Goal: Information Seeking & Learning: Check status

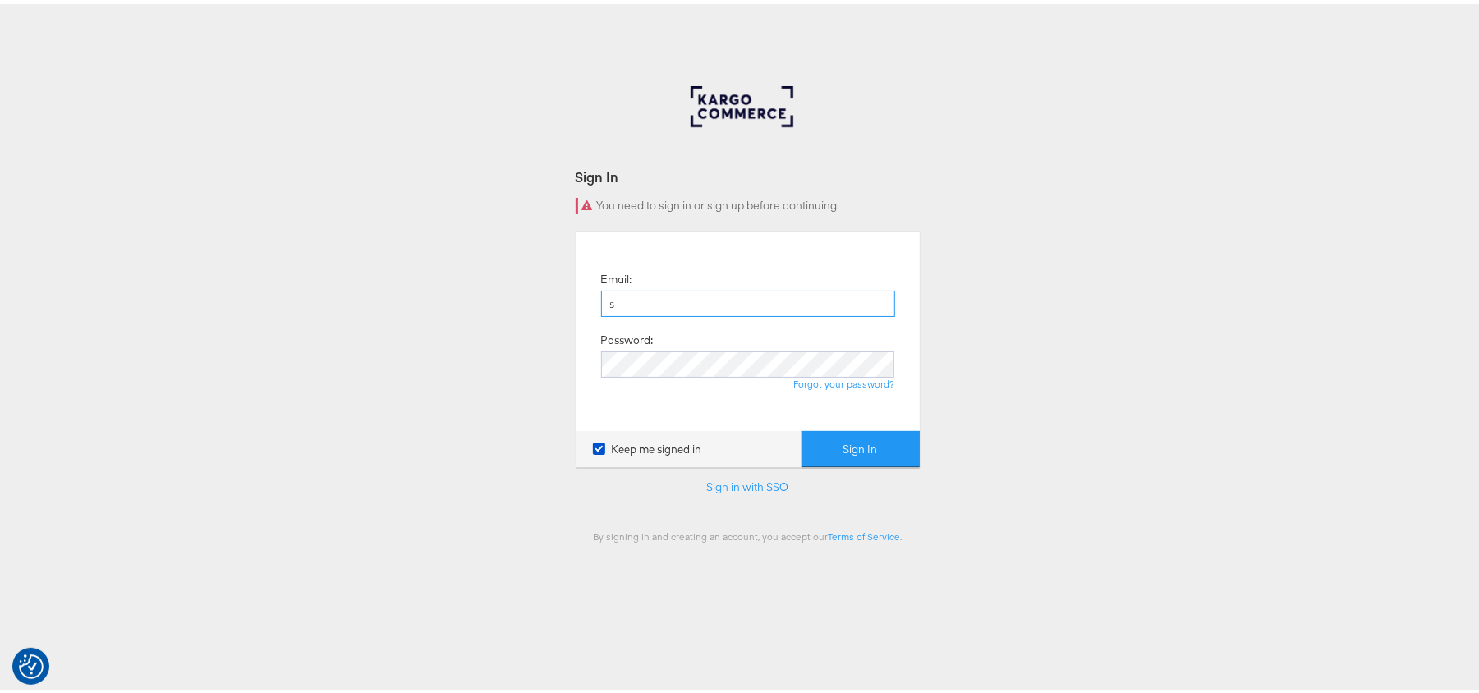
type input "sudheer.bheemunipalli@kargo.com"
click at [801, 427] on button "Sign In" at bounding box center [860, 445] width 118 height 37
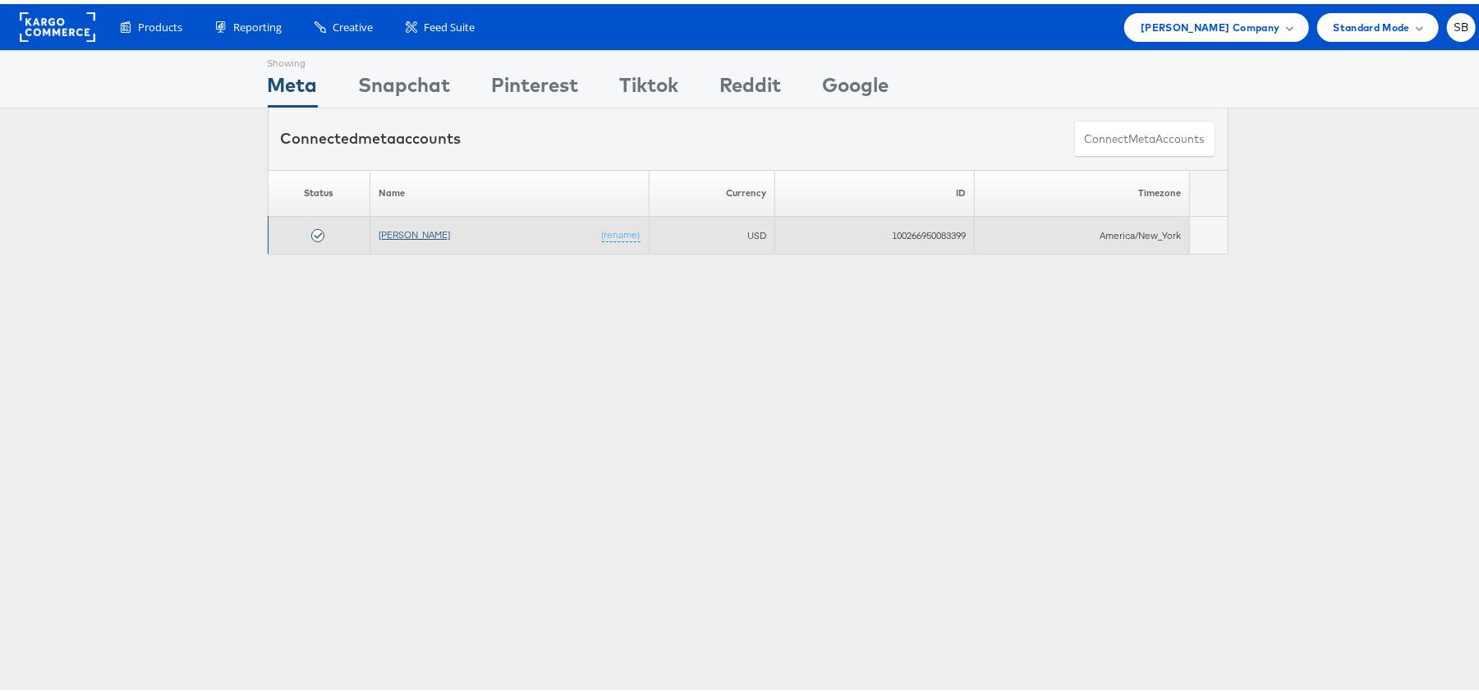
click at [424, 234] on link "[PERSON_NAME]" at bounding box center [413, 230] width 71 height 12
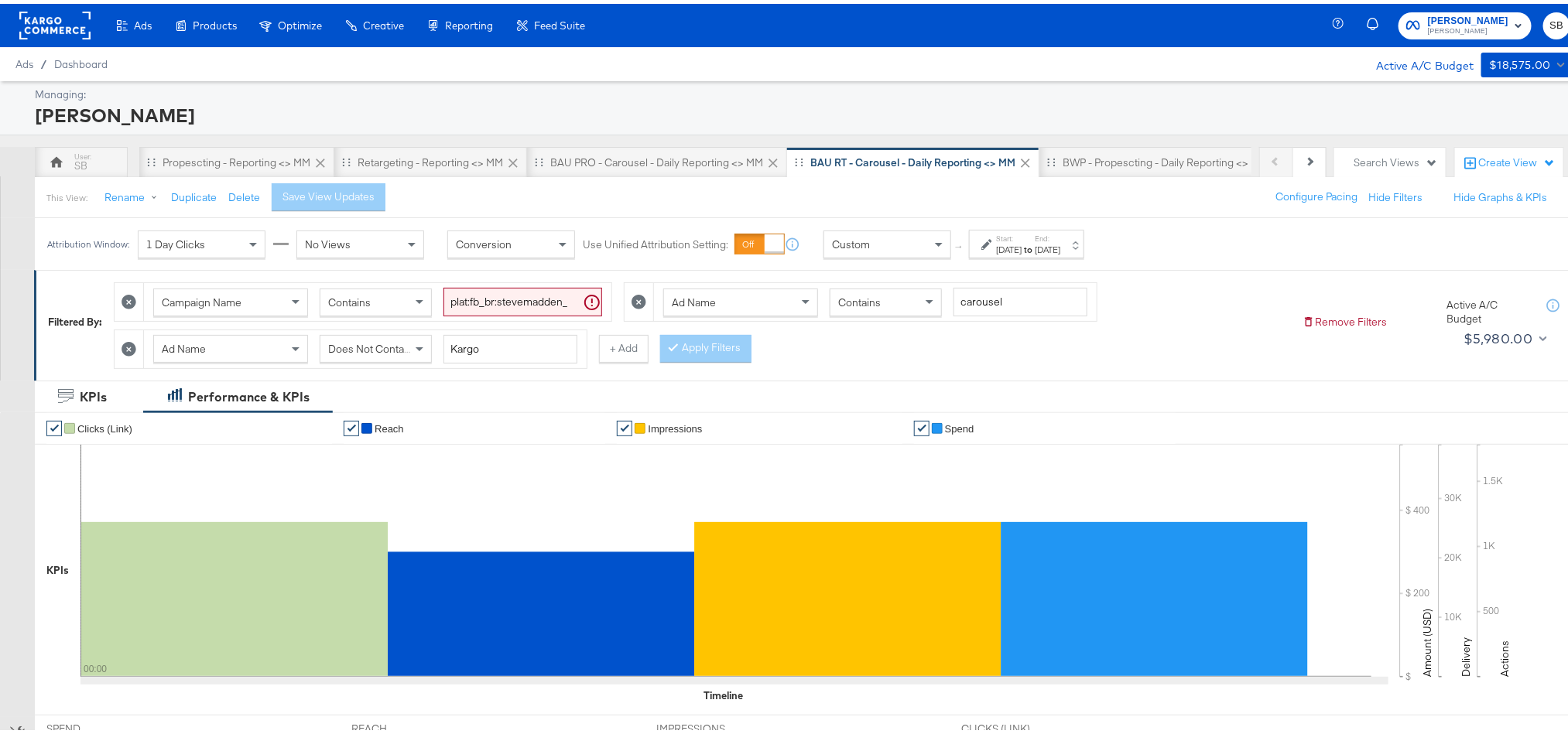
click at [49, 8] on icon at bounding box center [56, 22] width 72 height 28
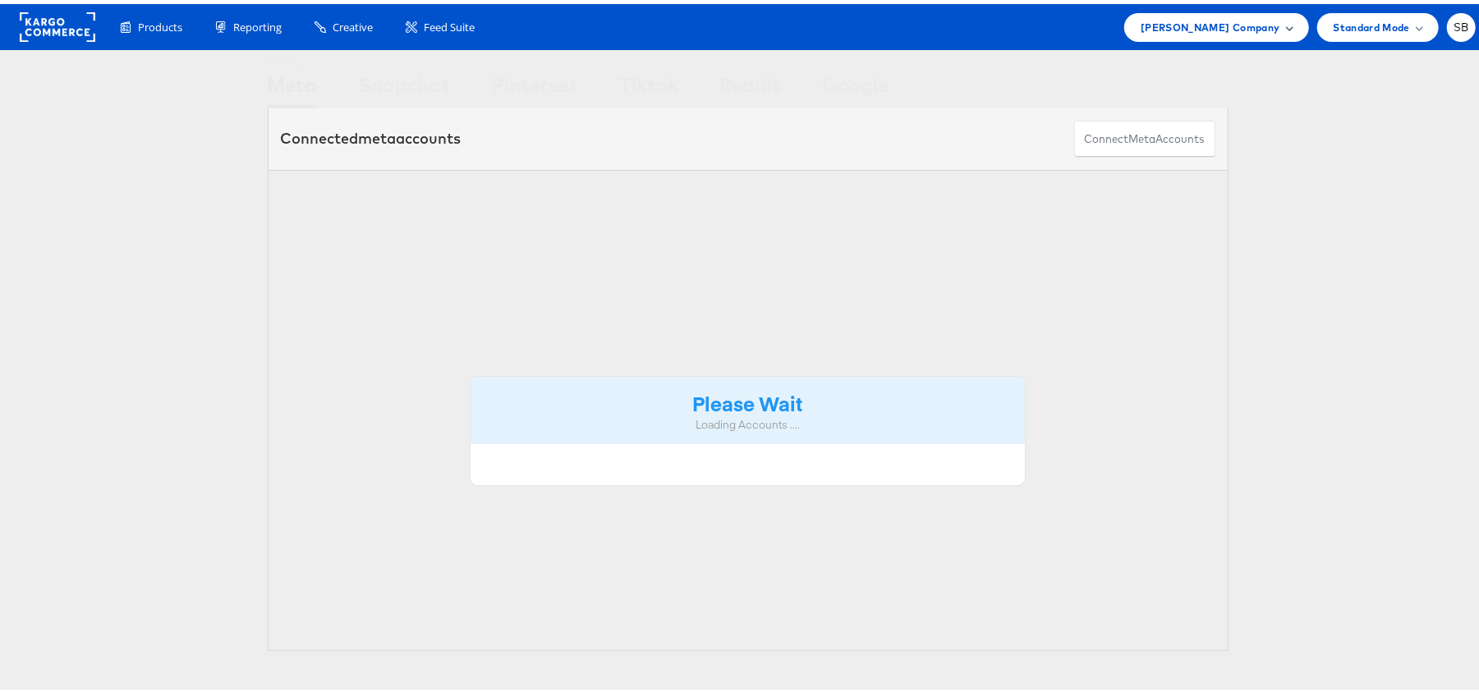
click at [1193, 27] on span "[PERSON_NAME] Company" at bounding box center [1209, 23] width 139 height 17
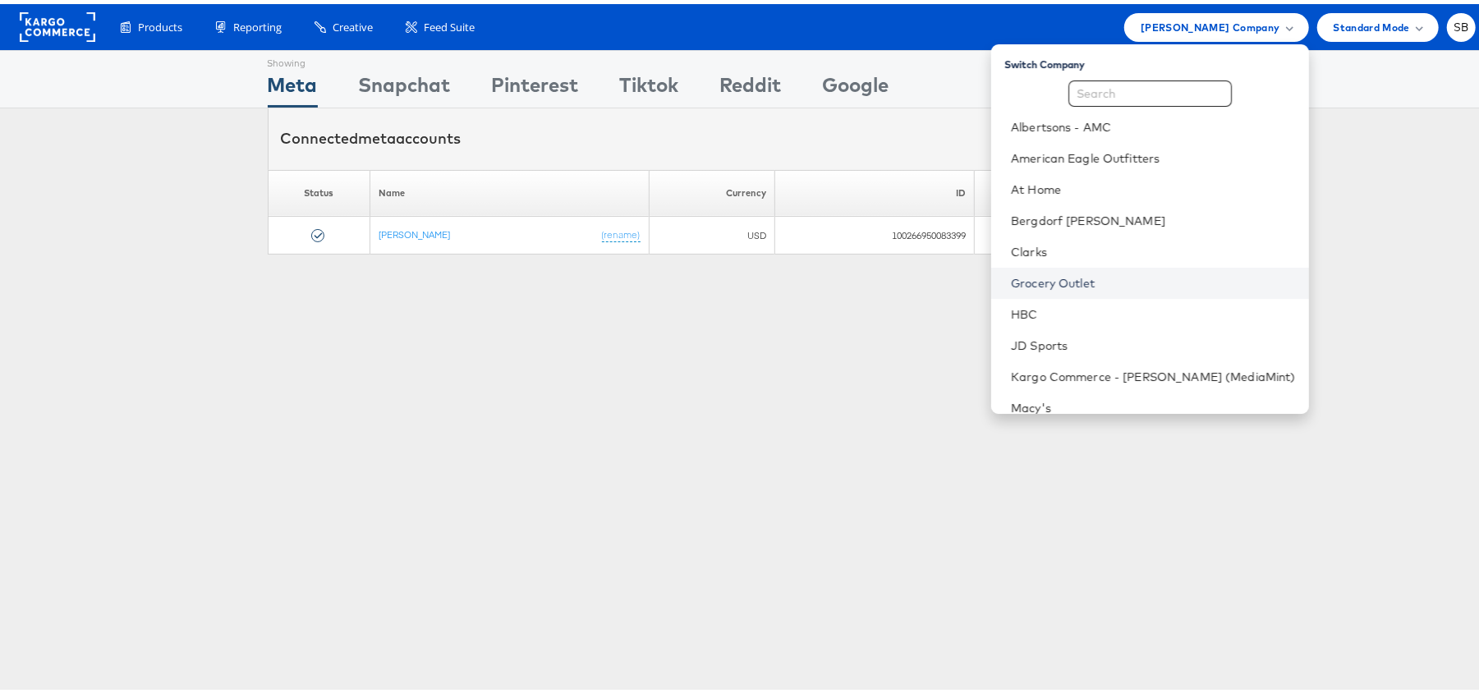
click at [1088, 282] on link "Grocery Outlet" at bounding box center [1153, 279] width 285 height 16
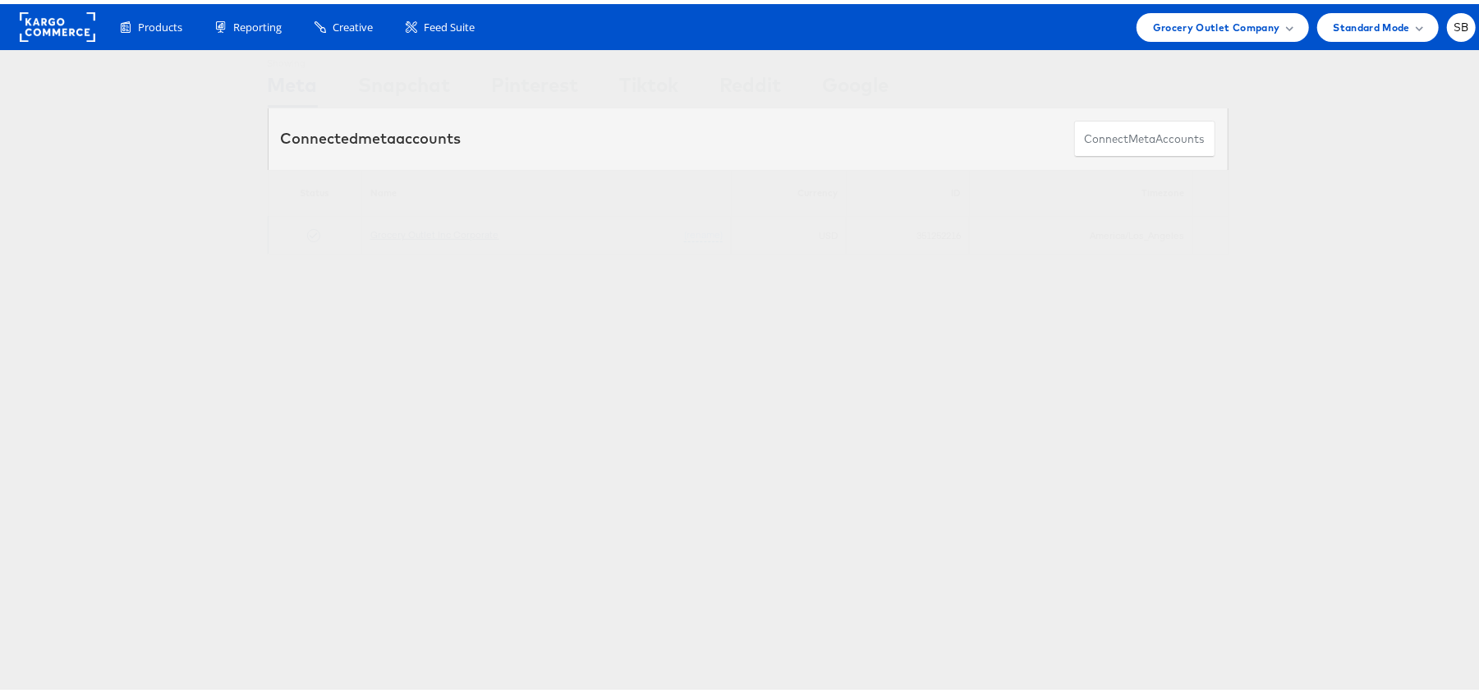
click at [435, 236] on link "Grocery Outlet Inc Corporate" at bounding box center [434, 230] width 129 height 12
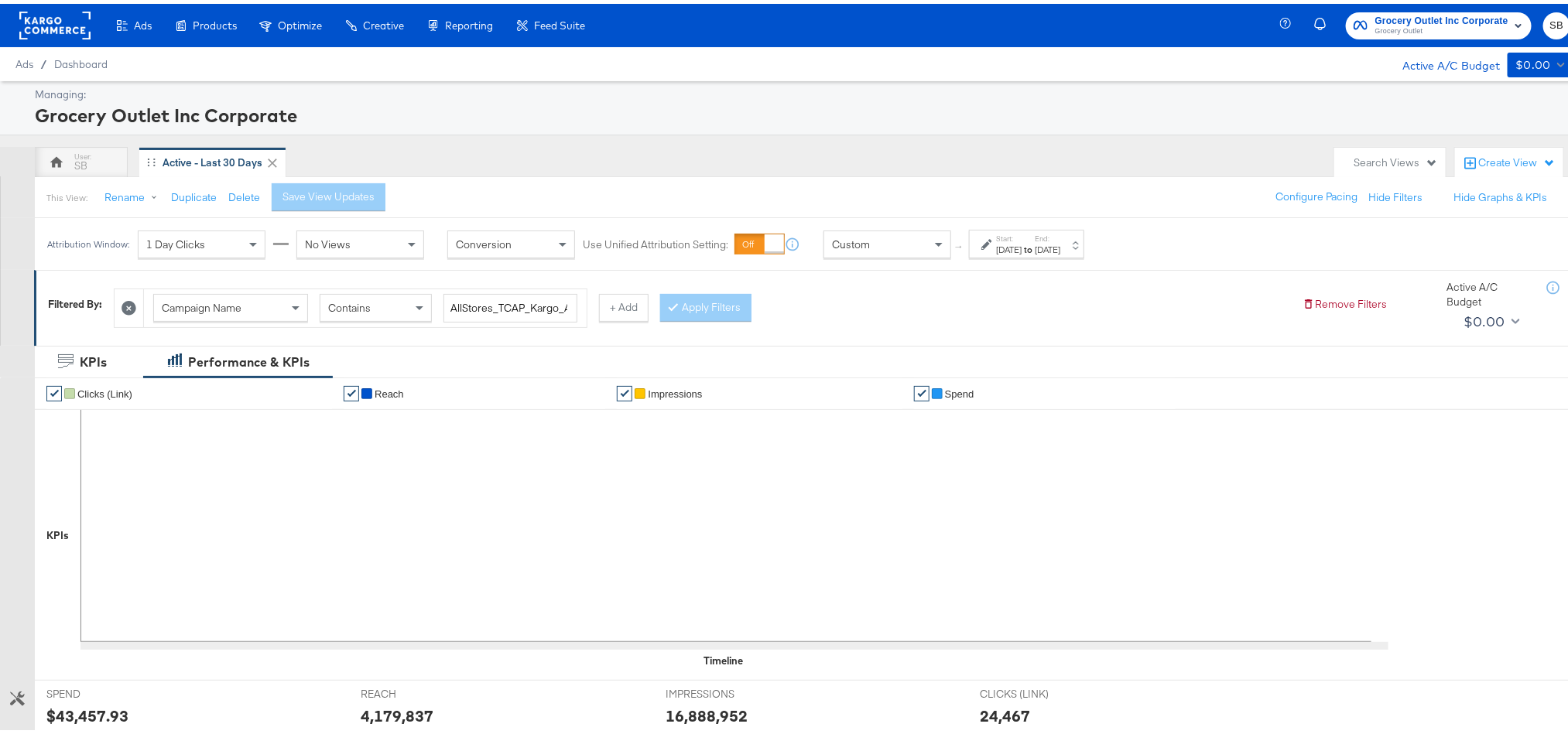
click at [1035, 249] on strong "to" at bounding box center [1029, 246] width 13 height 11
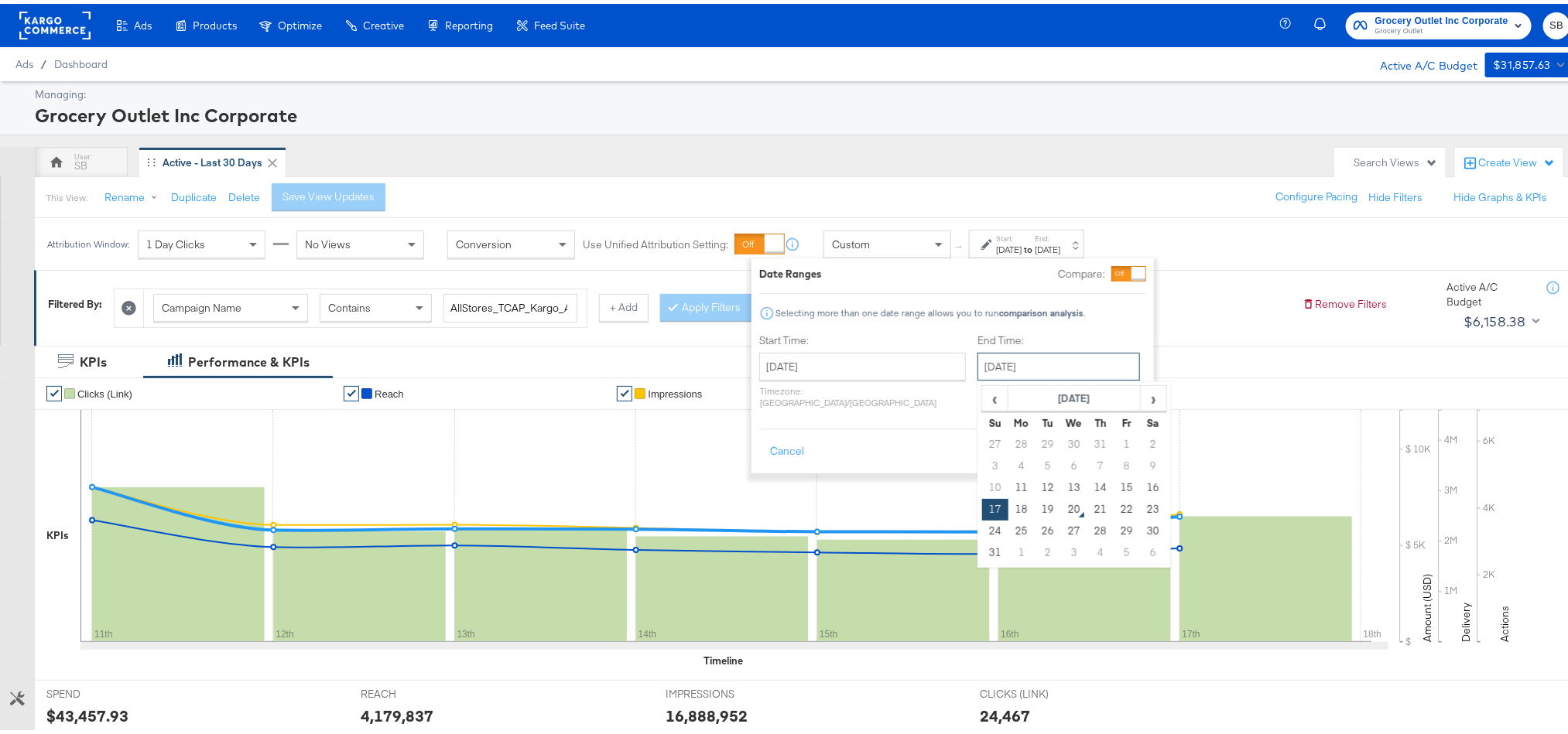
click at [989, 365] on input "August 17th 2025" at bounding box center [1059, 363] width 162 height 28
click at [1035, 506] on td "19" at bounding box center [1048, 505] width 26 height 22
type input "August 19th 2025"
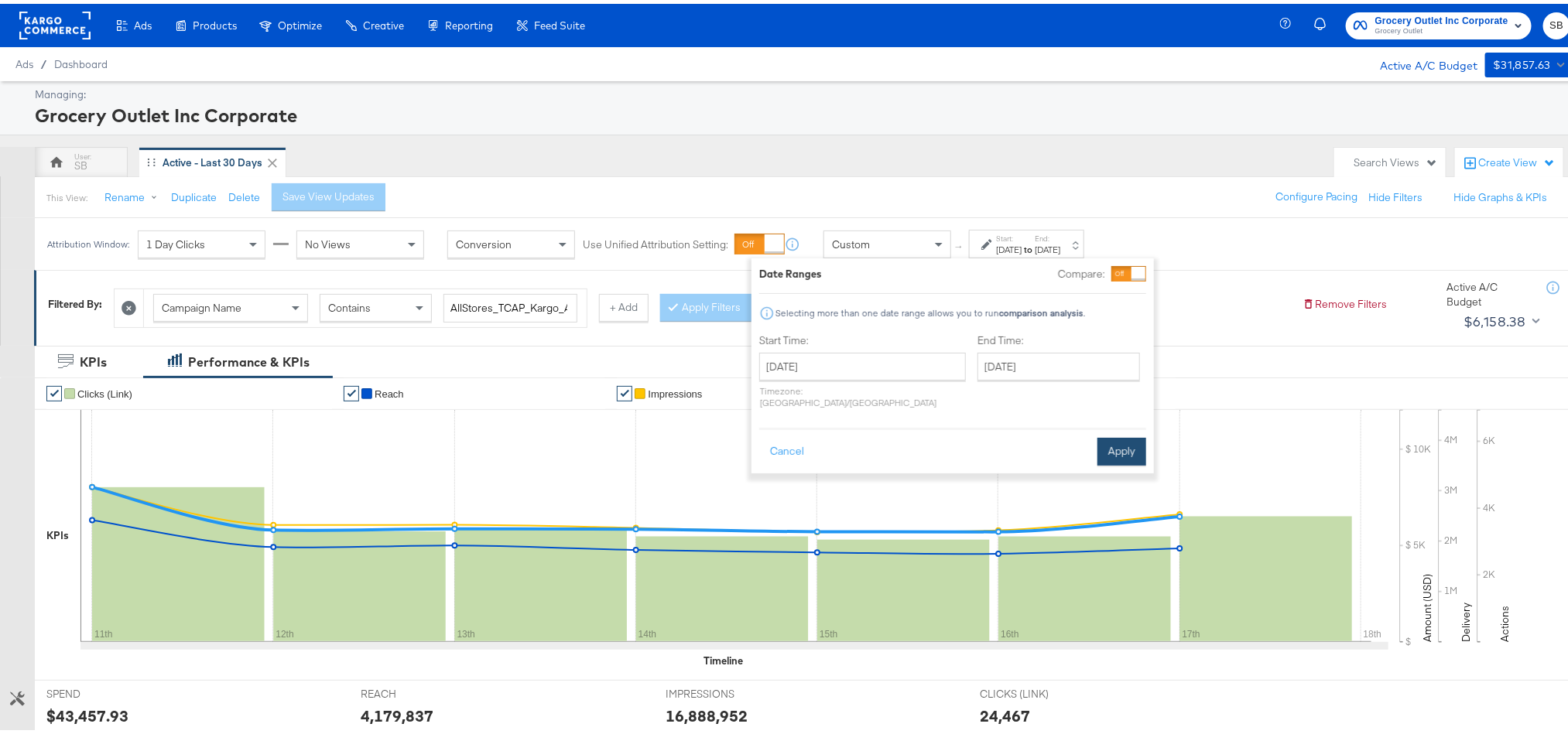
click at [1113, 446] on button "Apply" at bounding box center [1122, 449] width 49 height 28
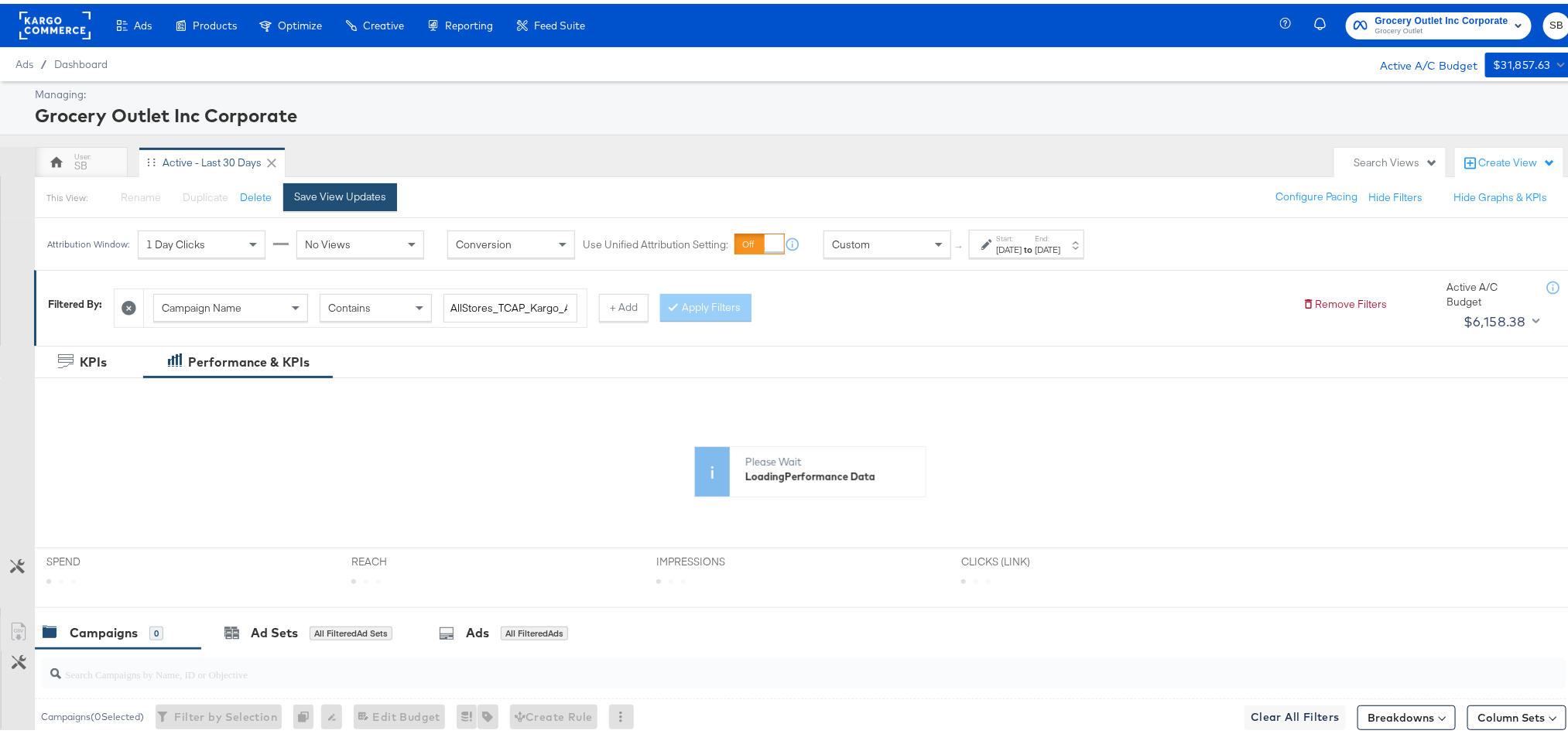
click at [360, 205] on button "Save View Updates" at bounding box center [339, 193] width 114 height 28
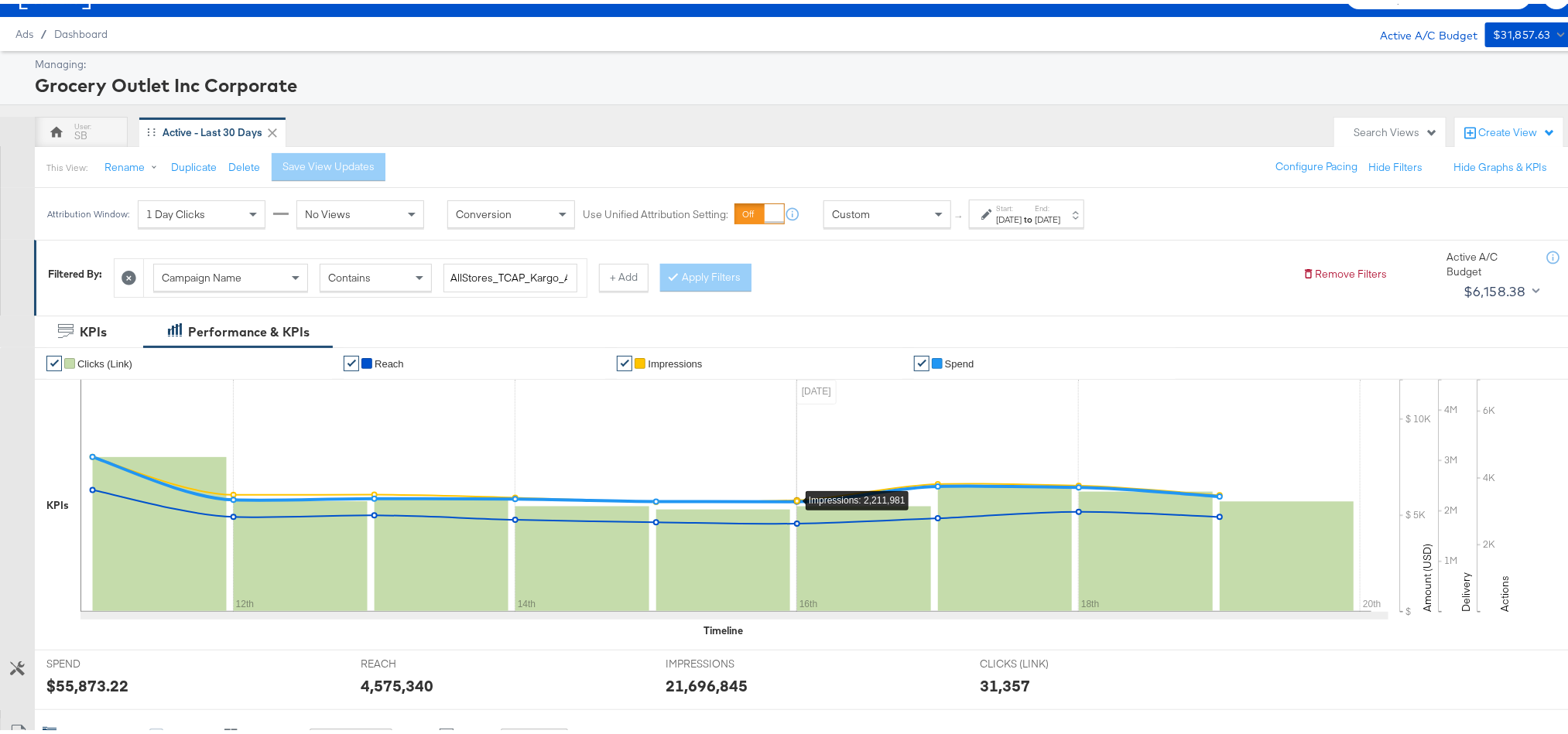
scroll to position [116, 0]
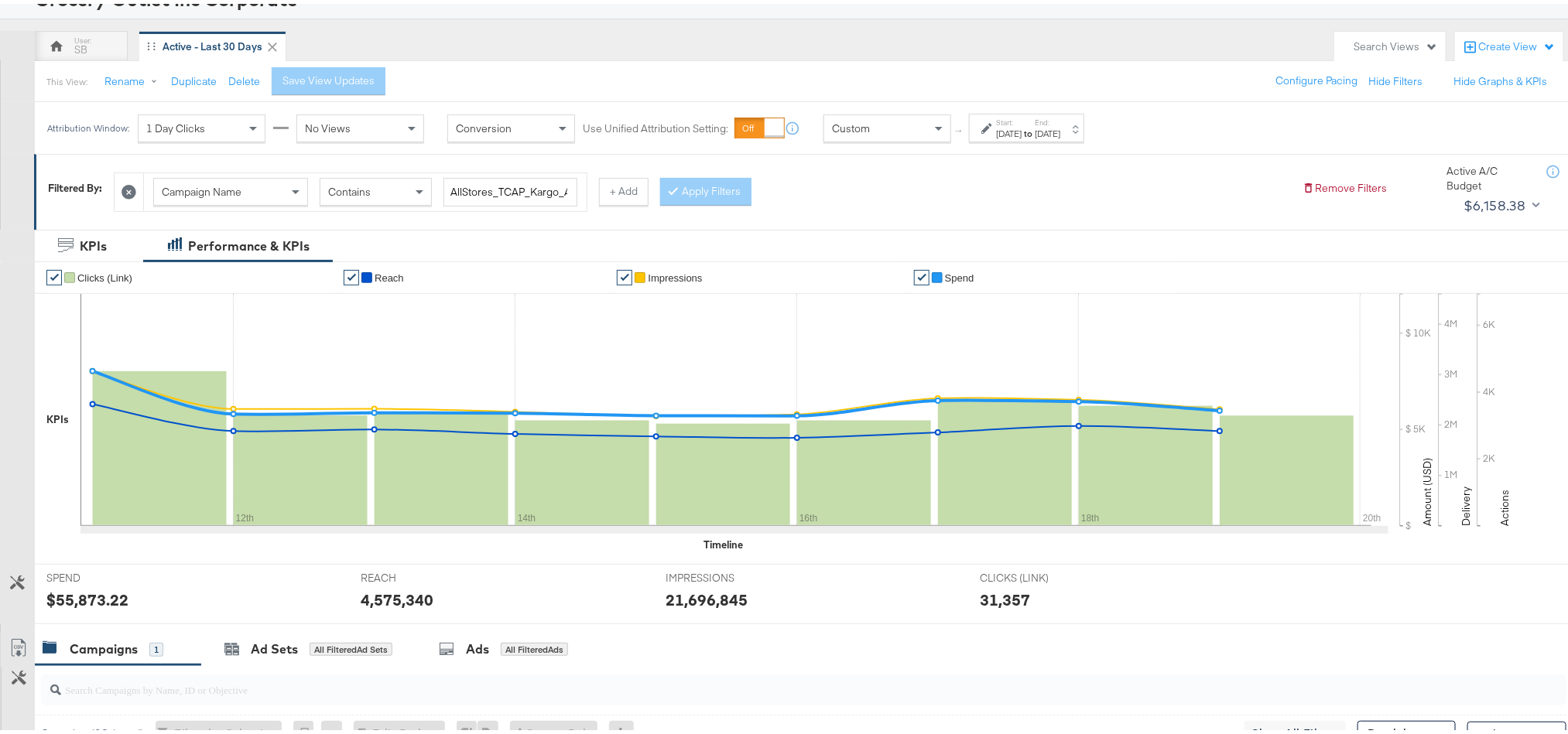
click at [89, 595] on div "$55,873.22" at bounding box center [87, 596] width 82 height 23
copy div "55,873.22"
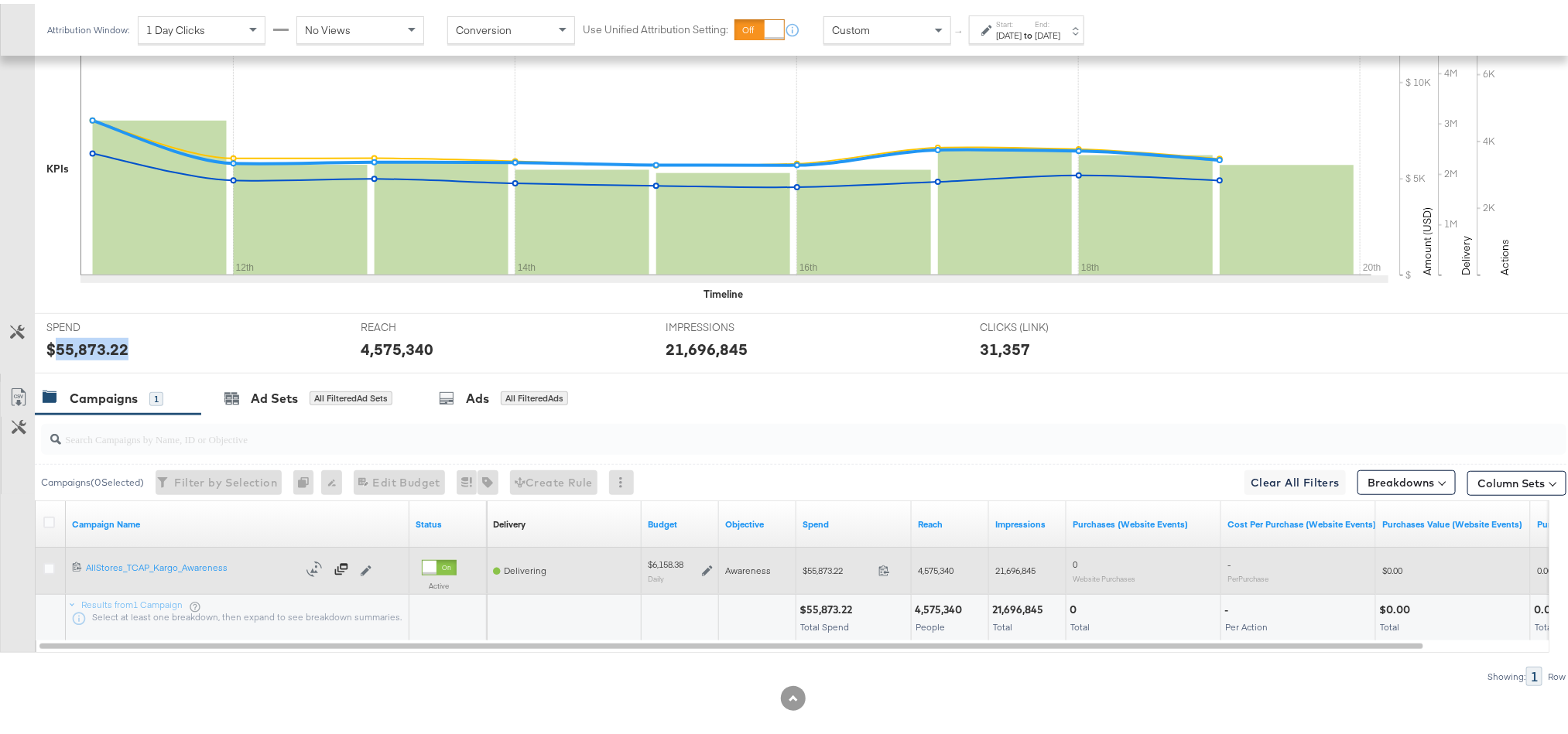
scroll to position [386, 0]
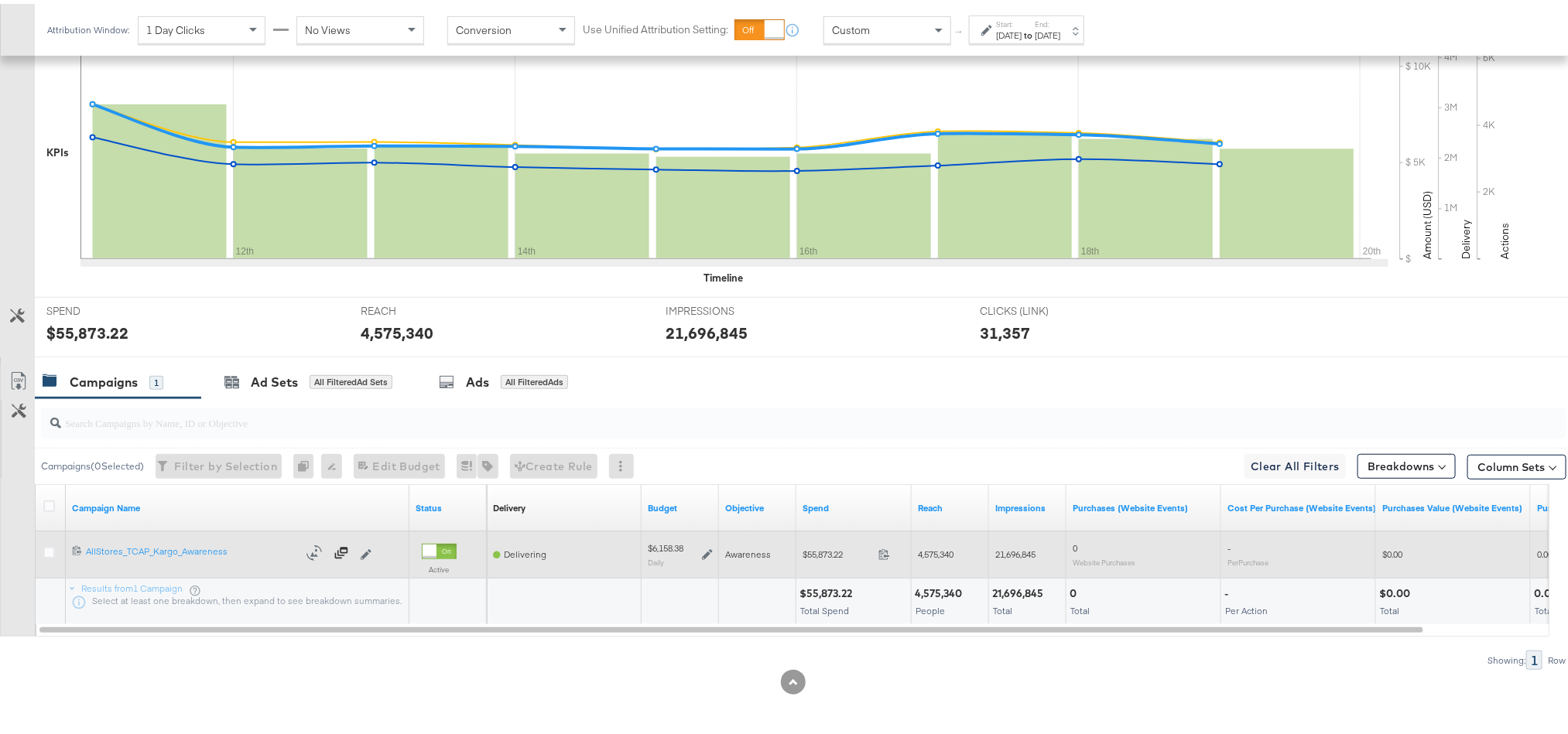
click at [709, 553] on icon at bounding box center [707, 550] width 10 height 10
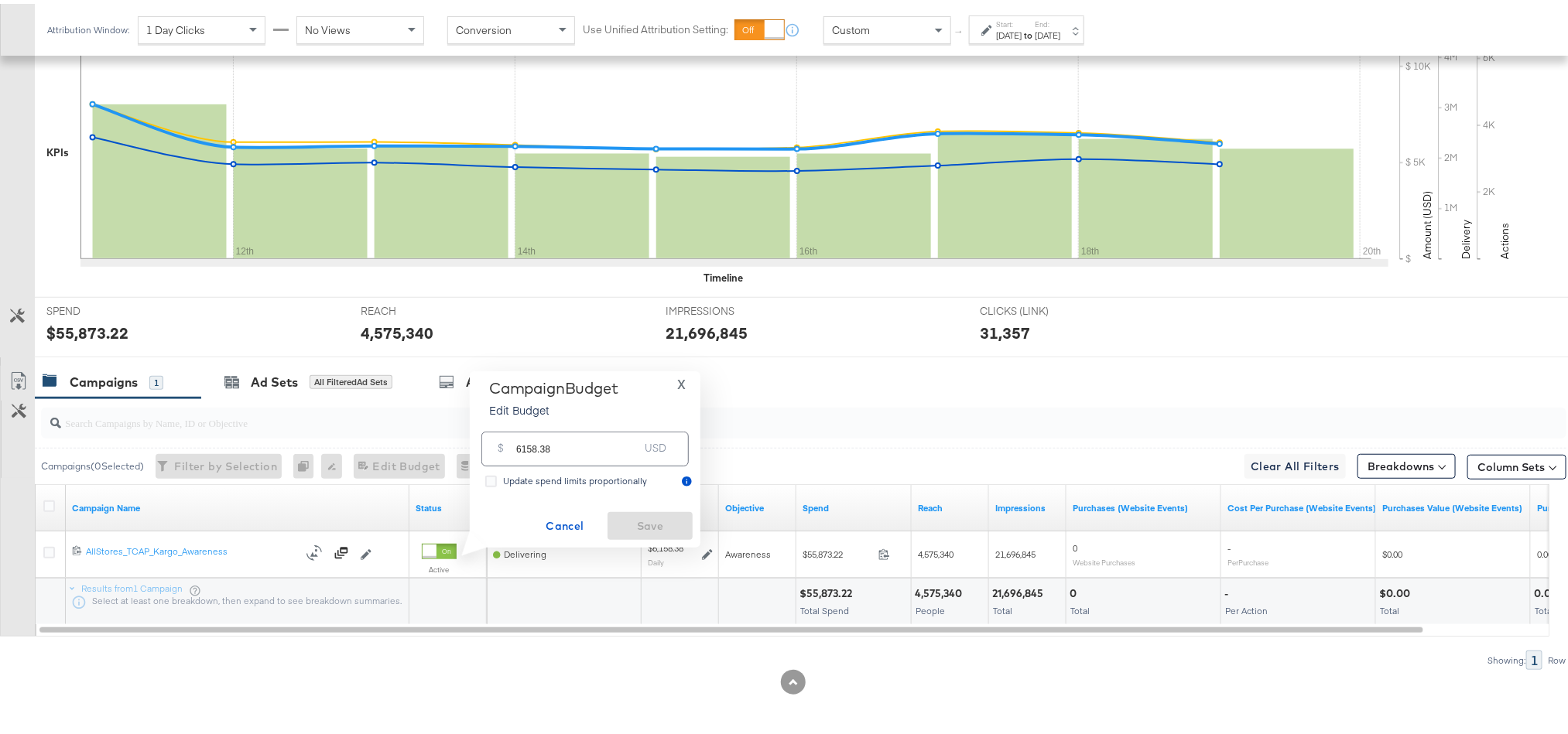
click at [628, 437] on input "6158.38" at bounding box center [578, 438] width 123 height 33
paste input "$6,173.41"
type input "6173.41"
click at [655, 522] on span "Save" at bounding box center [650, 522] width 73 height 20
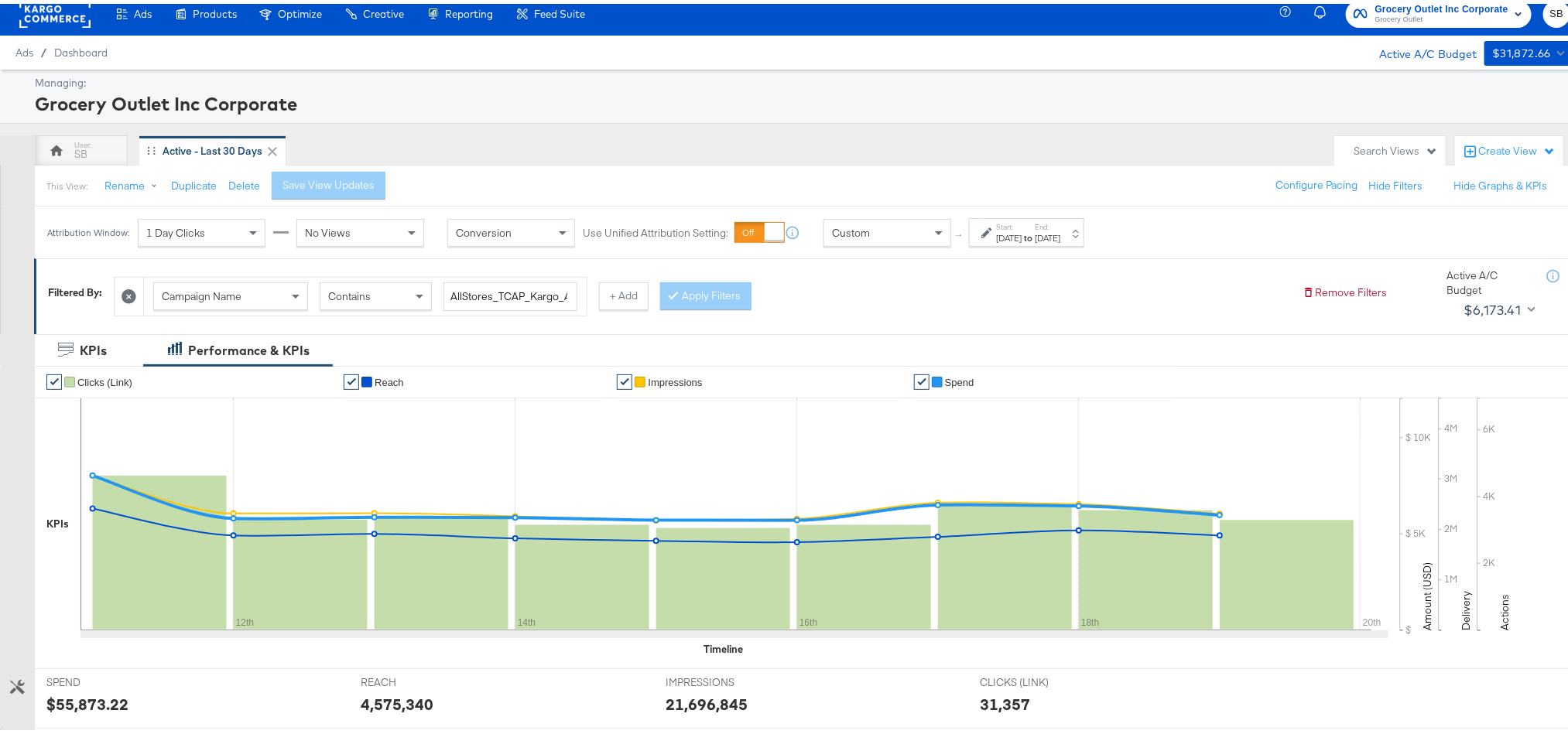
scroll to position [0, 0]
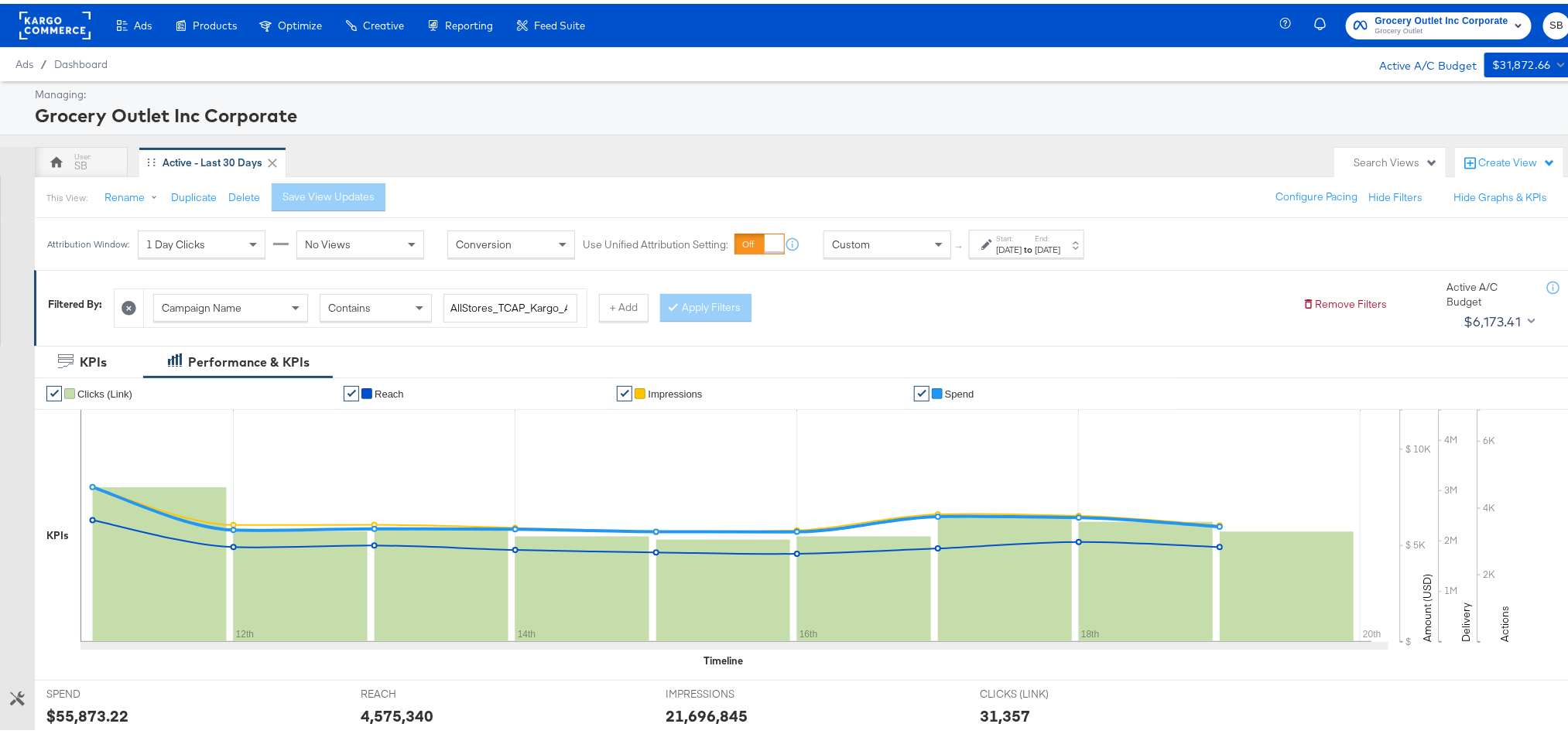
click at [58, 9] on rect at bounding box center [56, 22] width 72 height 28
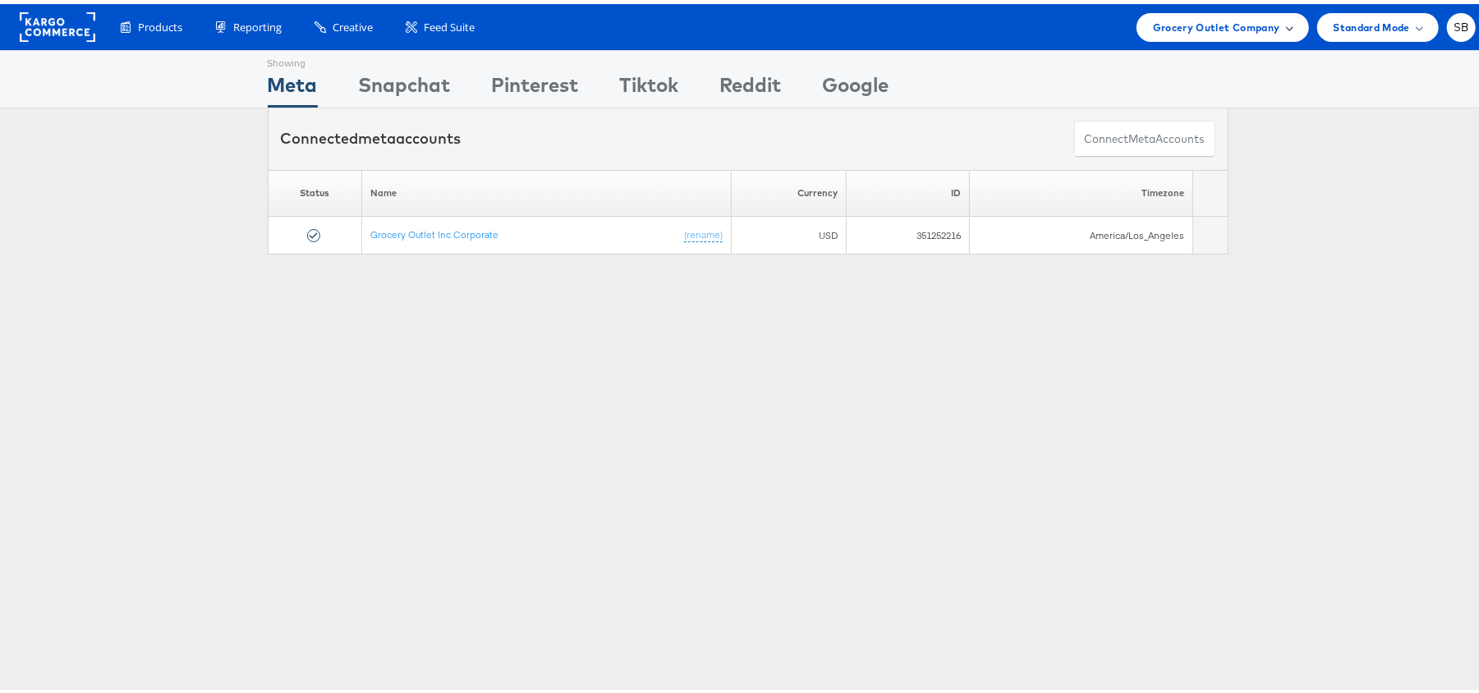
click at [1194, 26] on span "Grocery Outlet Company" at bounding box center [1216, 23] width 127 height 17
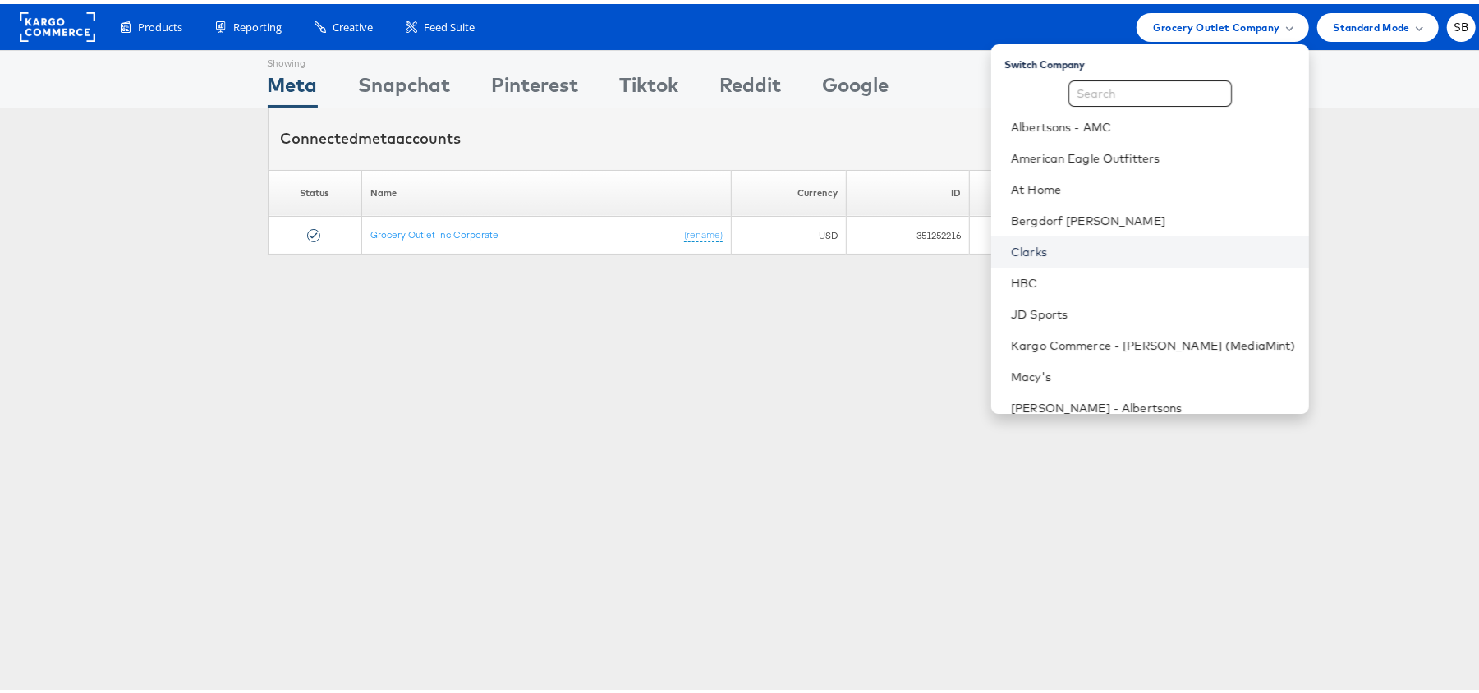
click at [1112, 243] on link "Clarks" at bounding box center [1153, 248] width 285 height 16
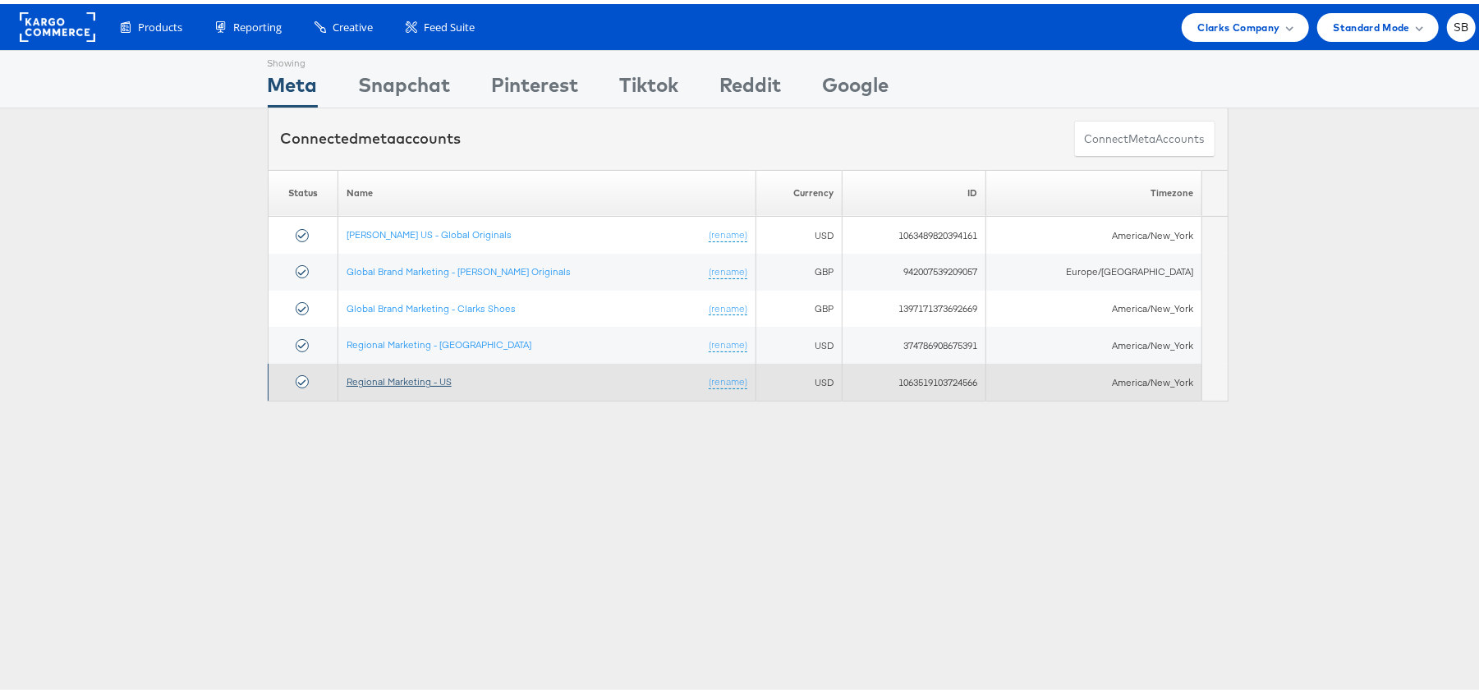
click at [427, 378] on link "Regional Marketing - US" at bounding box center [398, 377] width 105 height 12
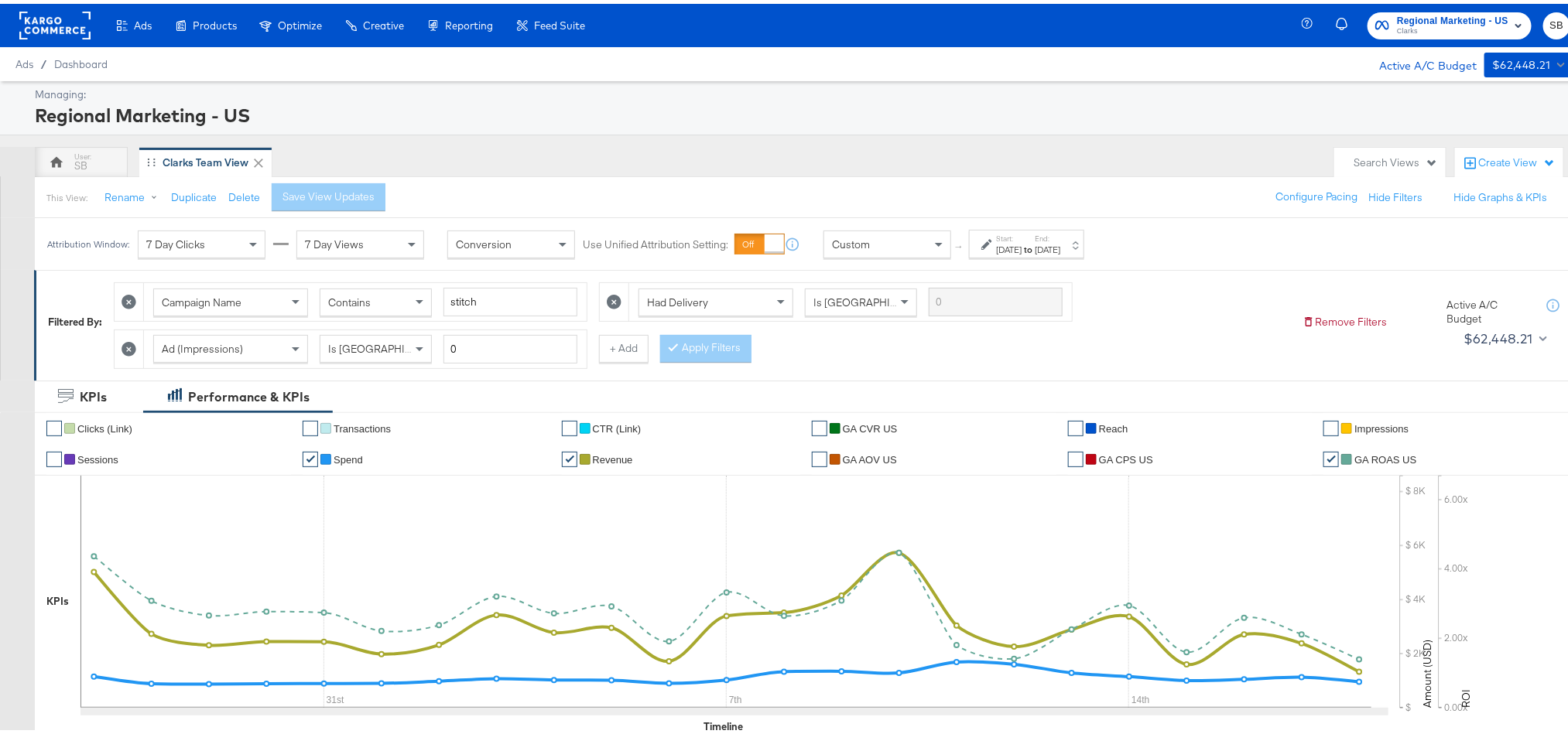
click at [1022, 237] on label "Start:" at bounding box center [1009, 235] width 25 height 10
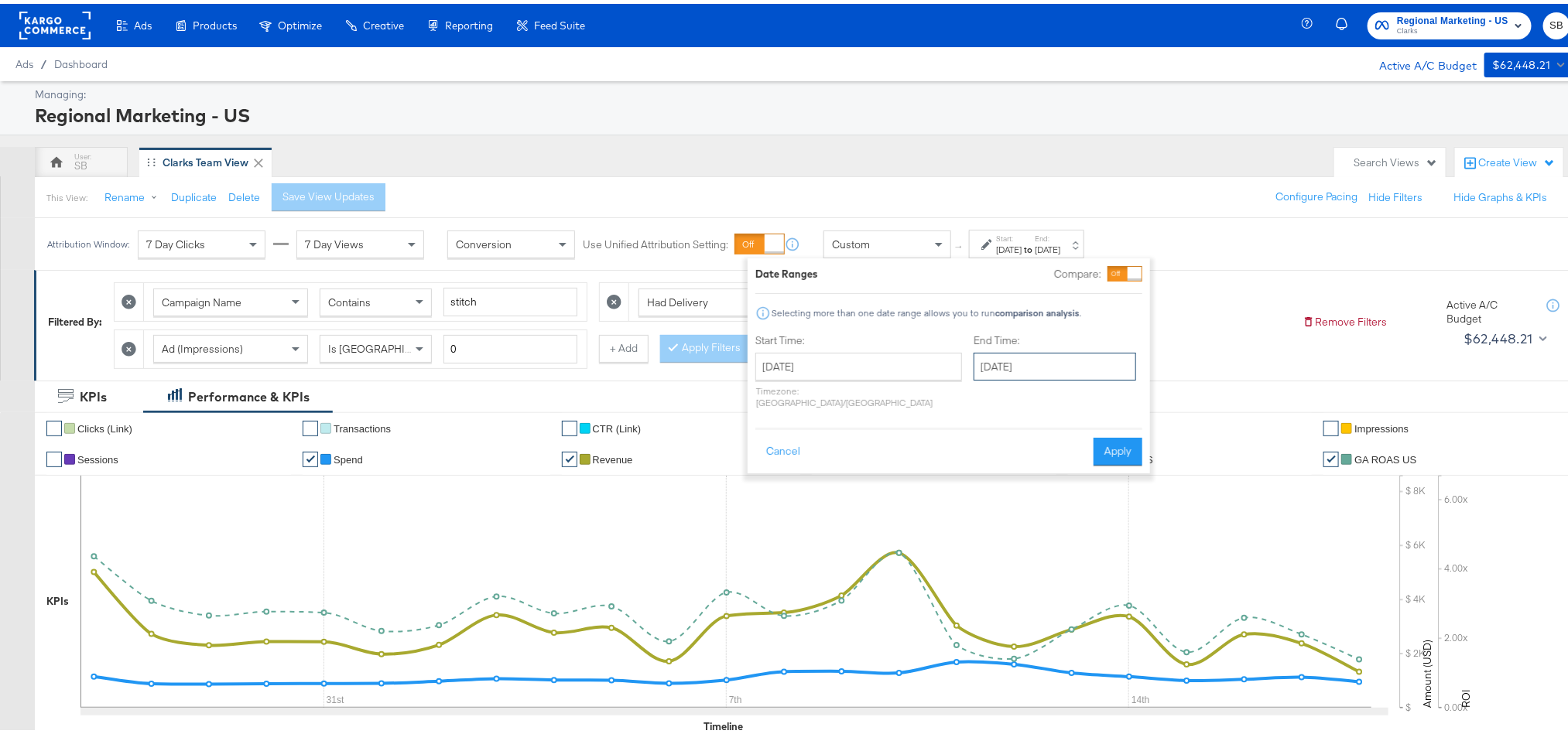
click at [1010, 366] on input "[DATE]" at bounding box center [1055, 363] width 162 height 28
click at [1032, 501] on td "19" at bounding box center [1045, 505] width 26 height 22
type input "[DATE]"
click at [1130, 434] on button "Apply" at bounding box center [1118, 449] width 49 height 28
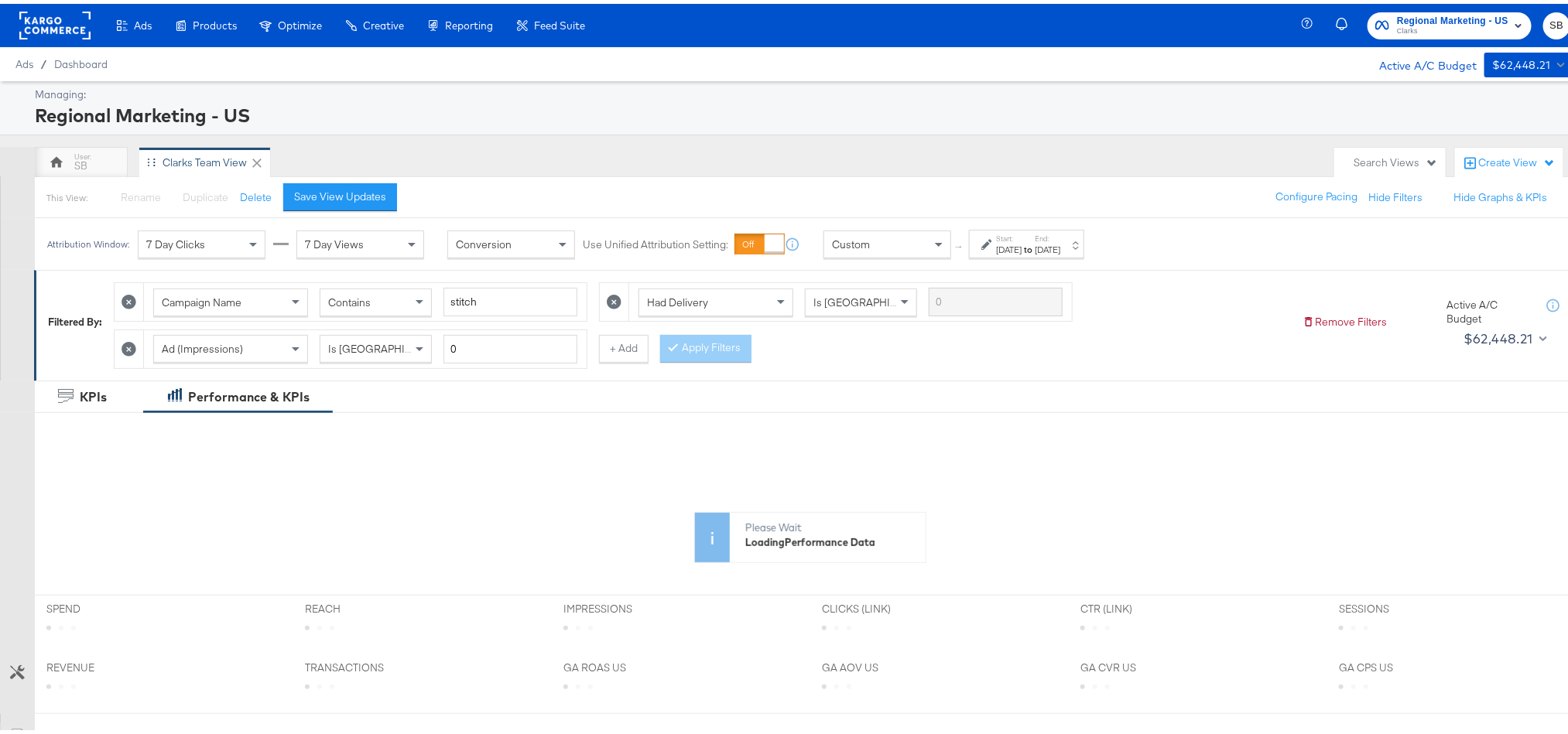
click at [296, 172] on div "Clarks Team View" at bounding box center [231, 158] width 184 height 31
click at [311, 204] on button "Save View Updates" at bounding box center [339, 193] width 114 height 28
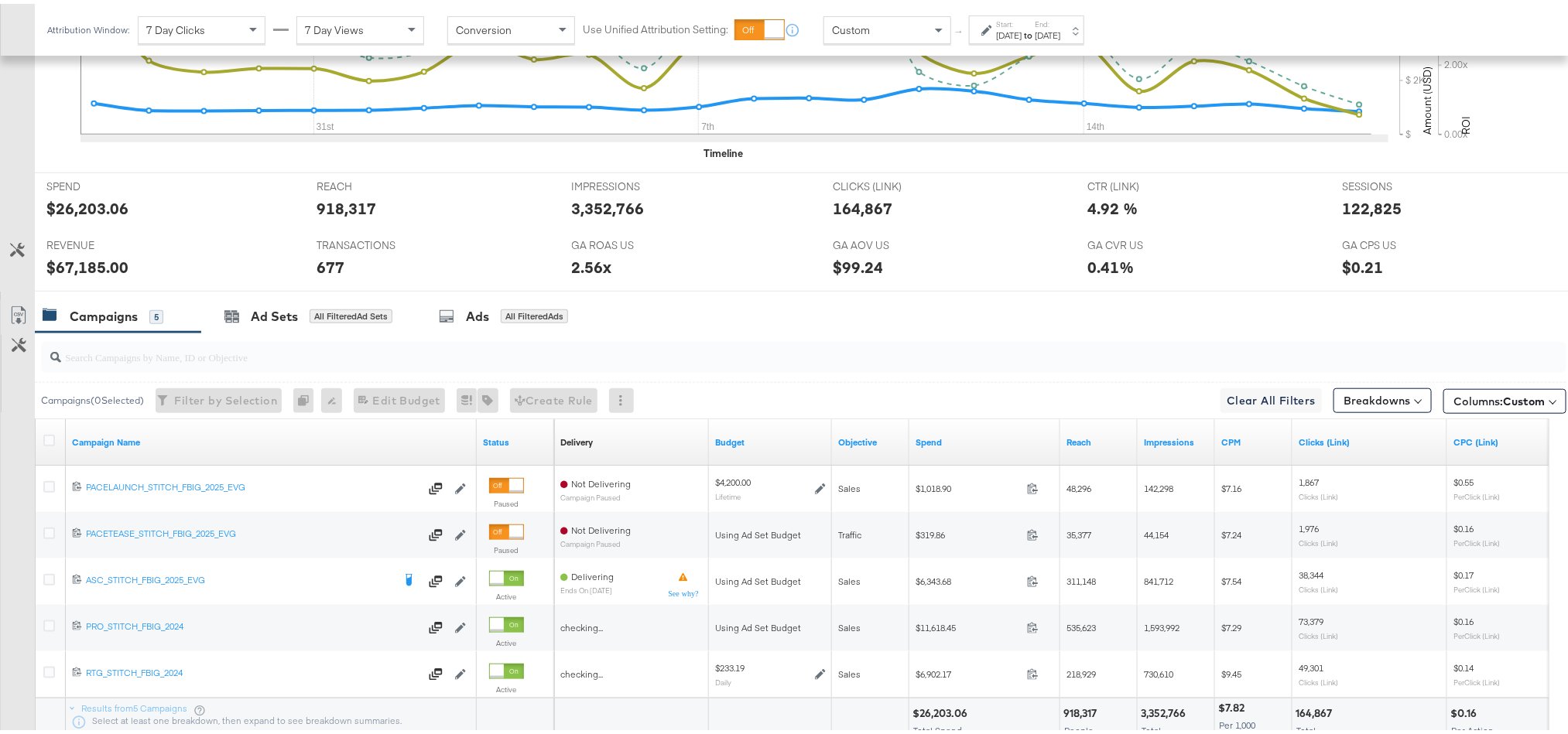
scroll to position [696, 0]
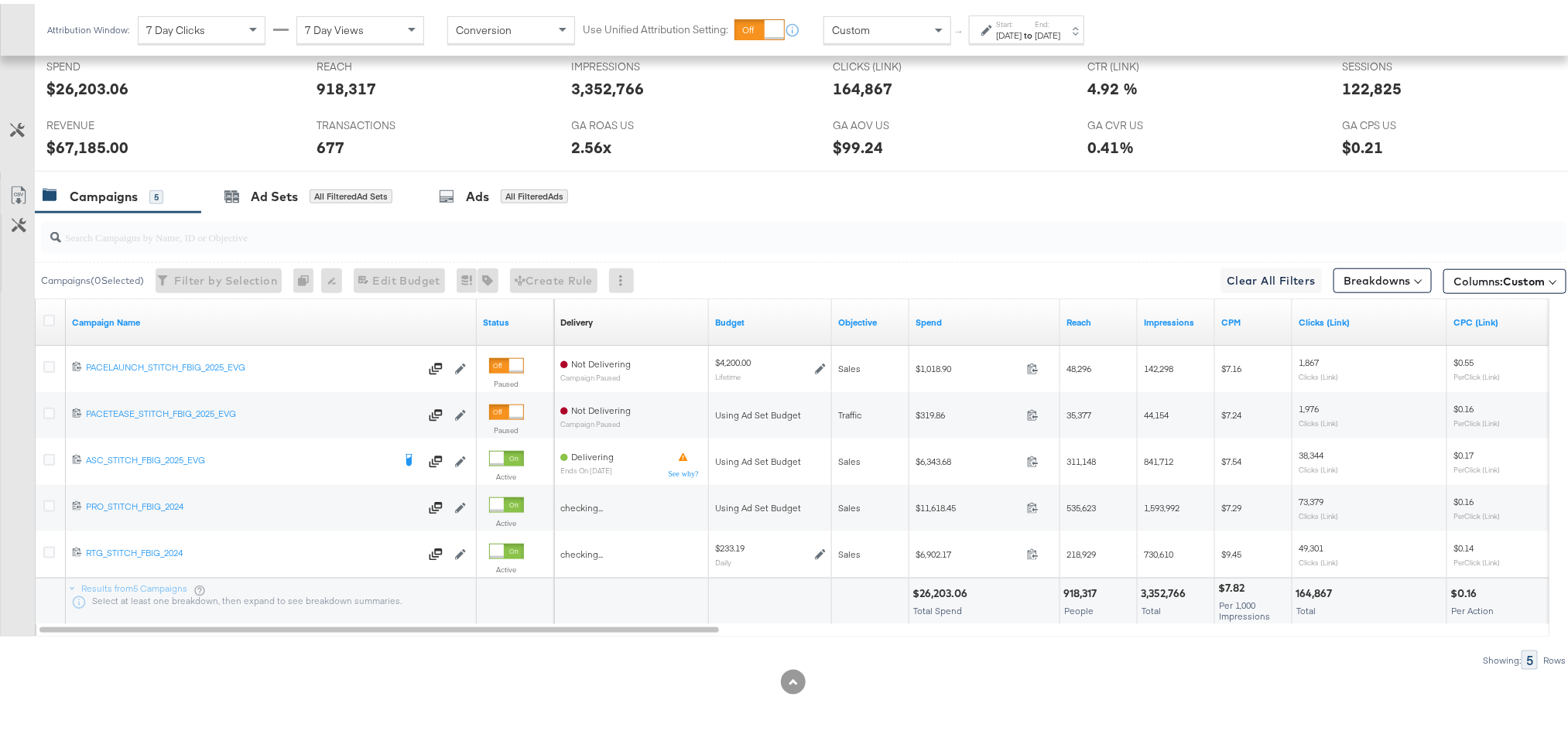
click at [87, 151] on div "$67,185.00" at bounding box center [87, 143] width 82 height 23
copy div "67,185.00"
click at [576, 145] on div "2.56x" at bounding box center [592, 143] width 41 height 23
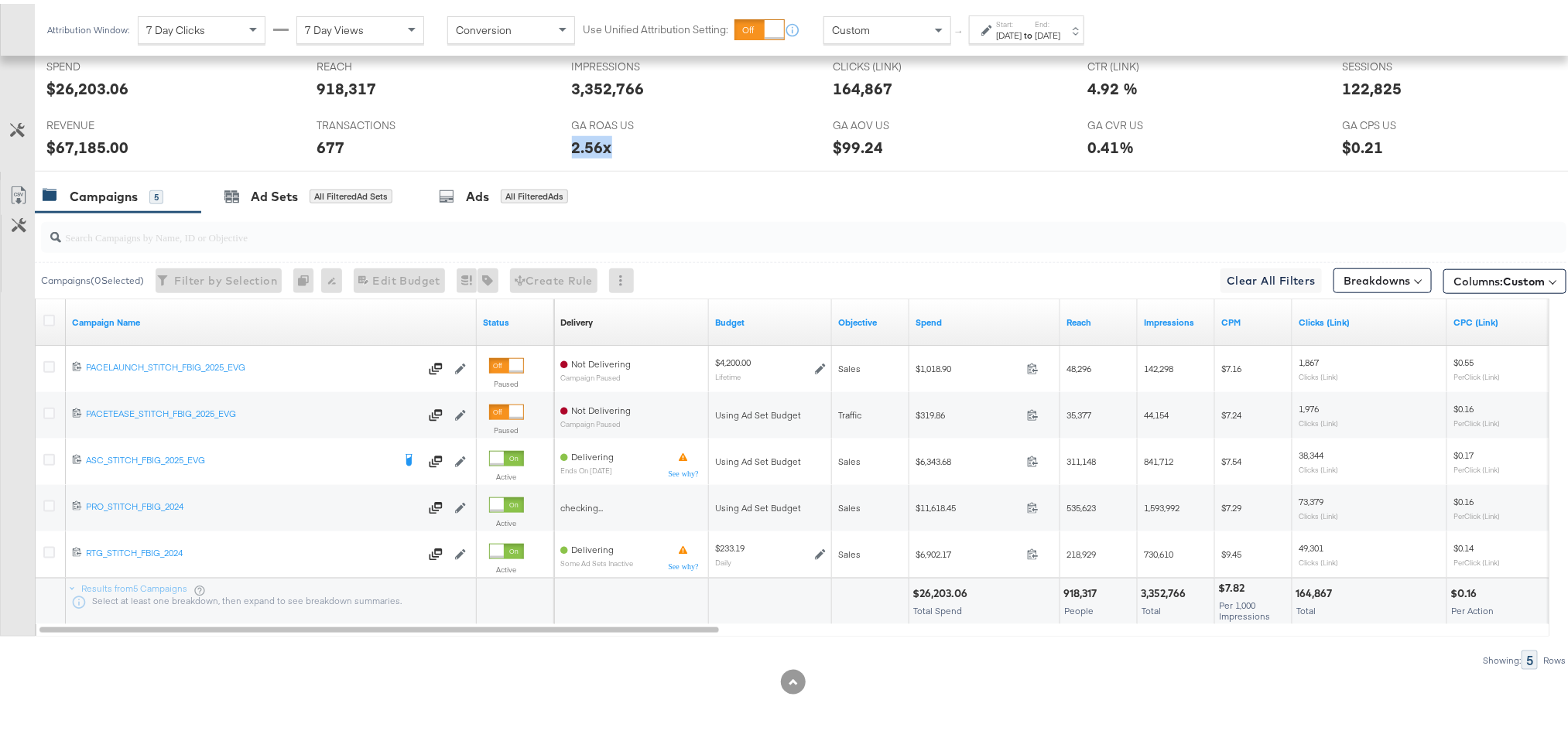
copy div "2.56x"
click at [1354, 84] on div "122,825" at bounding box center [1372, 85] width 59 height 23
copy div "122,825"
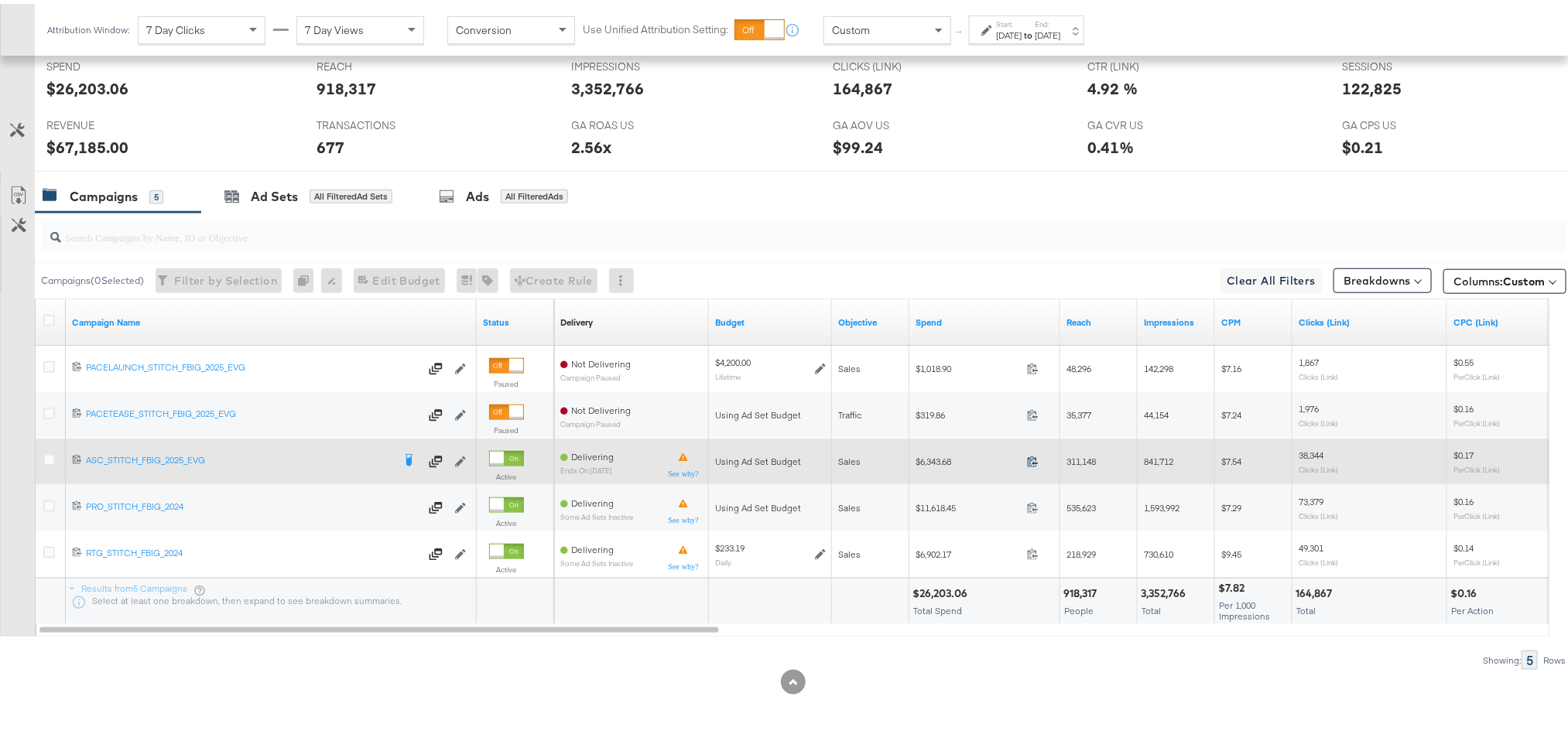
click at [1034, 461] on icon at bounding box center [1032, 457] width 11 height 11
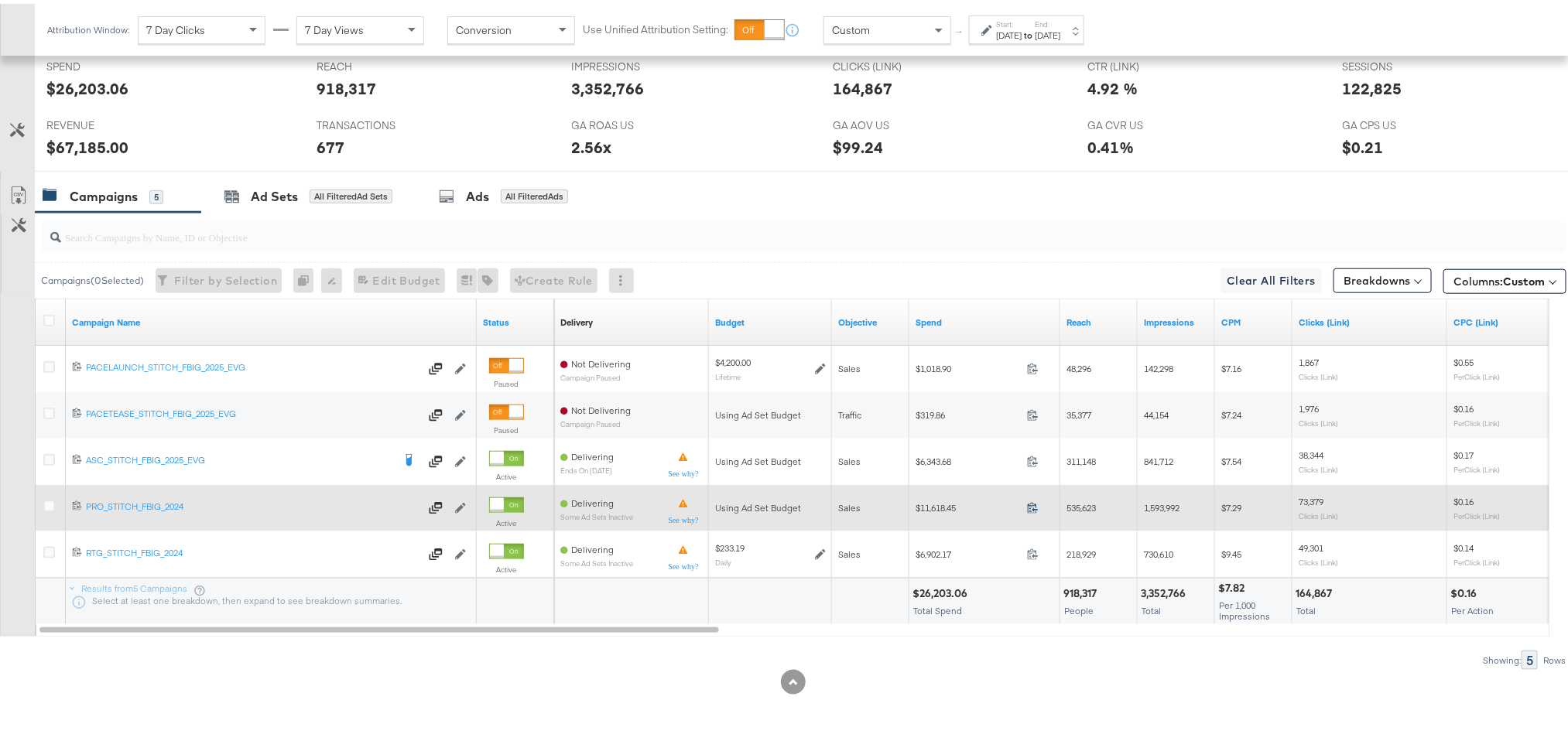
click at [1033, 510] on icon at bounding box center [1032, 504] width 11 height 11
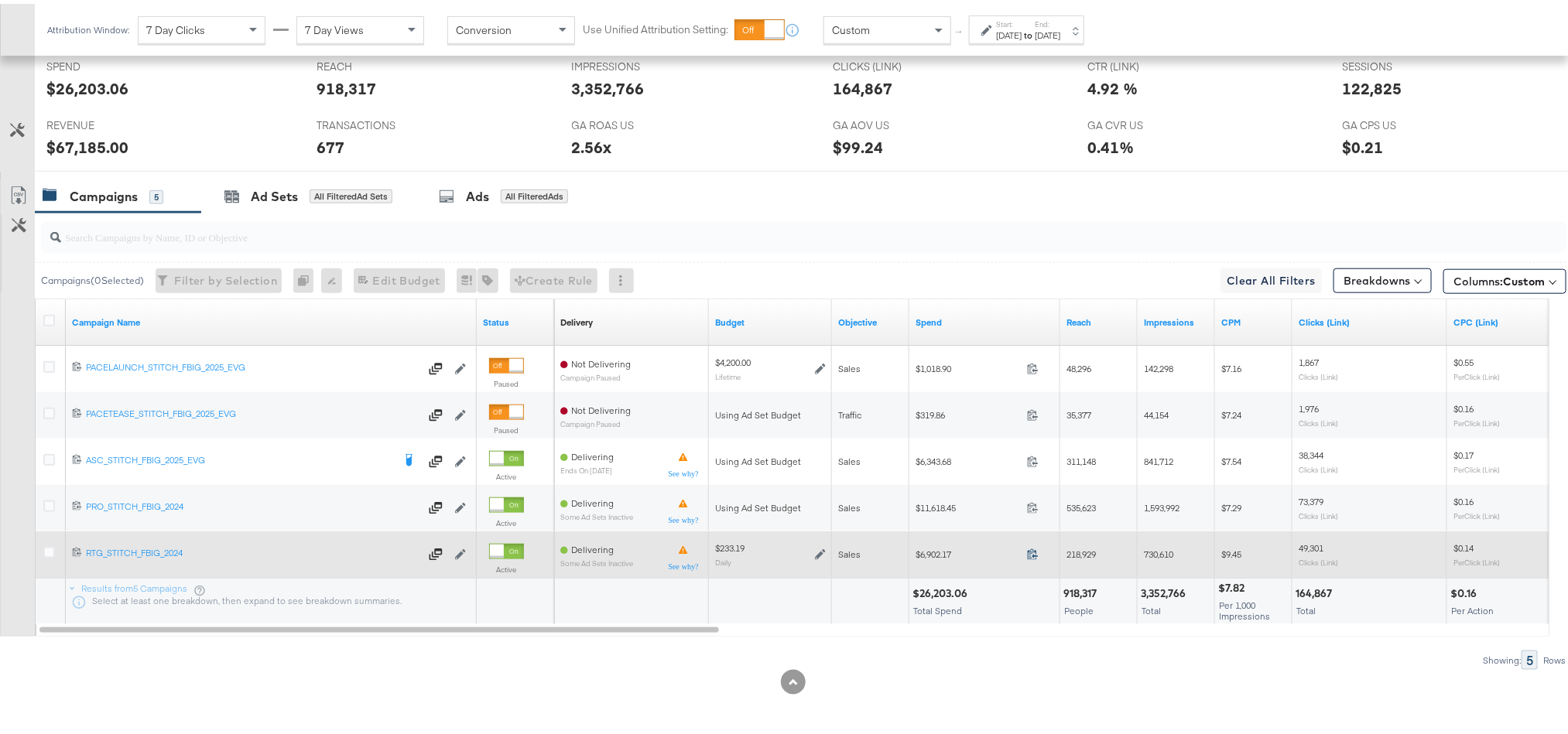
click at [1033, 556] on icon at bounding box center [1032, 550] width 11 height 11
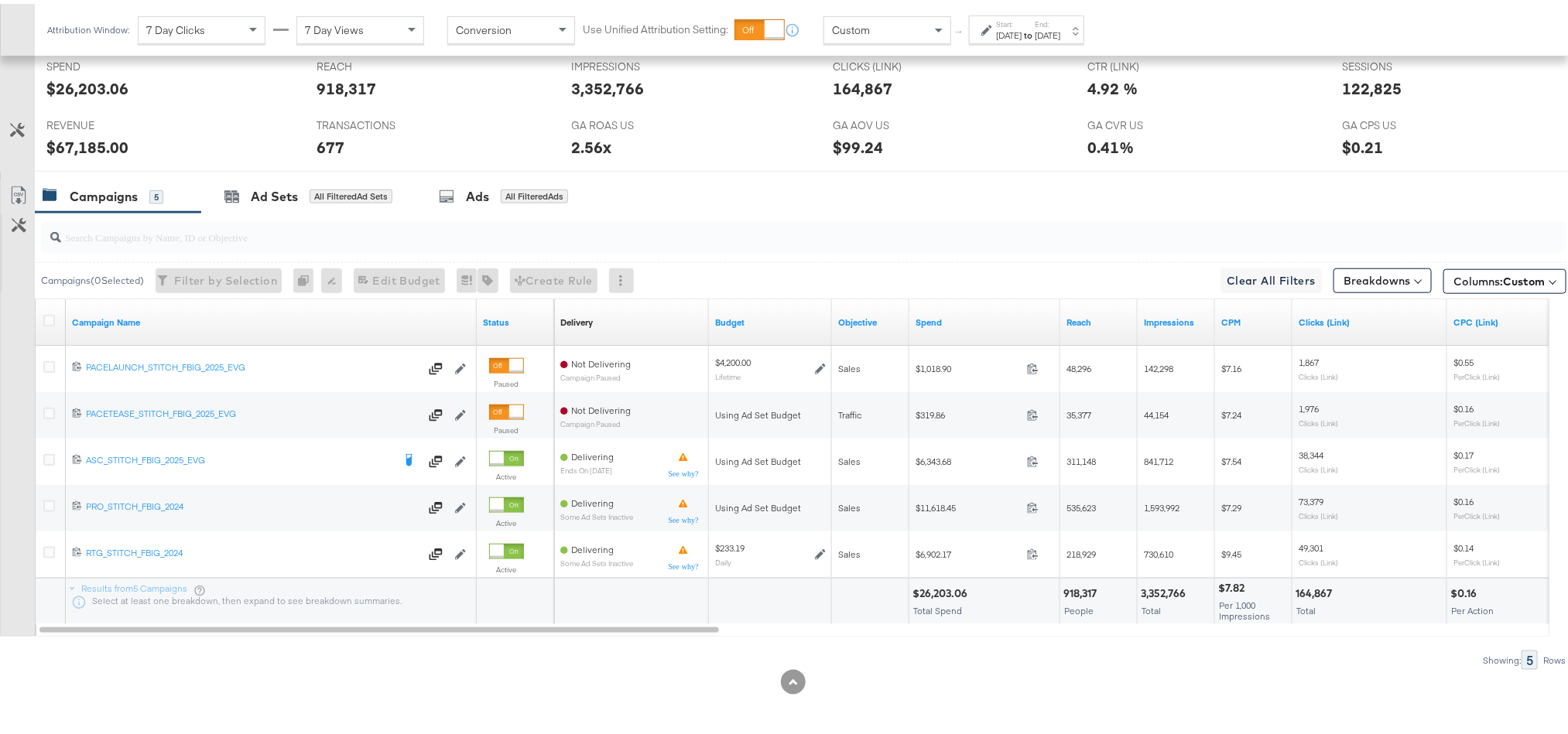
click at [1061, 24] on label "End:" at bounding box center [1048, 20] width 25 height 10
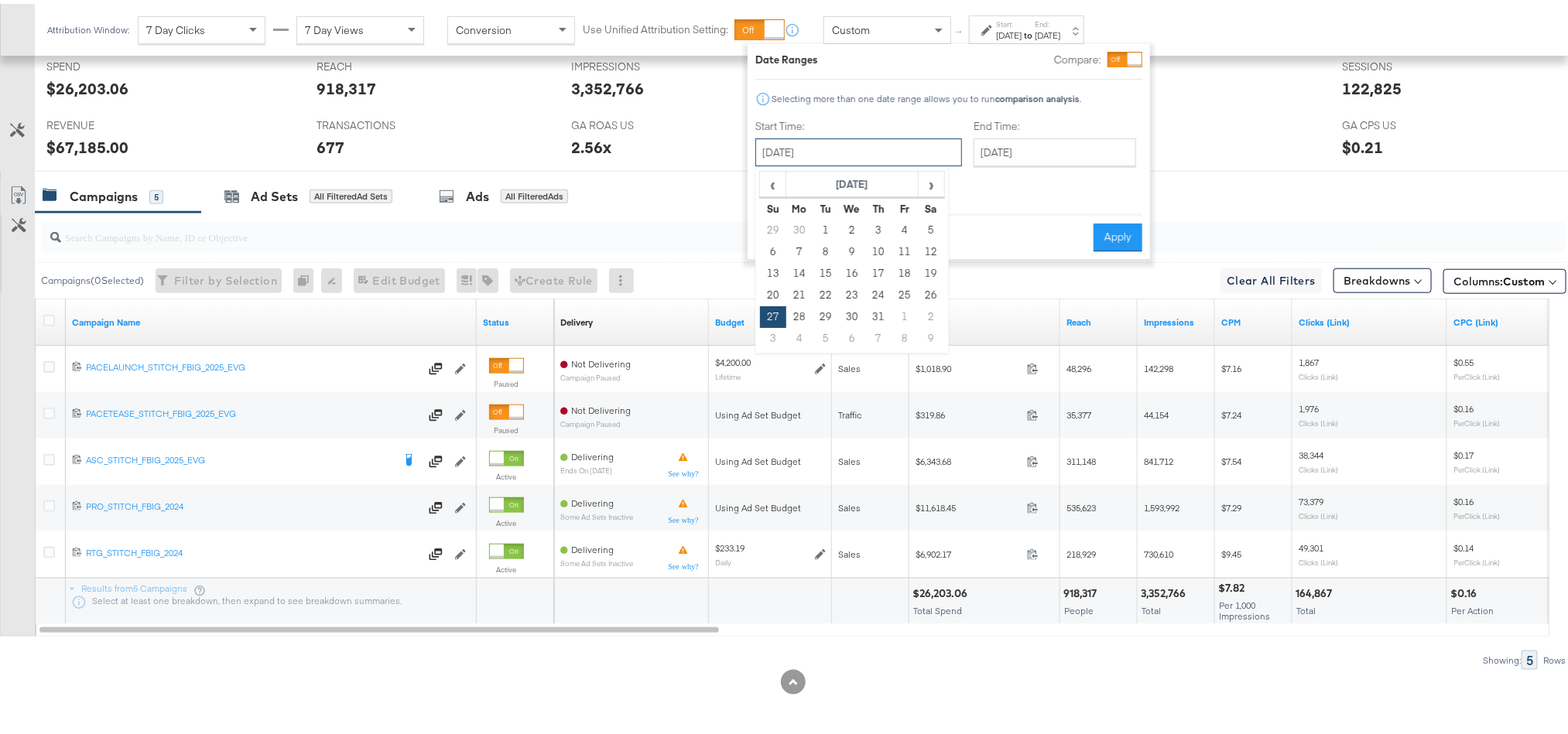
click at [828, 152] on input "[DATE]" at bounding box center [858, 149] width 206 height 28
click at [936, 184] on span "›" at bounding box center [931, 180] width 24 height 24
click at [779, 290] on td "17" at bounding box center [773, 291] width 26 height 22
type input "[DATE]"
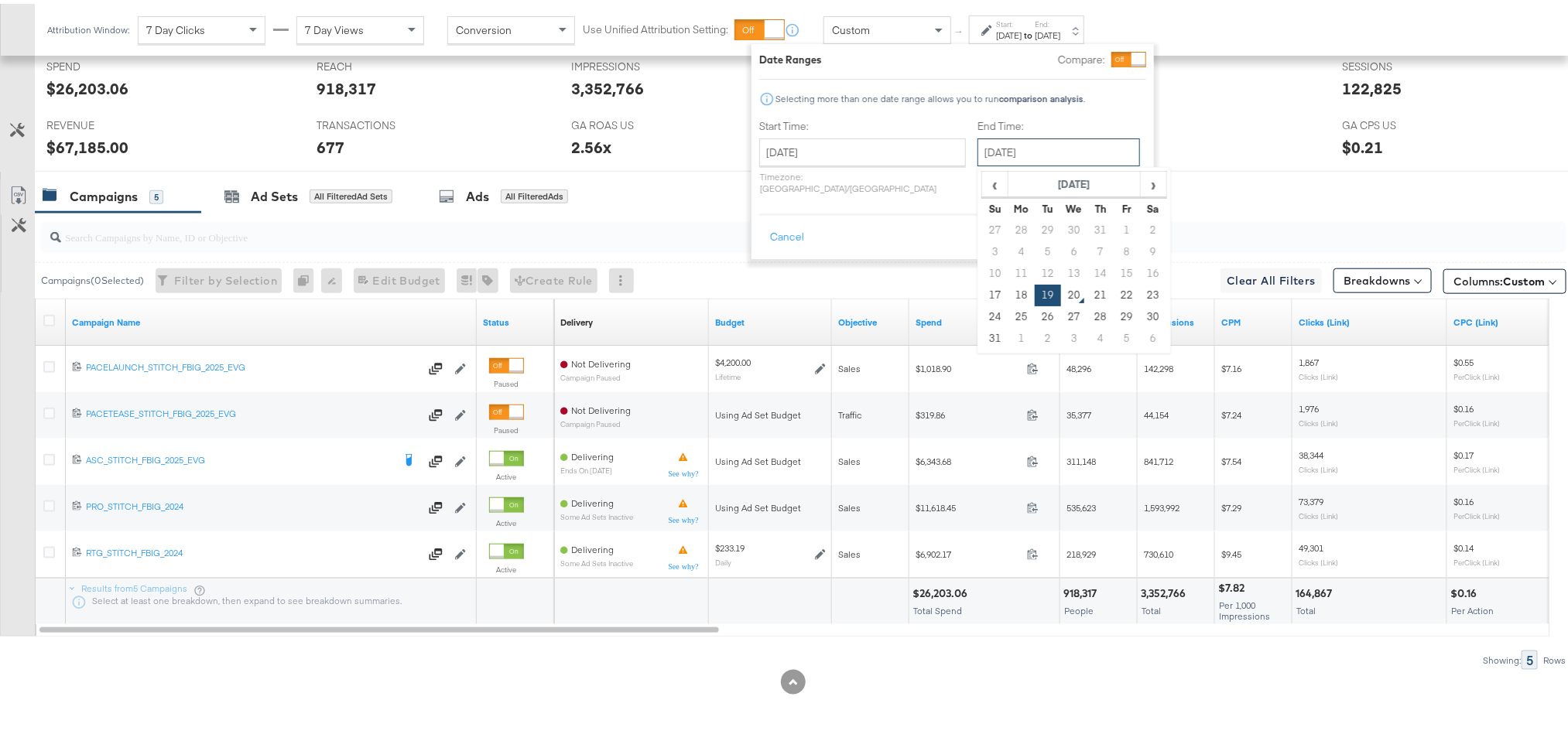
click at [995, 140] on input "[DATE]" at bounding box center [1059, 149] width 162 height 28
click at [982, 302] on td "24" at bounding box center [996, 313] width 26 height 22
click at [989, 135] on input "[DATE]" at bounding box center [1059, 149] width 162 height 28
click at [982, 293] on td "17" at bounding box center [996, 291] width 26 height 22
type input "[DATE]"
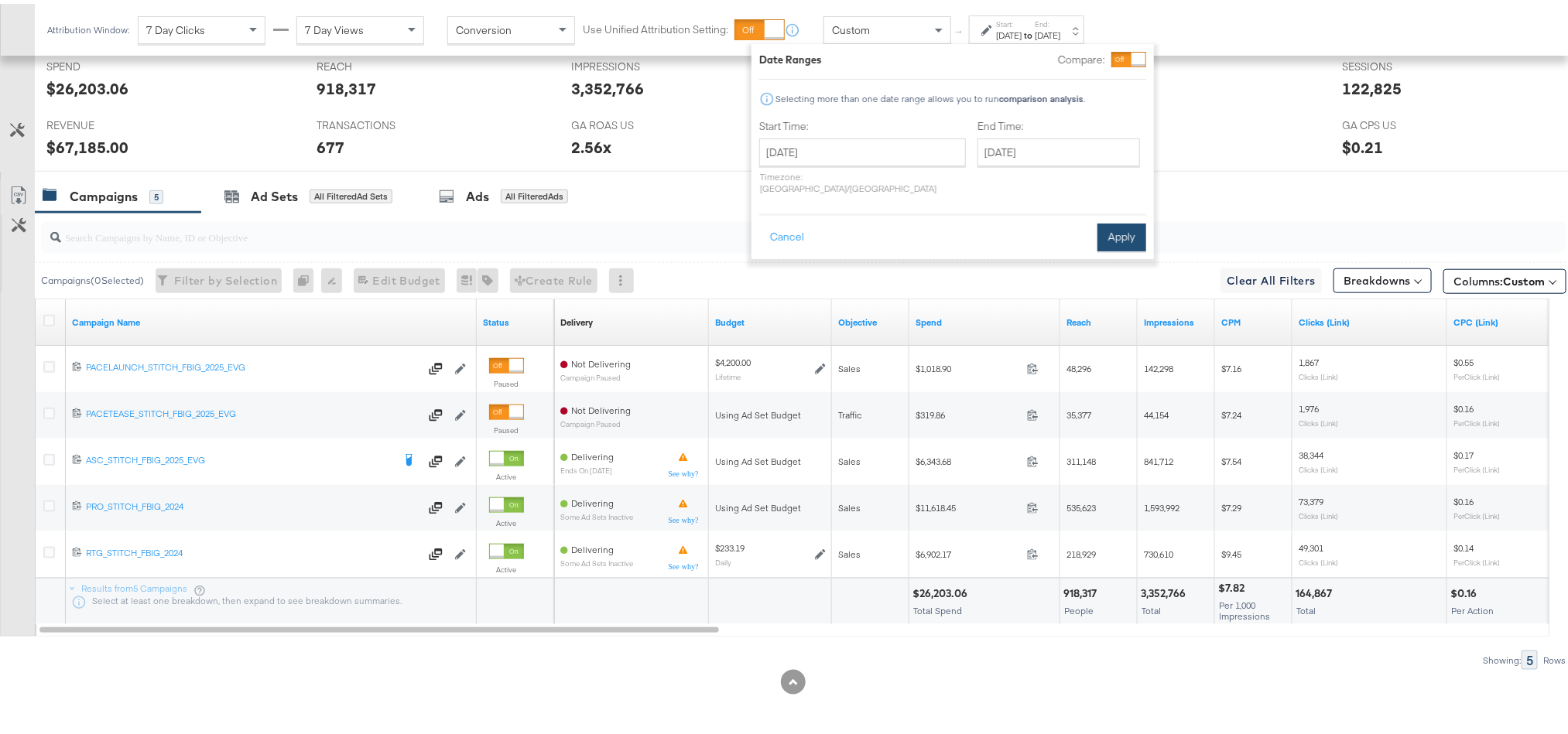
click at [1100, 220] on button "Apply" at bounding box center [1122, 234] width 49 height 28
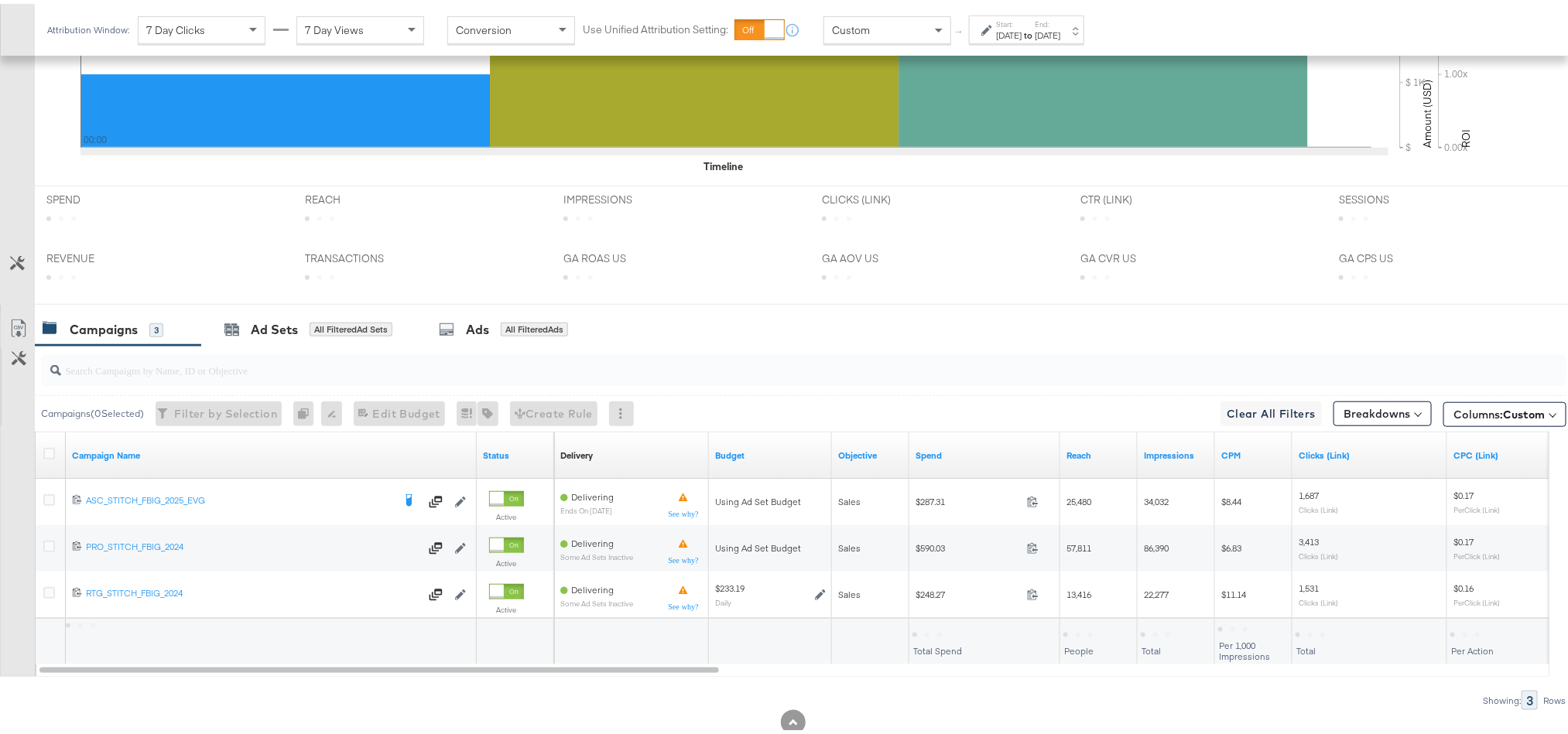
scroll to position [607, 0]
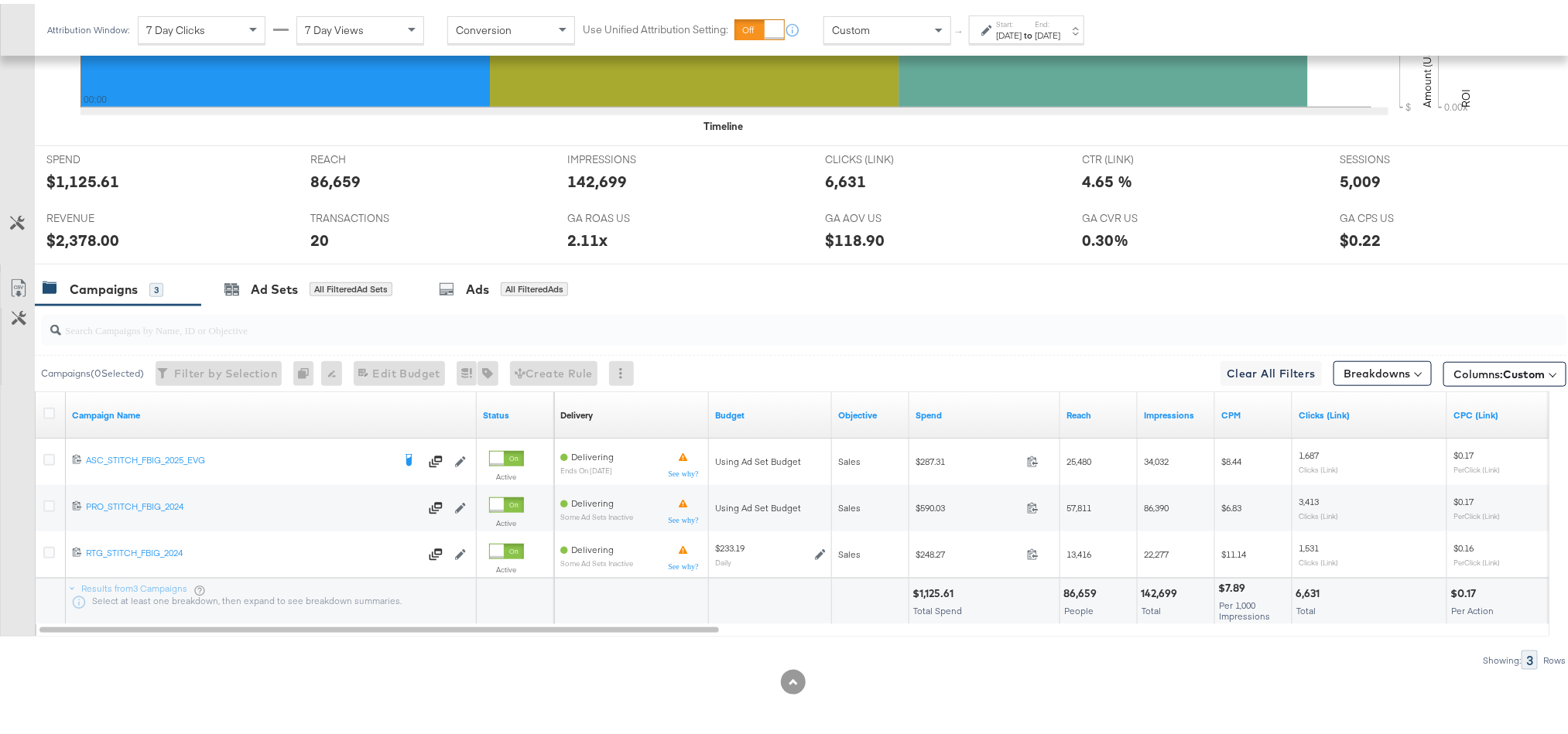
click at [1061, 22] on label "End:" at bounding box center [1048, 20] width 25 height 10
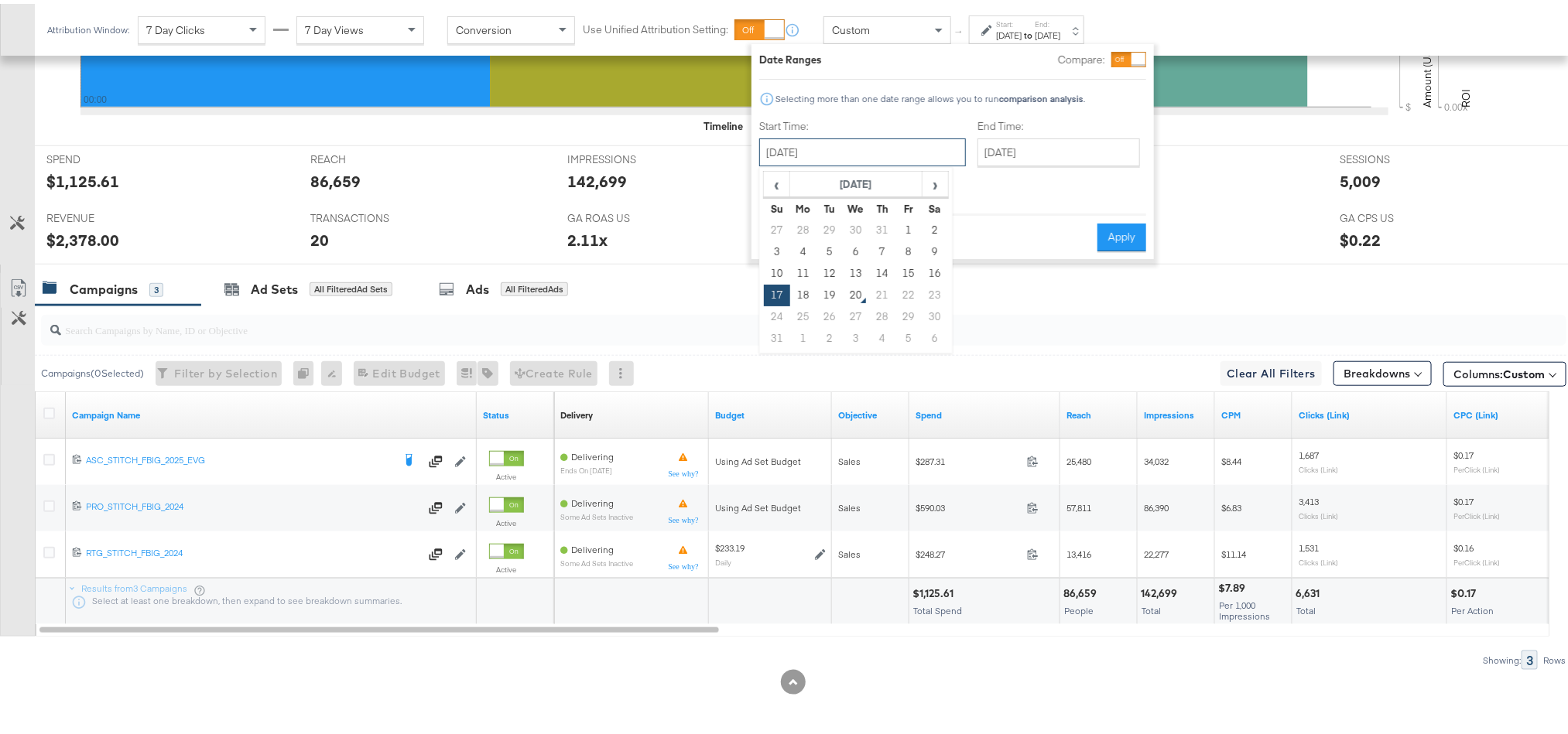
click at [887, 147] on input "[DATE]" at bounding box center [862, 149] width 206 height 28
click at [800, 291] on td "18" at bounding box center [803, 291] width 26 height 22
type input "[DATE]"
click at [1106, 226] on button "Apply" at bounding box center [1122, 234] width 49 height 28
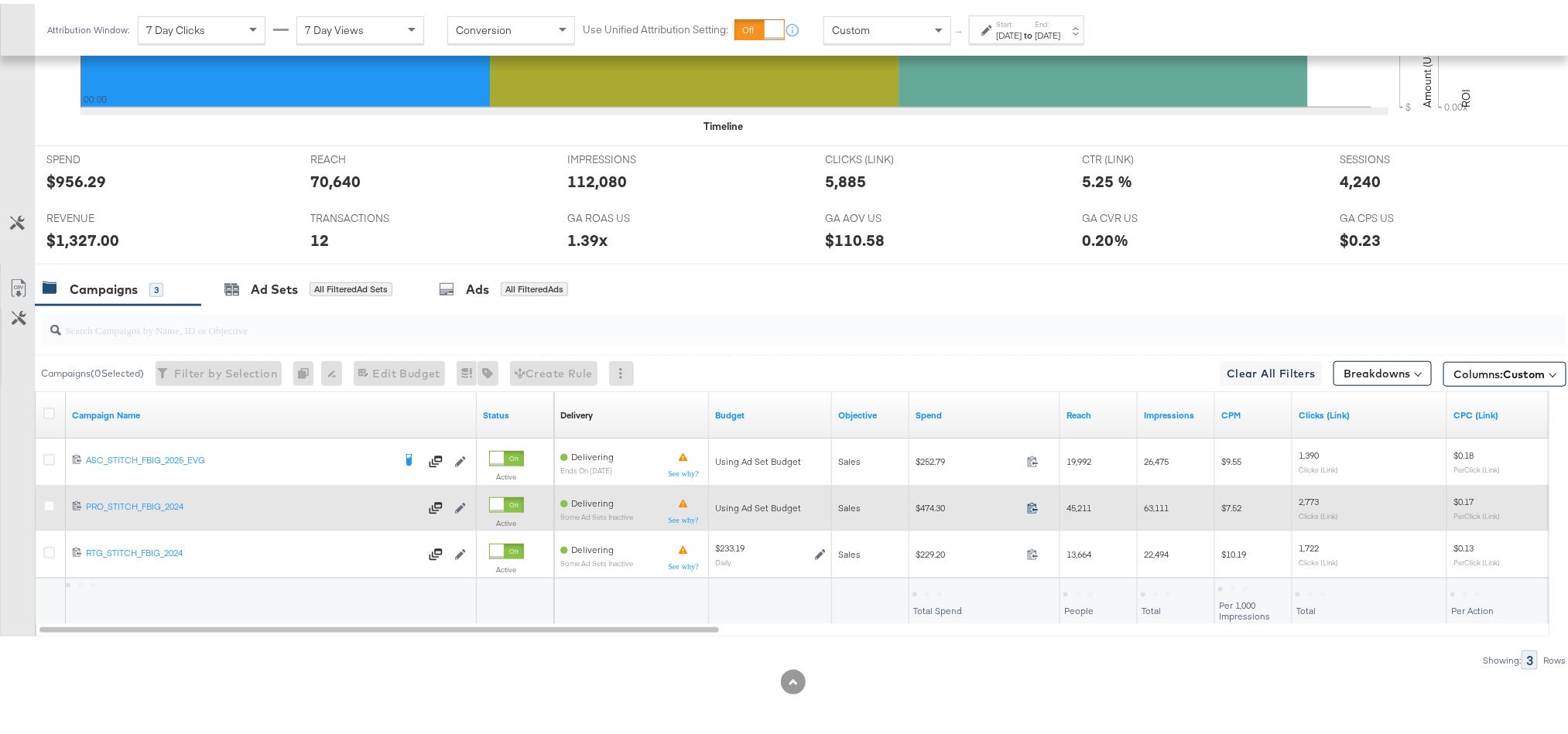
click at [1030, 501] on icon at bounding box center [1032, 504] width 11 height 11
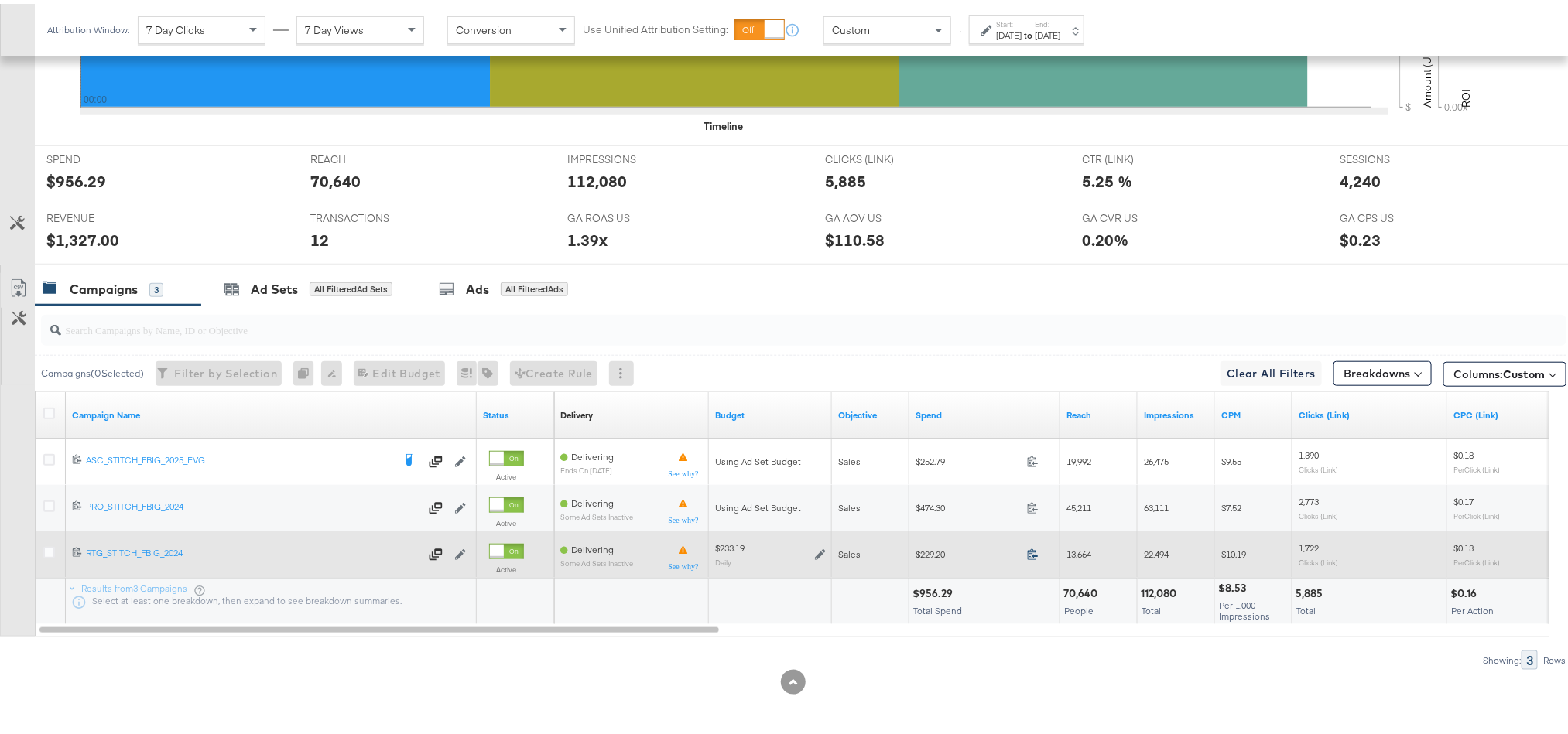
click at [1034, 553] on icon at bounding box center [1032, 550] width 10 height 10
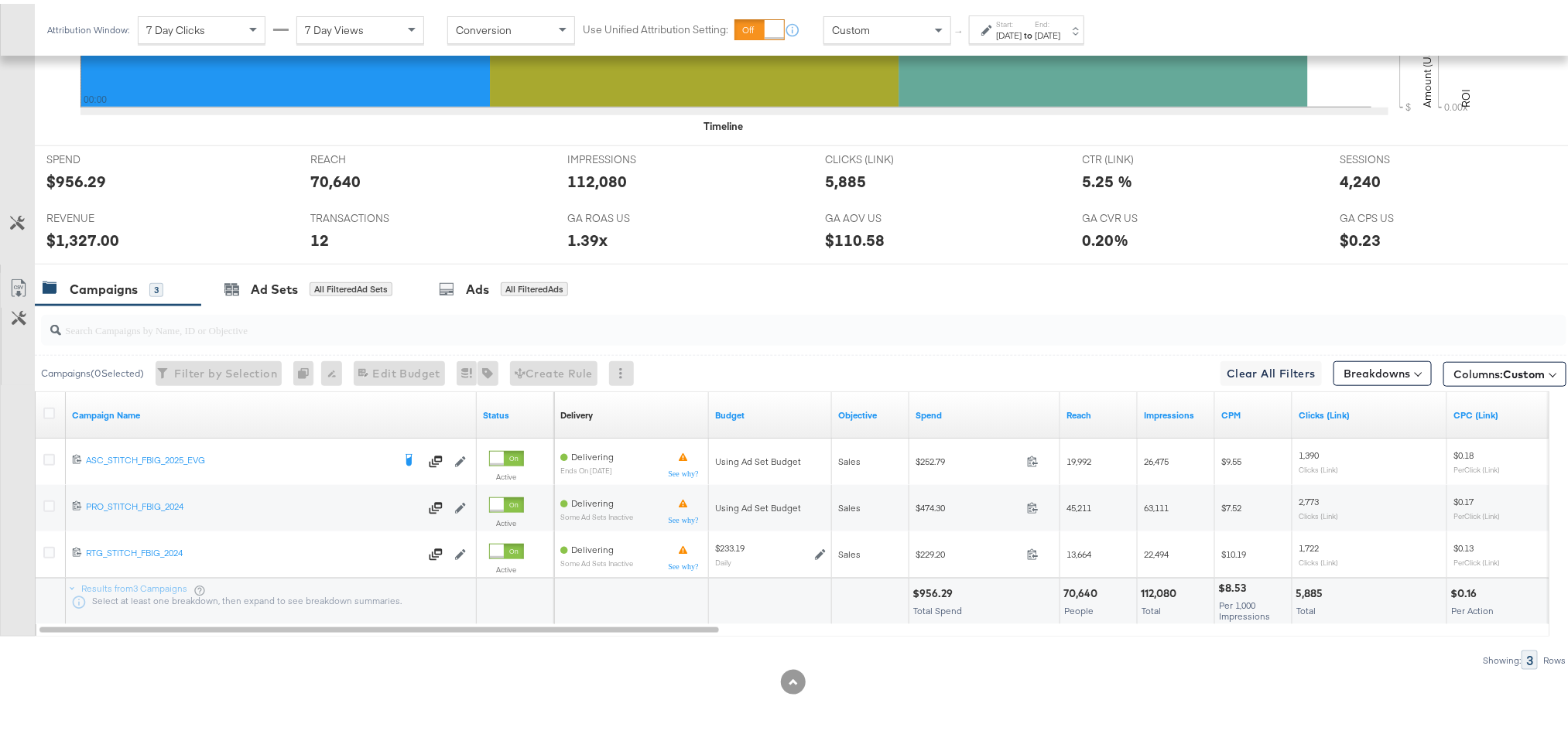
click at [943, 592] on div "$956.29" at bounding box center [935, 590] width 45 height 15
copy div "956.29"
click at [80, 239] on div "$1,327.00" at bounding box center [82, 237] width 73 height 23
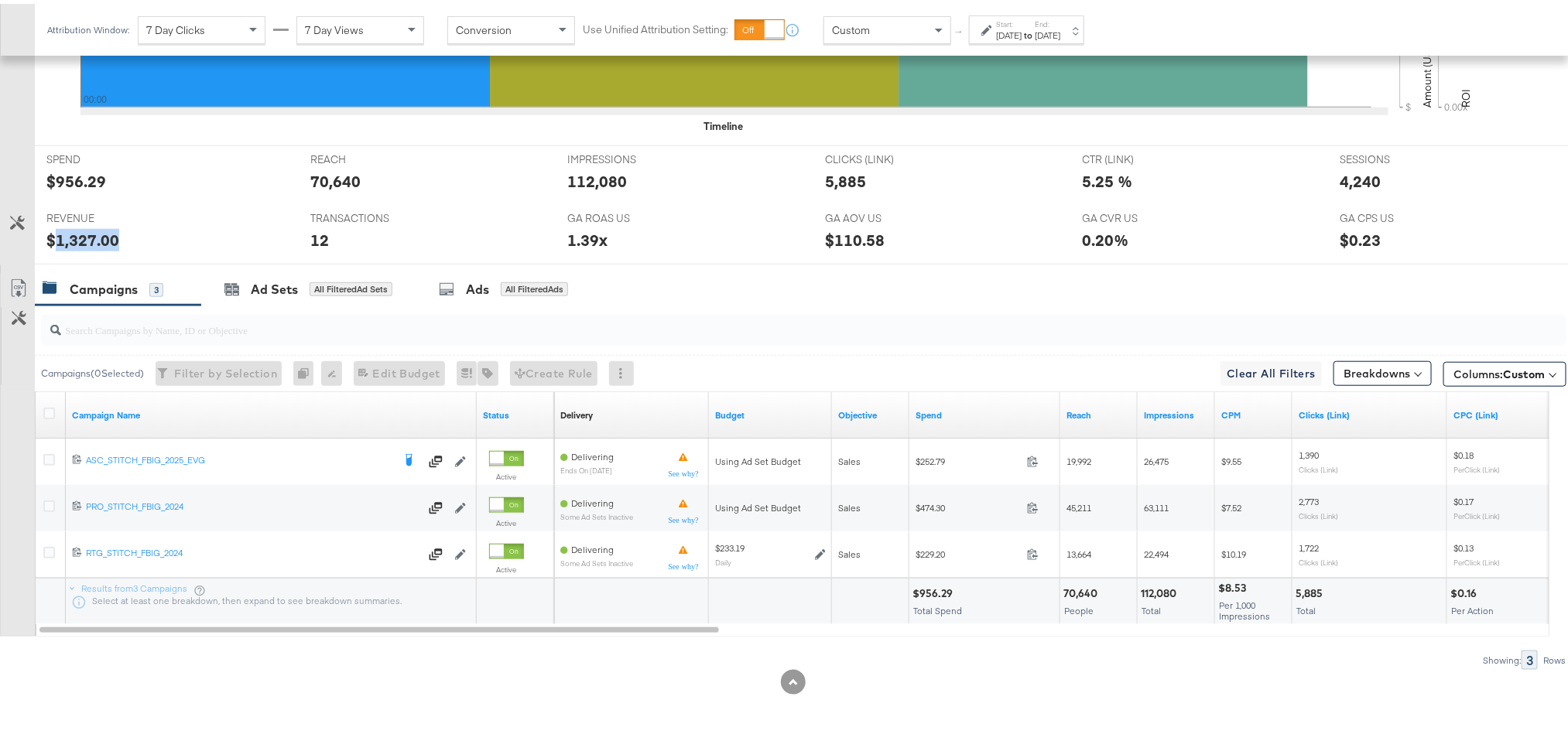
copy div "1,327.00"
click at [1035, 28] on strong "to" at bounding box center [1029, 31] width 13 height 11
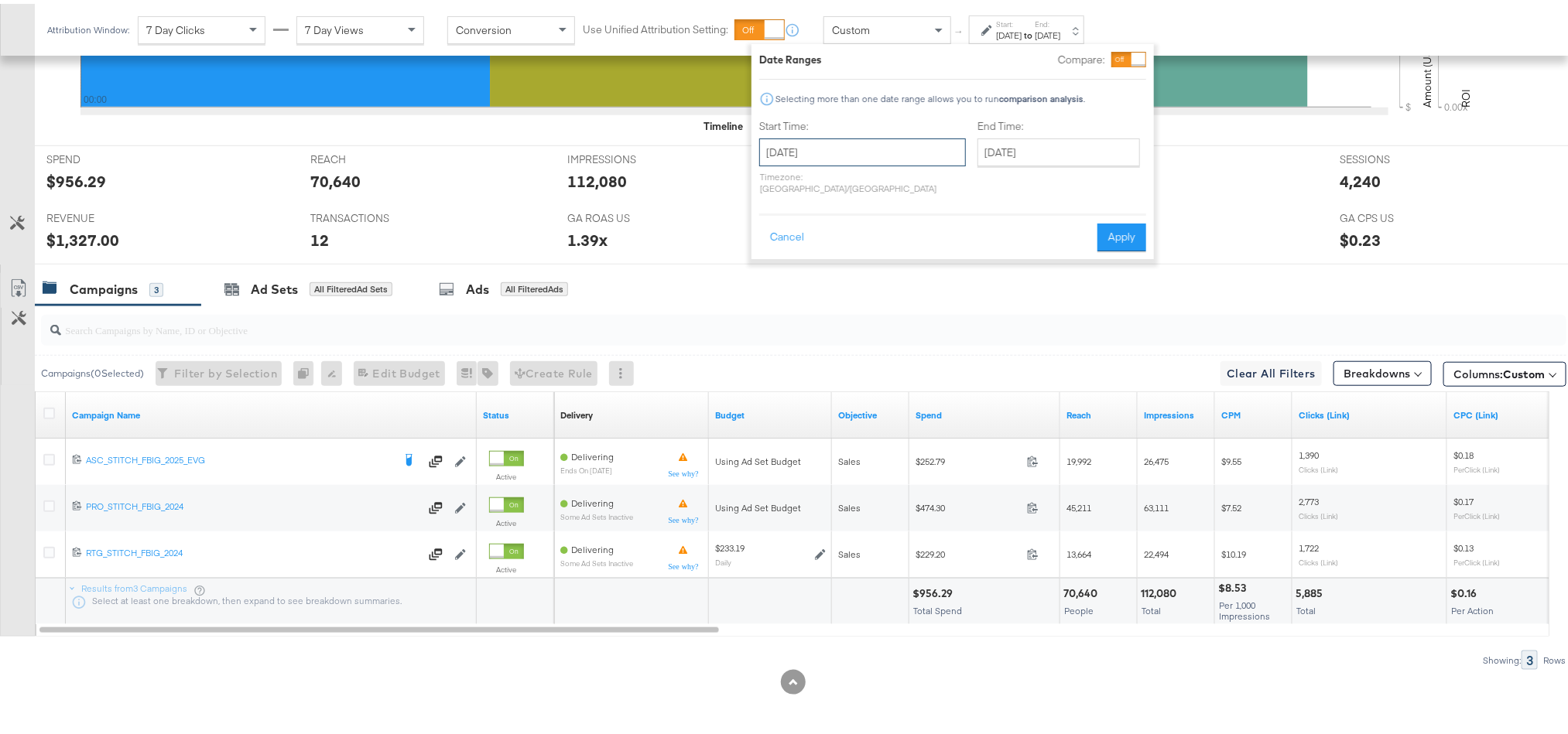
click at [893, 142] on input "[DATE]" at bounding box center [862, 149] width 206 height 28
click at [836, 287] on td "19" at bounding box center [830, 291] width 26 height 22
type input "[DATE]"
click at [1118, 220] on button "Apply" at bounding box center [1122, 234] width 49 height 28
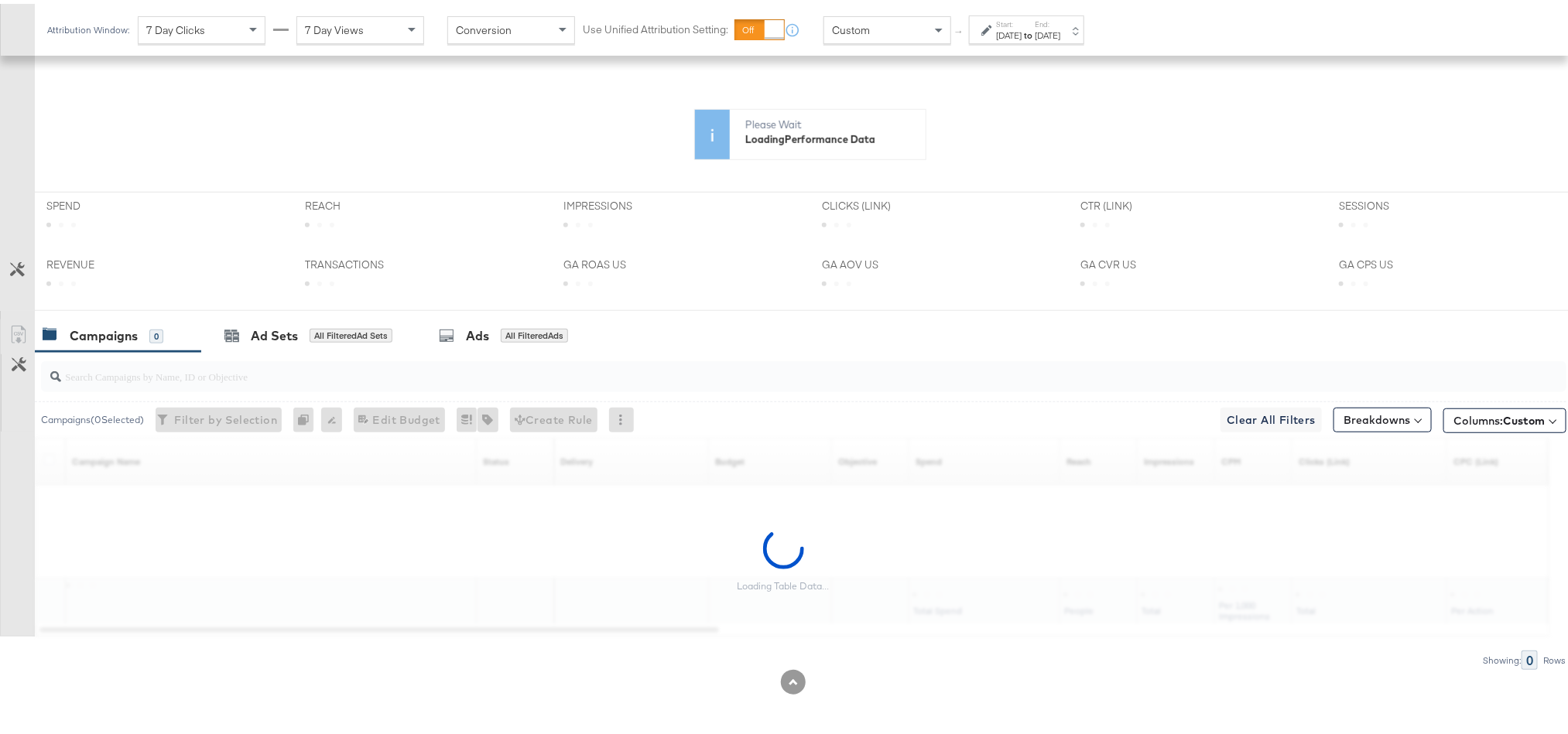
scroll to position [456, 0]
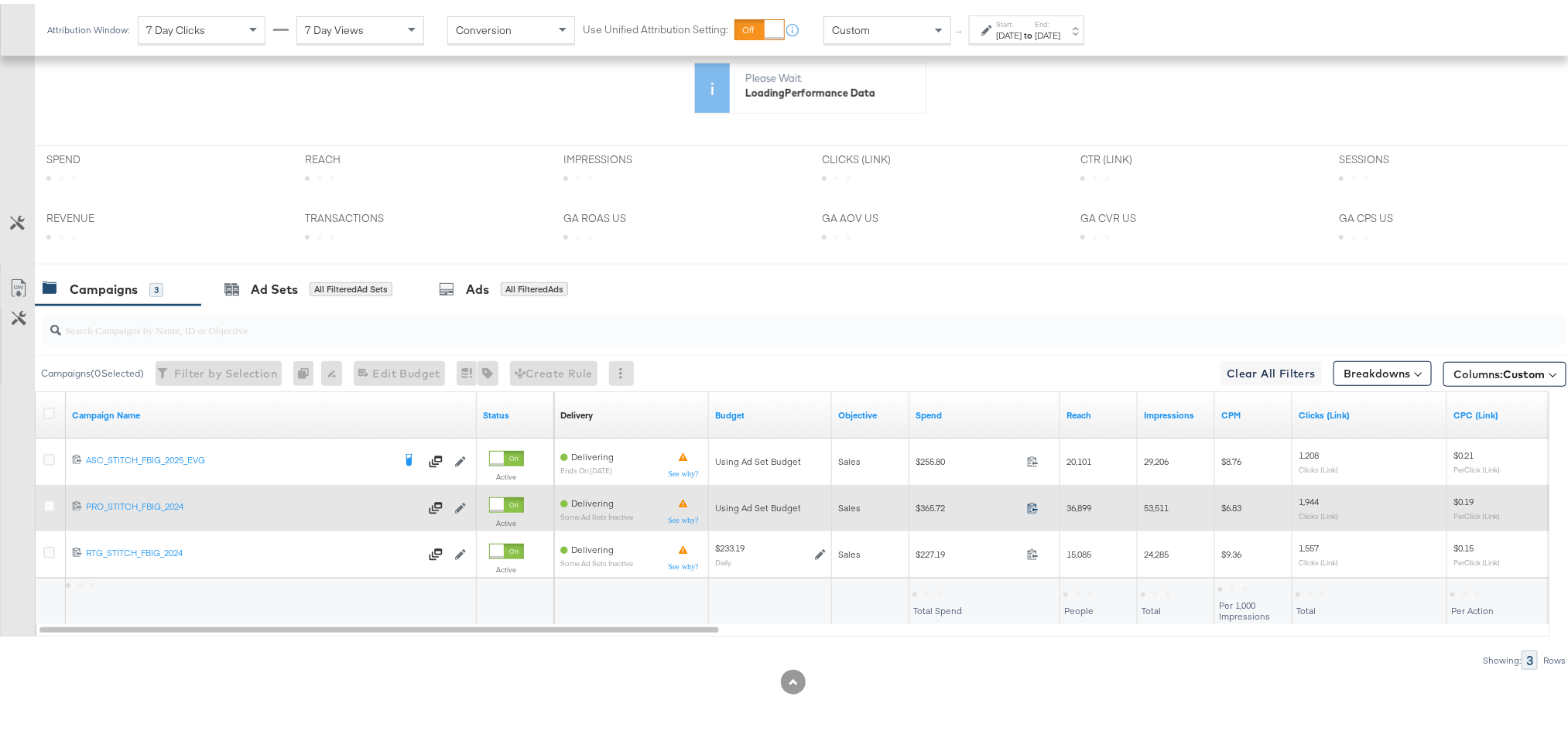
click at [1030, 504] on icon at bounding box center [1032, 504] width 11 height 11
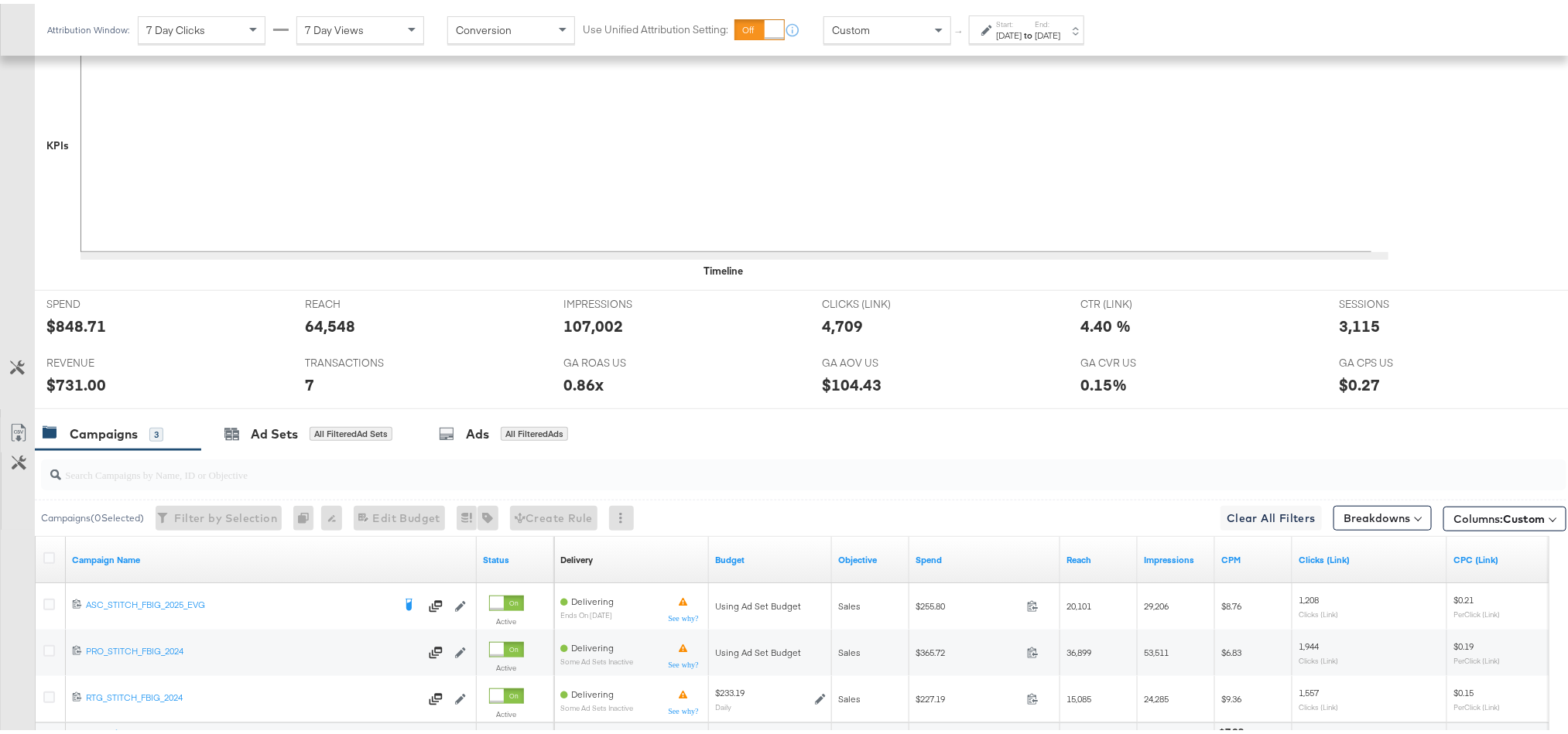
scroll to position [607, 0]
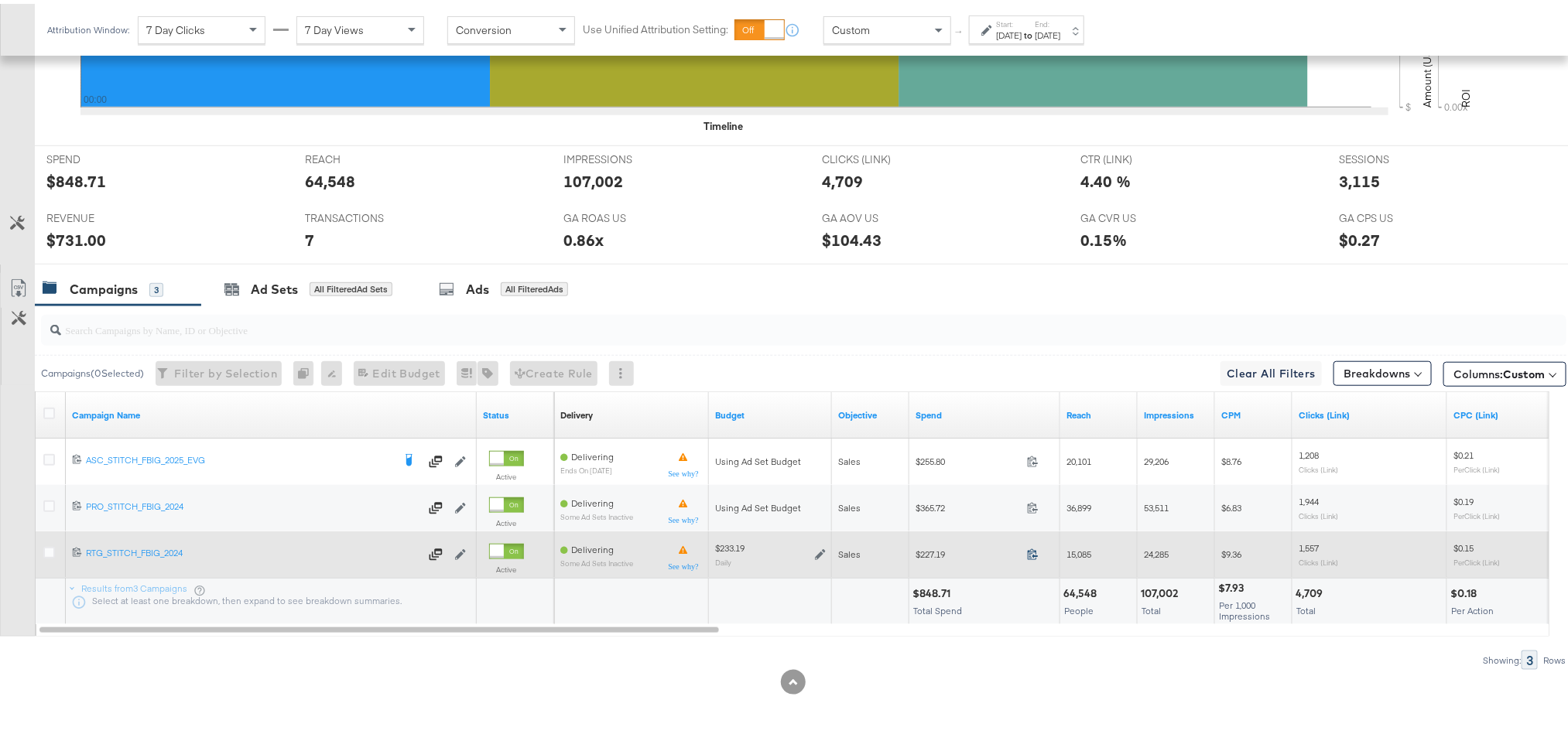
click at [1033, 550] on icon at bounding box center [1032, 550] width 11 height 11
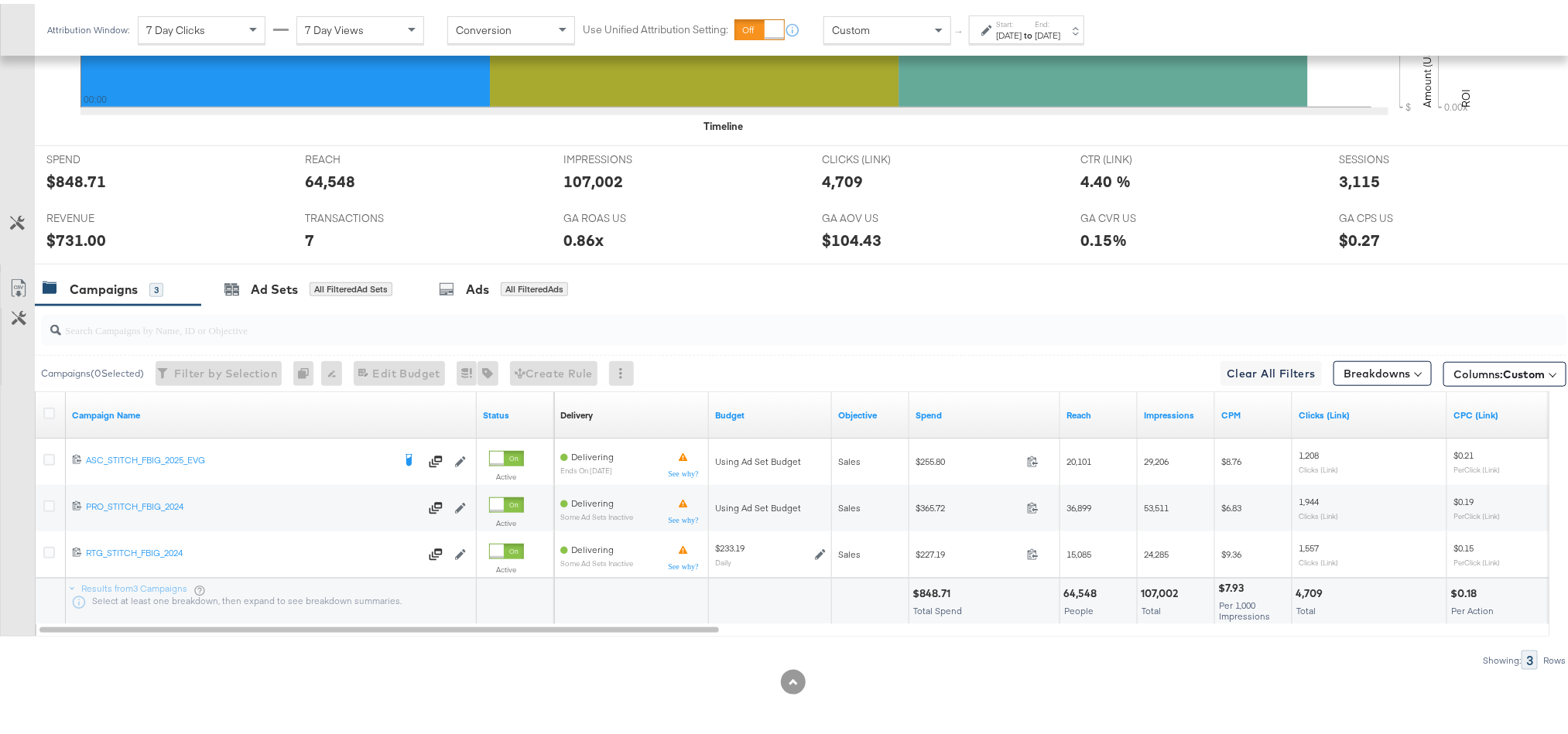
click at [929, 590] on div "$848.71" at bounding box center [933, 590] width 42 height 15
copy div "848.71"
click at [73, 235] on div "$731.00" at bounding box center [75, 237] width 59 height 23
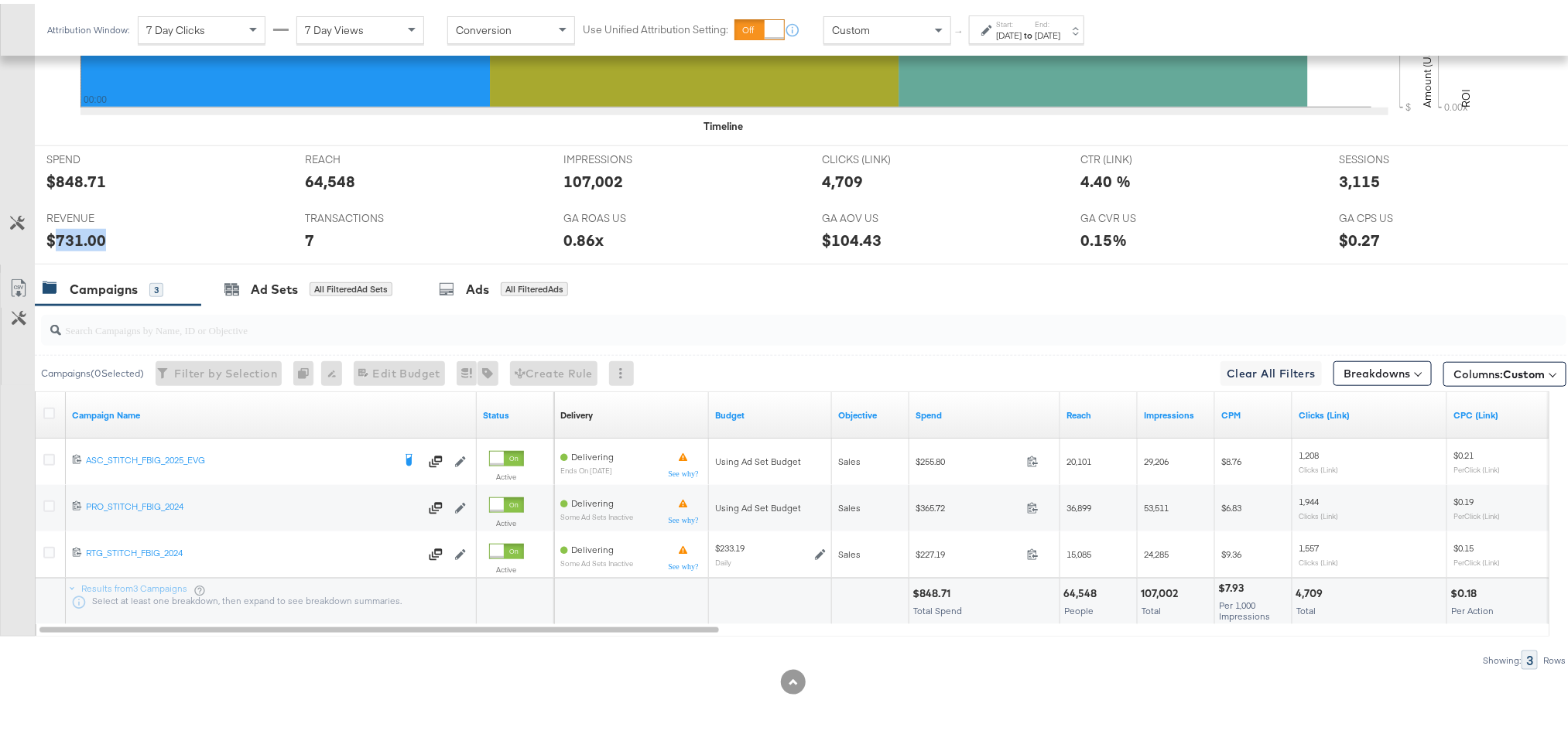
copy div "731.00"
click at [448, 287] on icon at bounding box center [447, 285] width 15 height 15
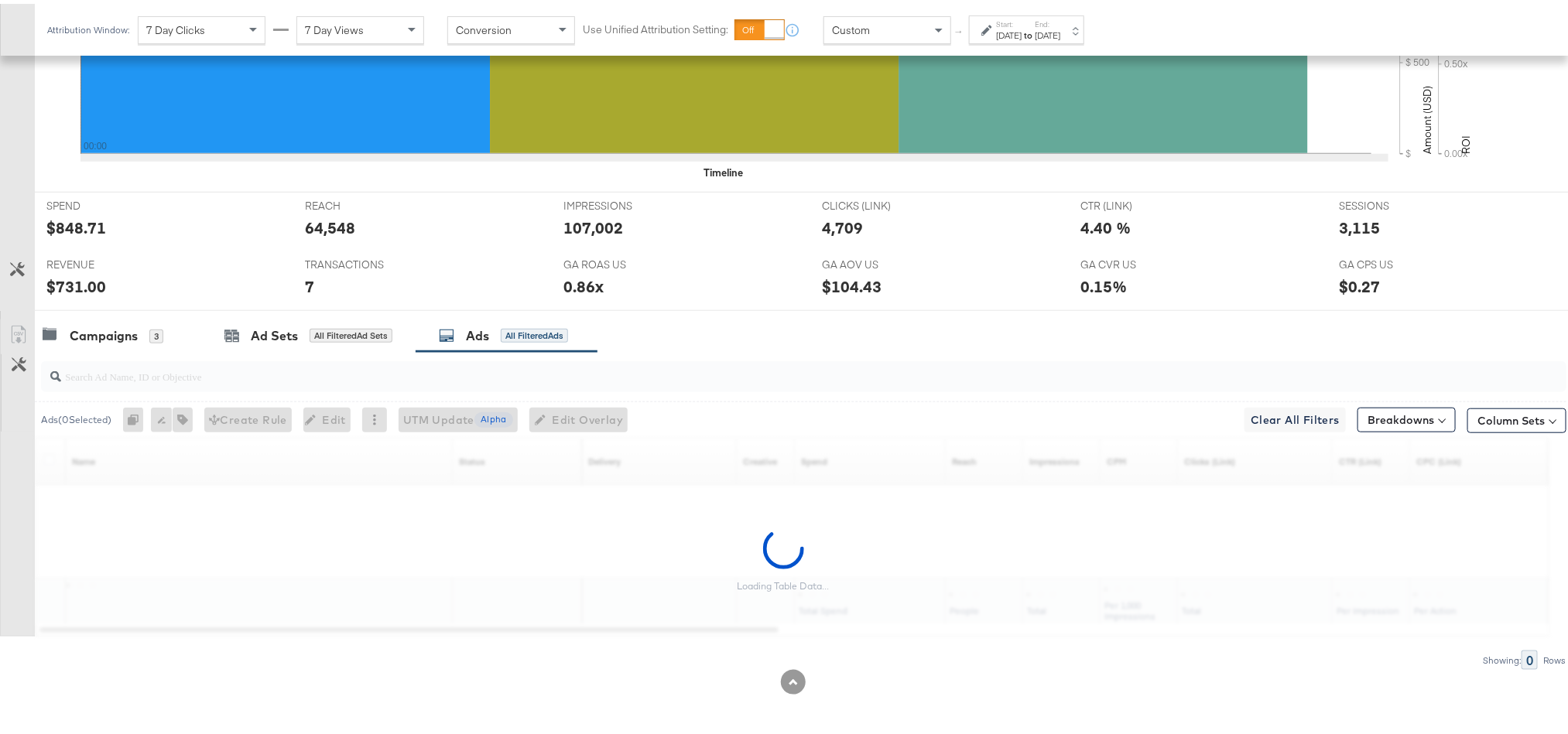
scroll to position [560, 0]
click at [93, 339] on div "Campaigns" at bounding box center [104, 332] width 68 height 18
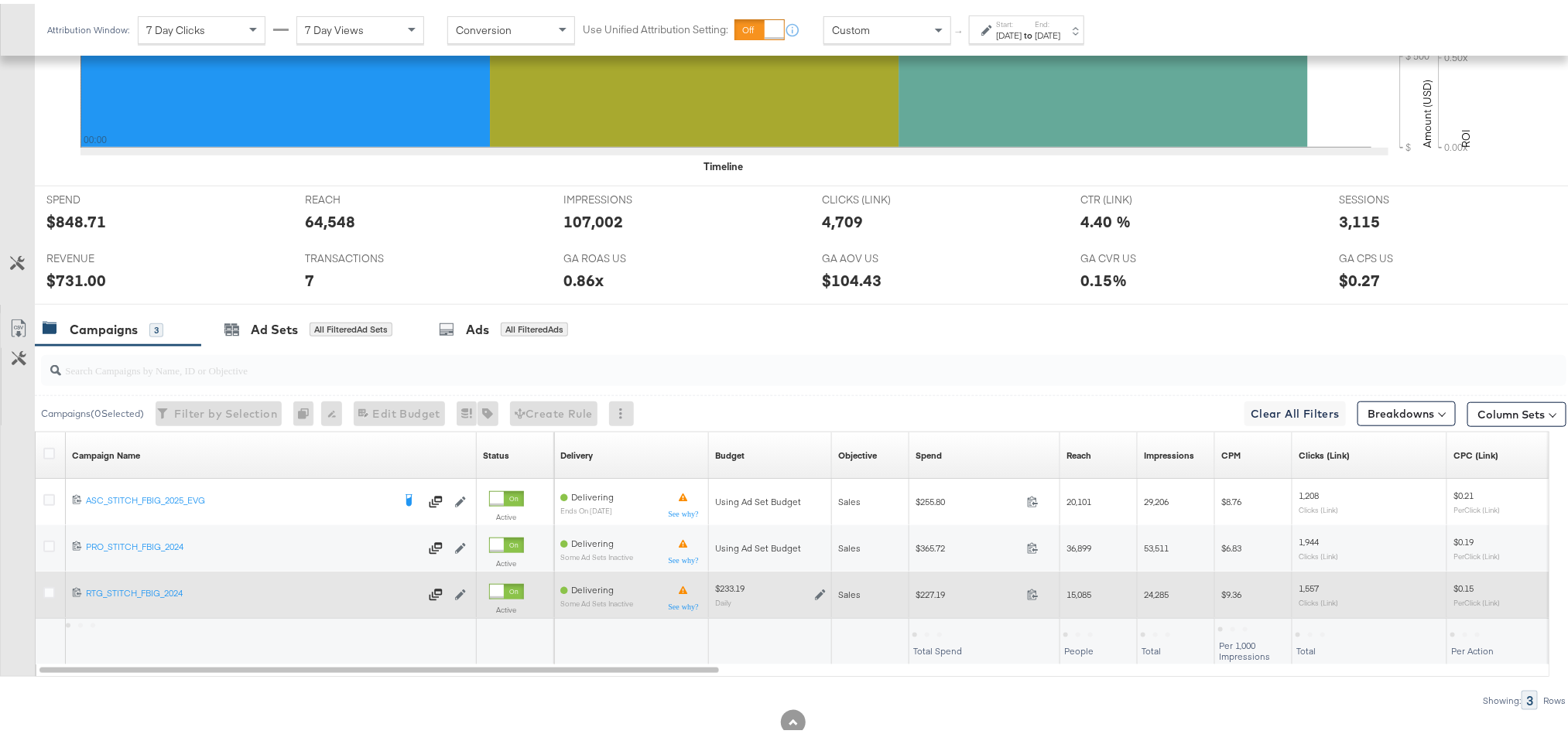
scroll to position [607, 0]
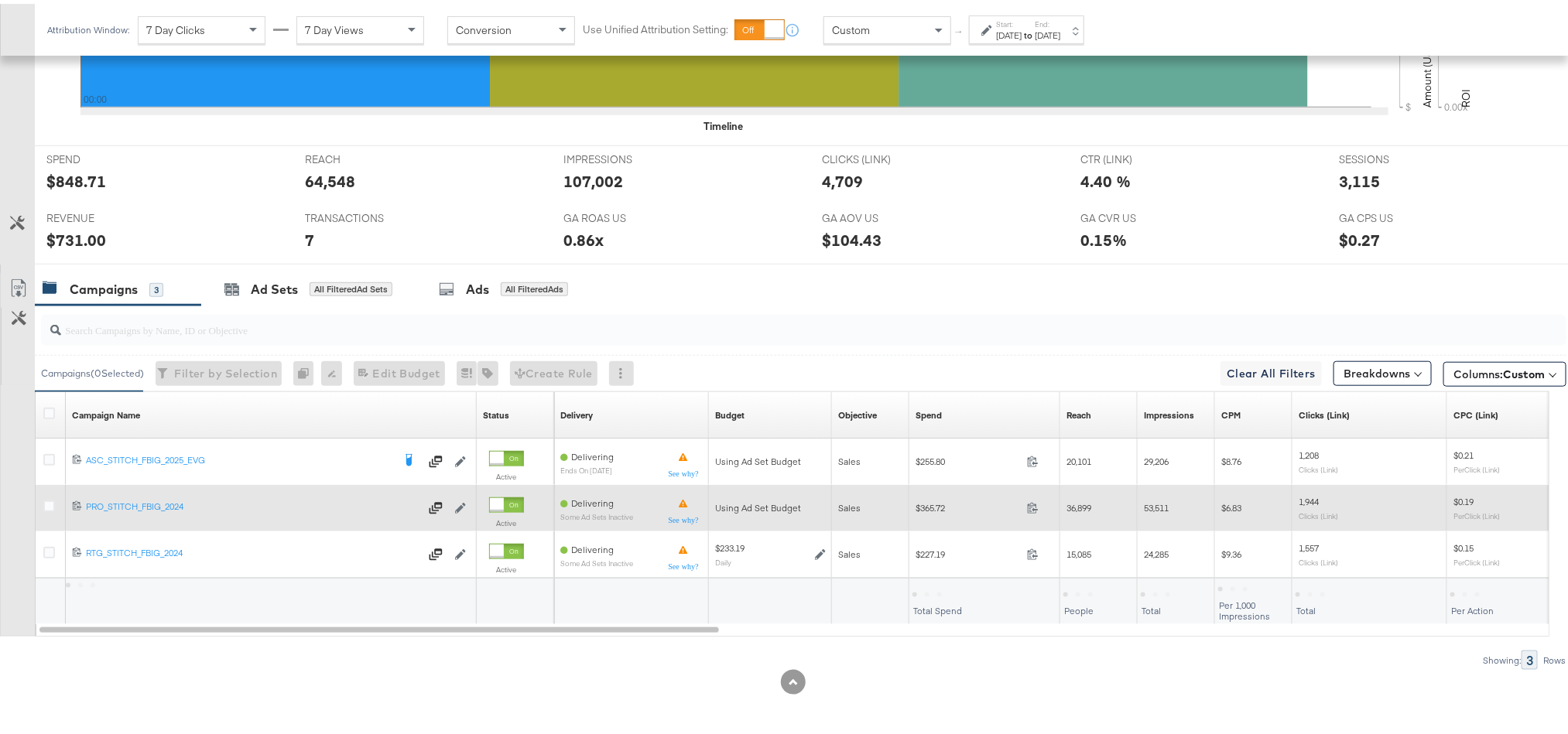
click at [43, 497] on label at bounding box center [49, 502] width 11 height 11
click at [0, 0] on input "checkbox" at bounding box center [0, 0] width 0 height 0
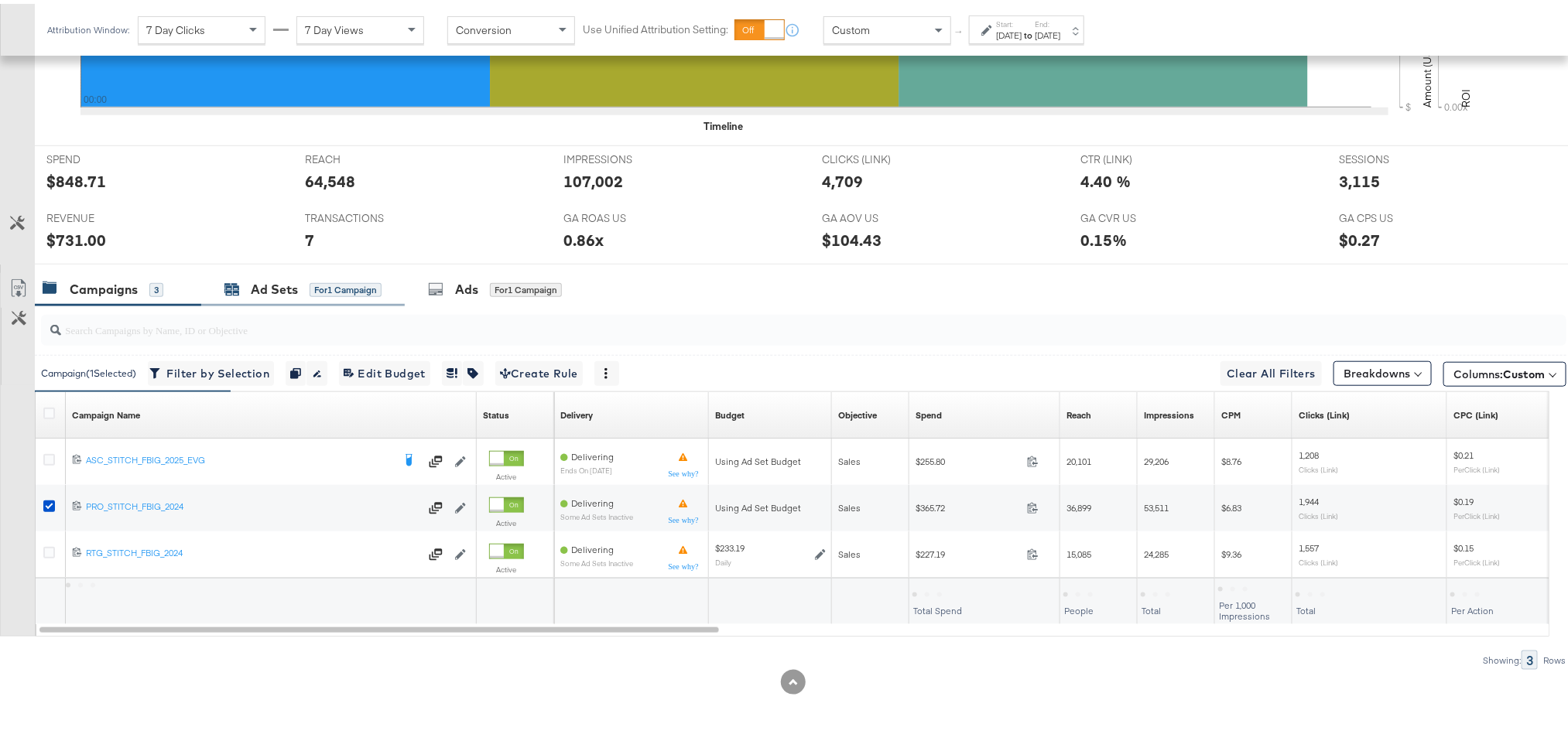
click at [293, 287] on div "Ad Sets" at bounding box center [274, 285] width 47 height 18
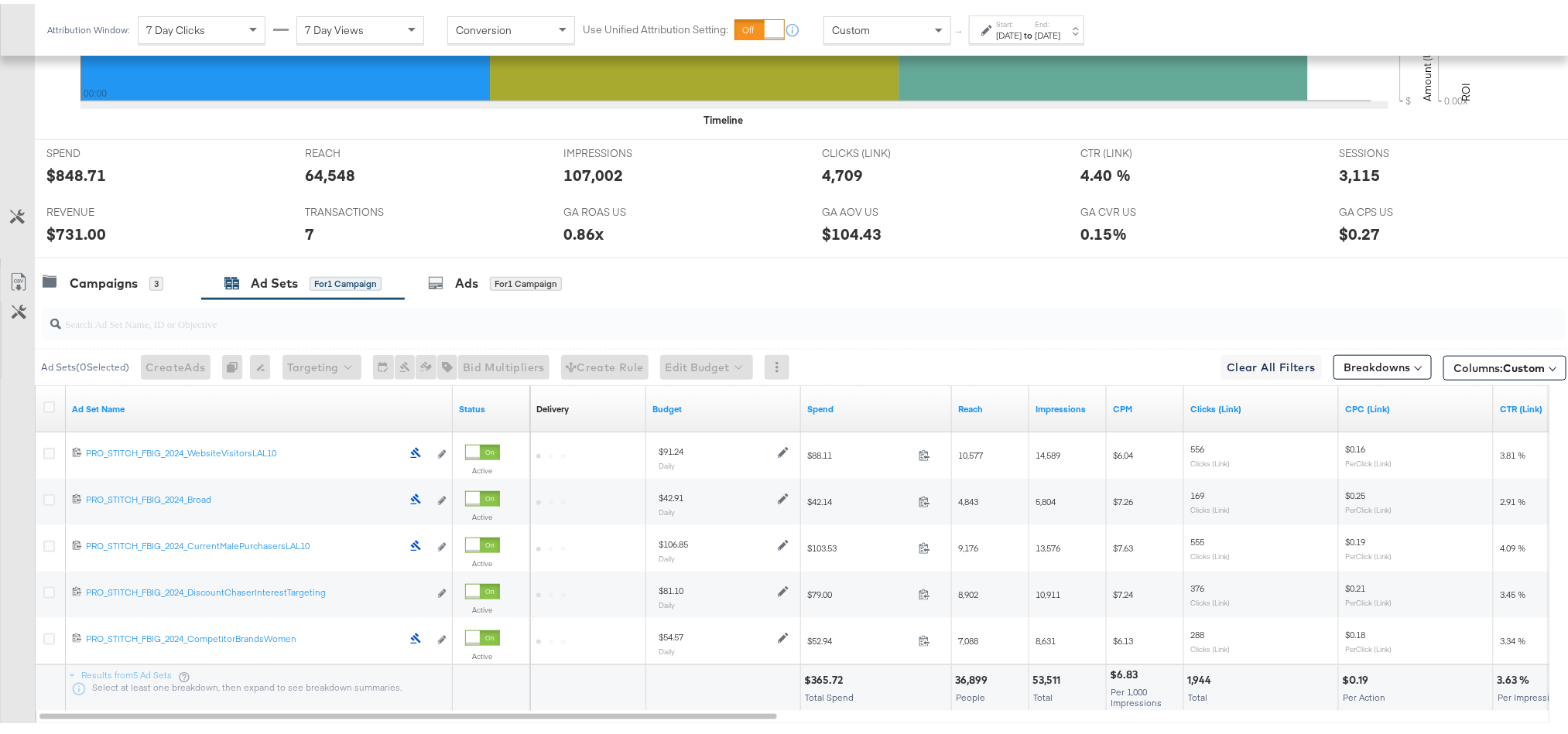
click at [57, 407] on div at bounding box center [51, 405] width 16 height 15
click at [52, 407] on icon at bounding box center [49, 403] width 11 height 11
click at [0, 0] on input "checkbox" at bounding box center [0, 0] width 0 height 0
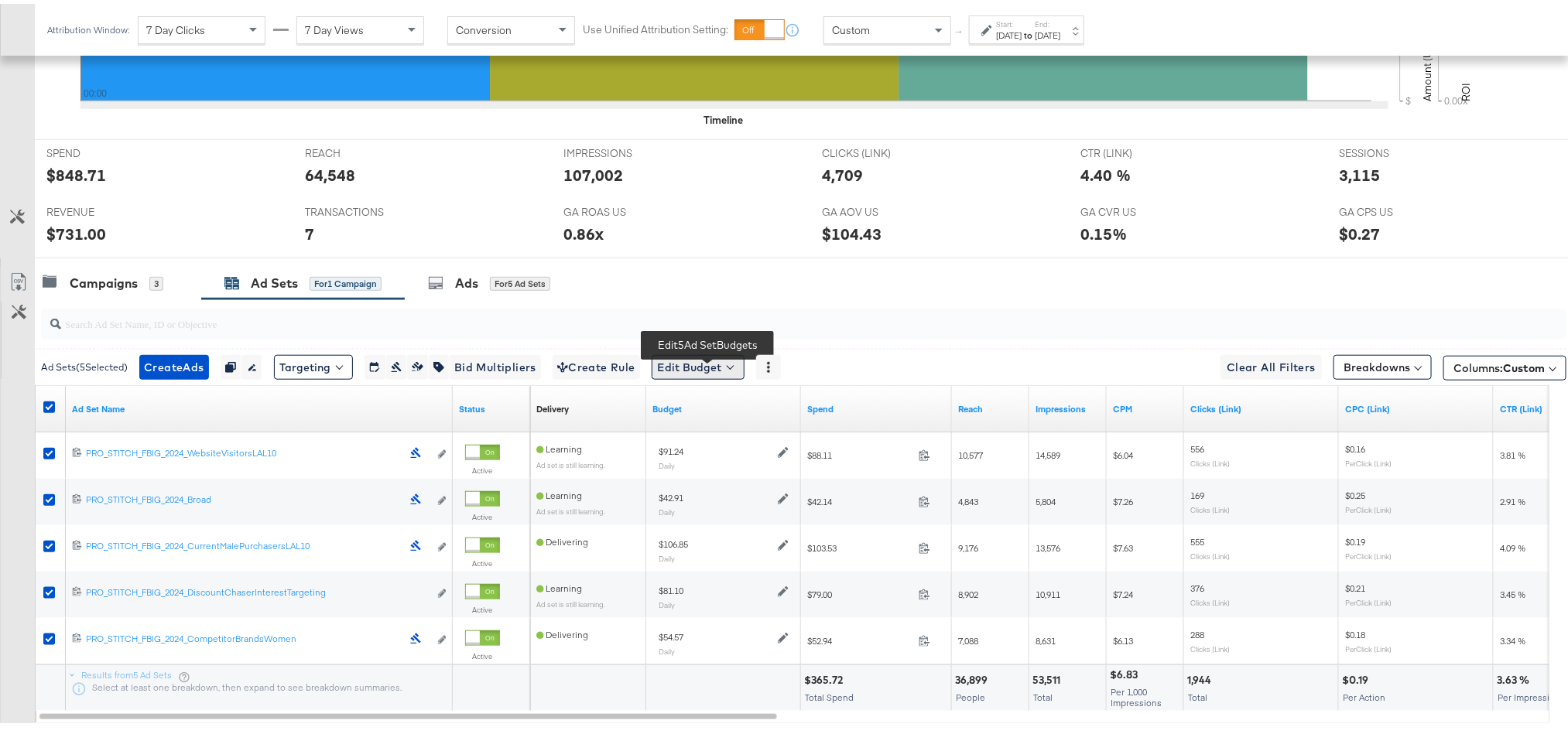
click at [690, 367] on button "Edit Budget" at bounding box center [698, 364] width 93 height 24
click at [681, 414] on span "Edit Ad Set Budget" at bounding box center [703, 403] width 89 height 20
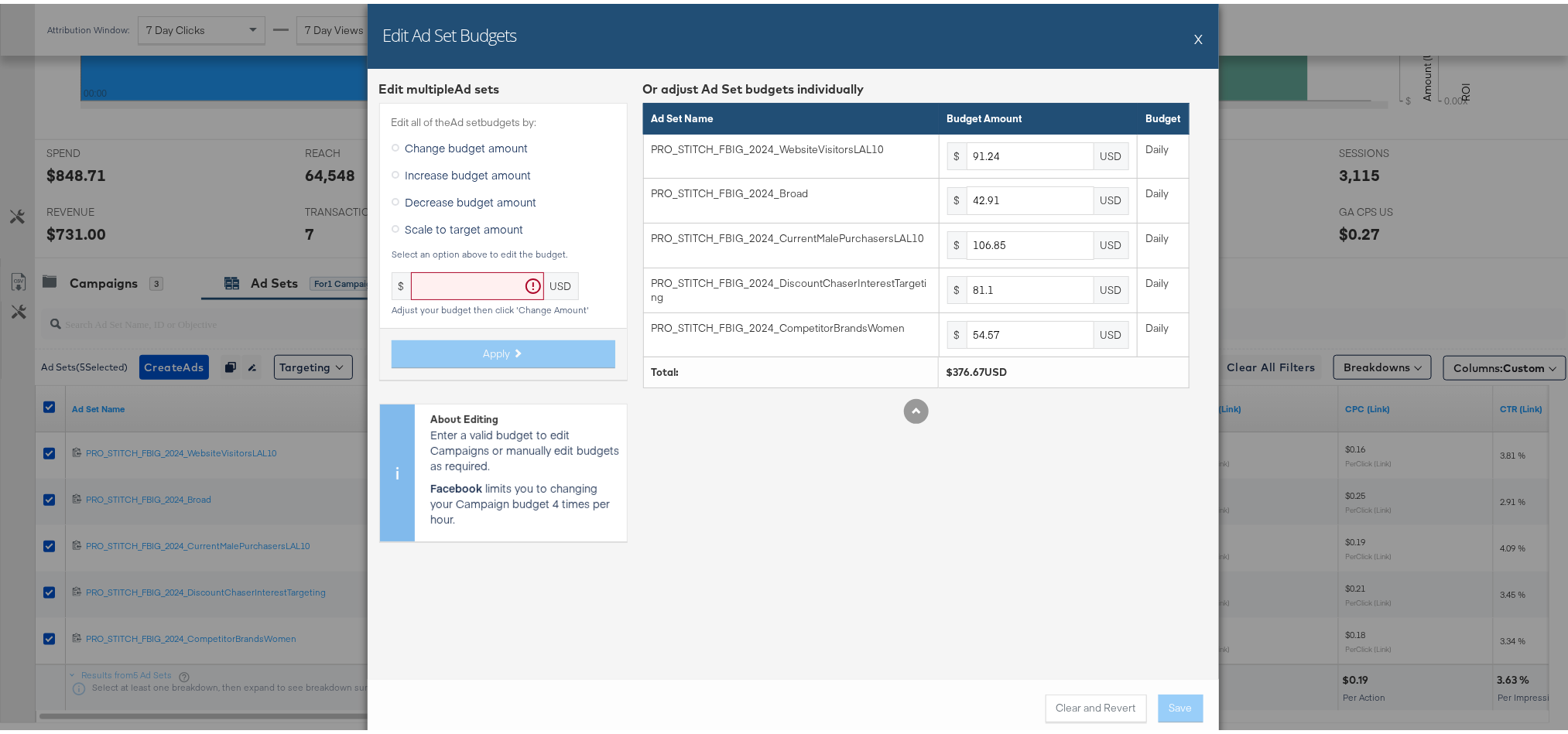
click at [1196, 41] on button "X" at bounding box center [1199, 35] width 8 height 31
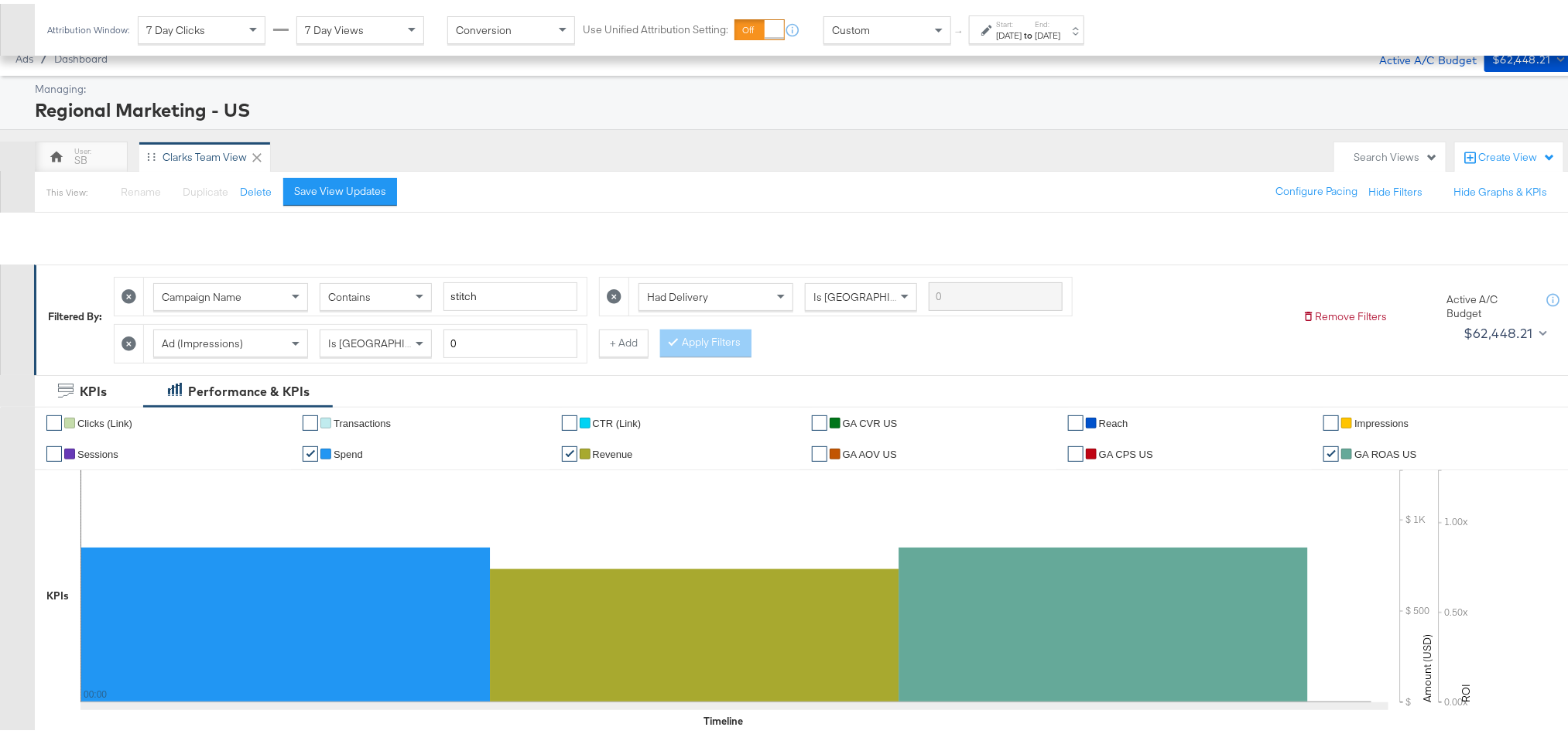
scroll to position [0, 0]
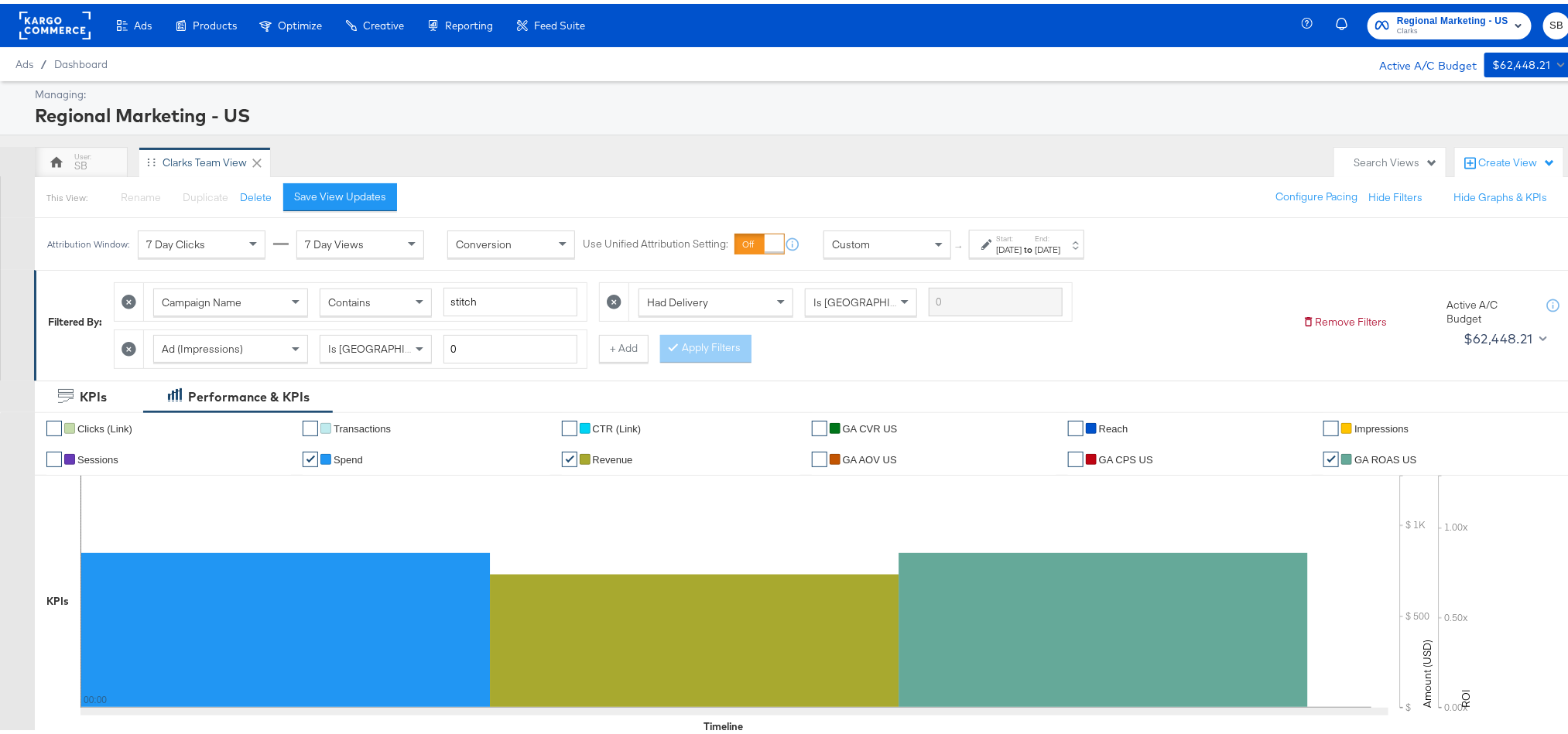
click at [1482, 15] on span "Regional Marketing - US" at bounding box center [1453, 17] width 111 height 16
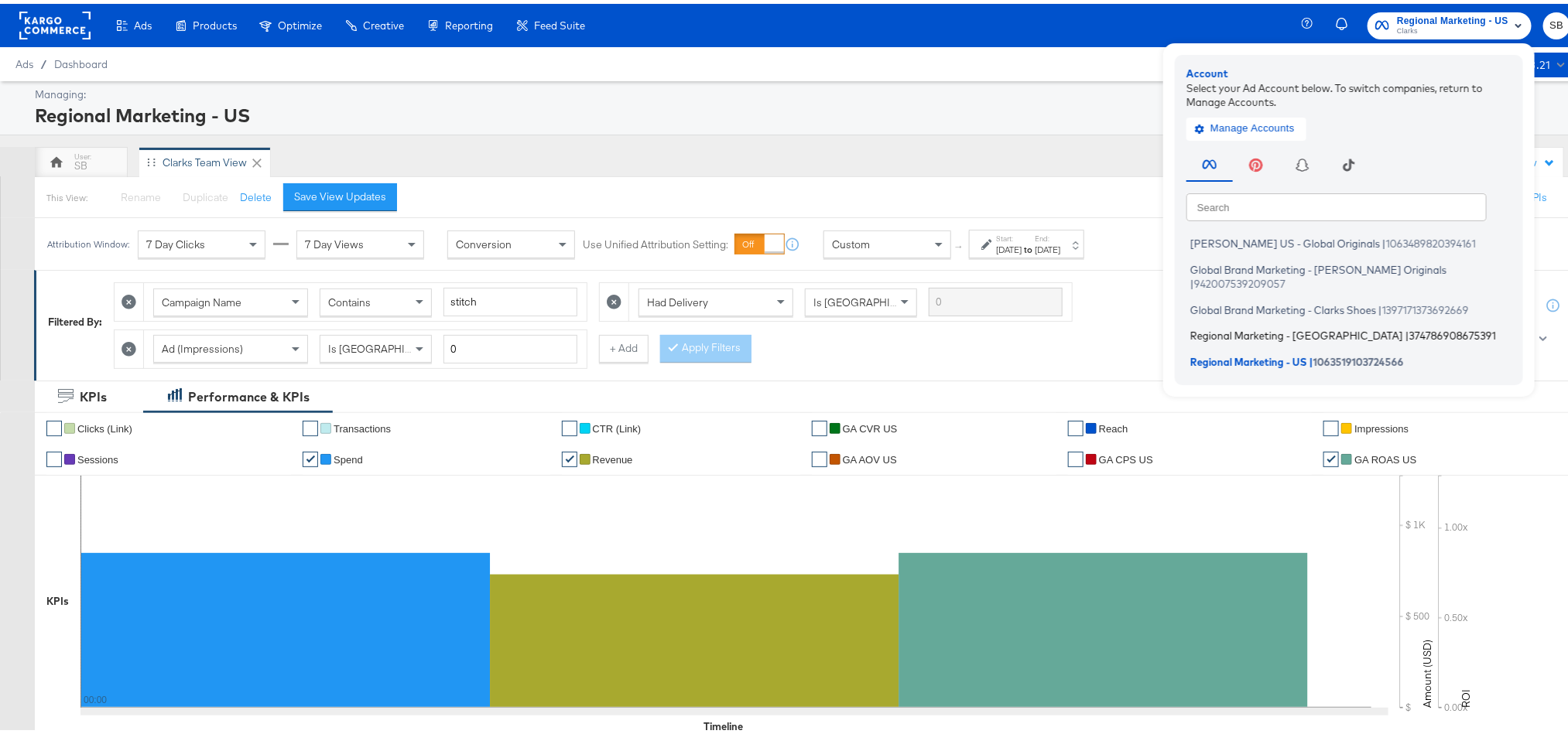
click at [1261, 326] on span "Regional Marketing - [GEOGRAPHIC_DATA]" at bounding box center [1297, 332] width 213 height 12
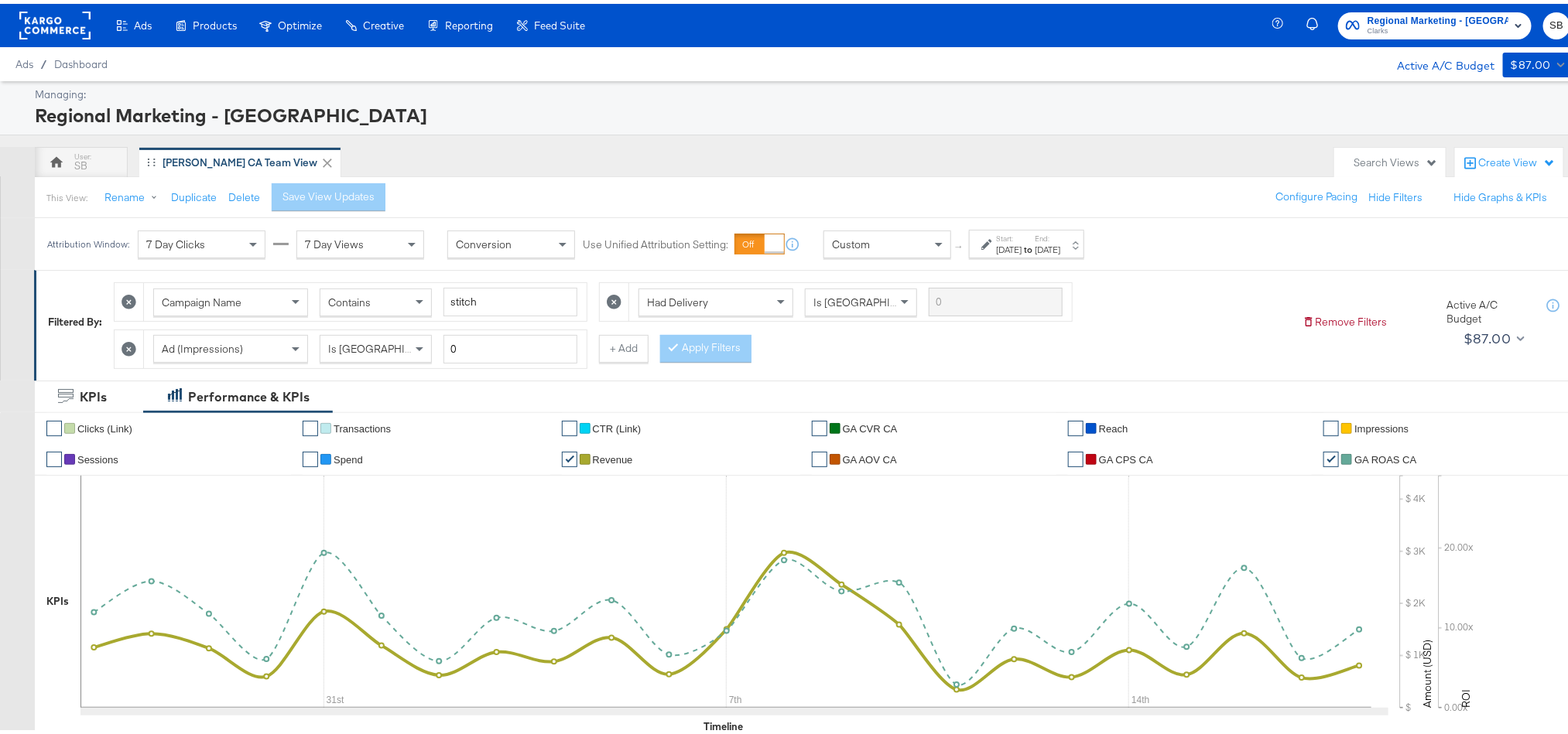
click at [1061, 253] on div "[DATE]" at bounding box center [1048, 246] width 25 height 12
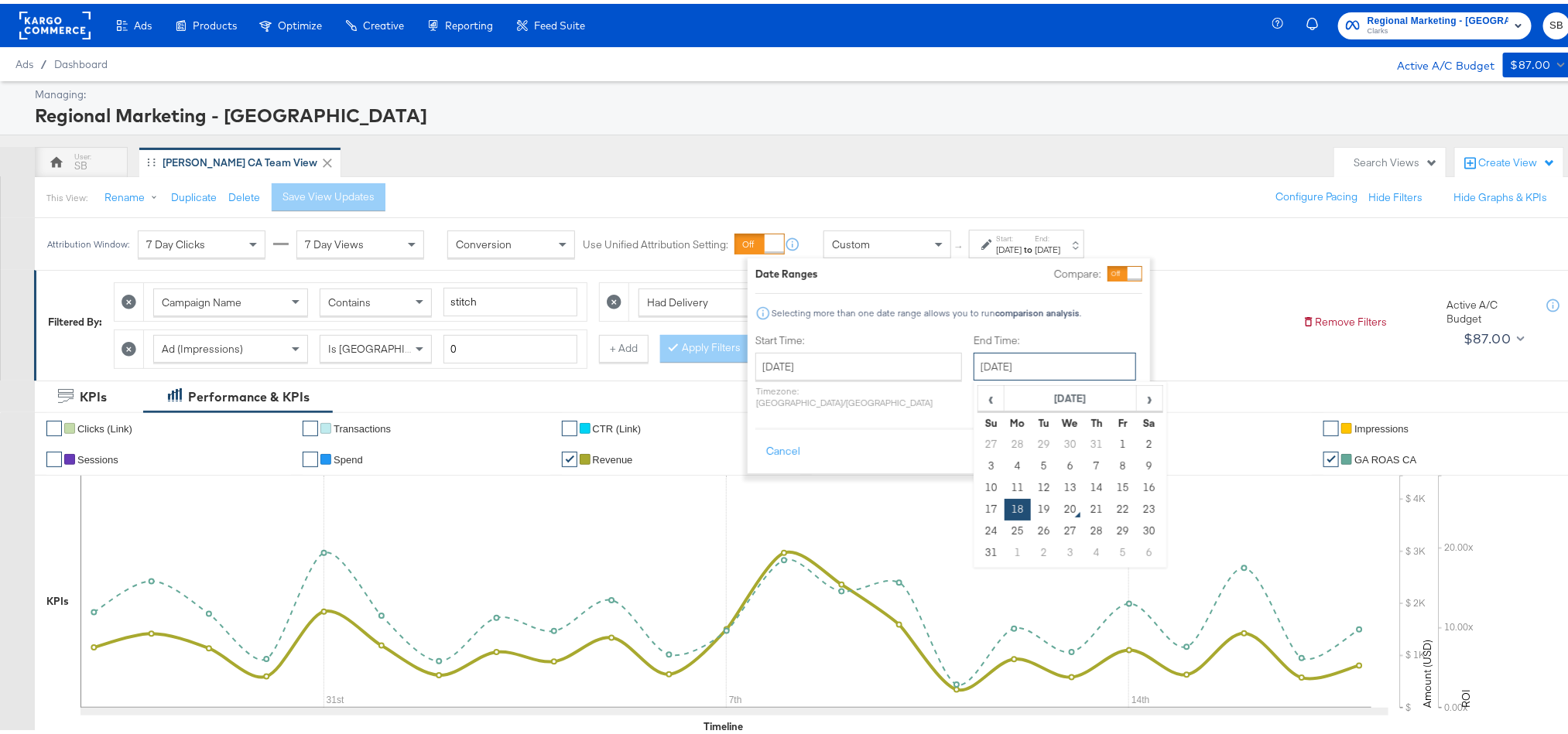
click at [974, 376] on input "[DATE]" at bounding box center [1055, 363] width 162 height 28
click at [1032, 503] on td "19" at bounding box center [1045, 505] width 26 height 22
type input "[DATE]"
click at [1115, 434] on button "Apply" at bounding box center [1118, 449] width 49 height 28
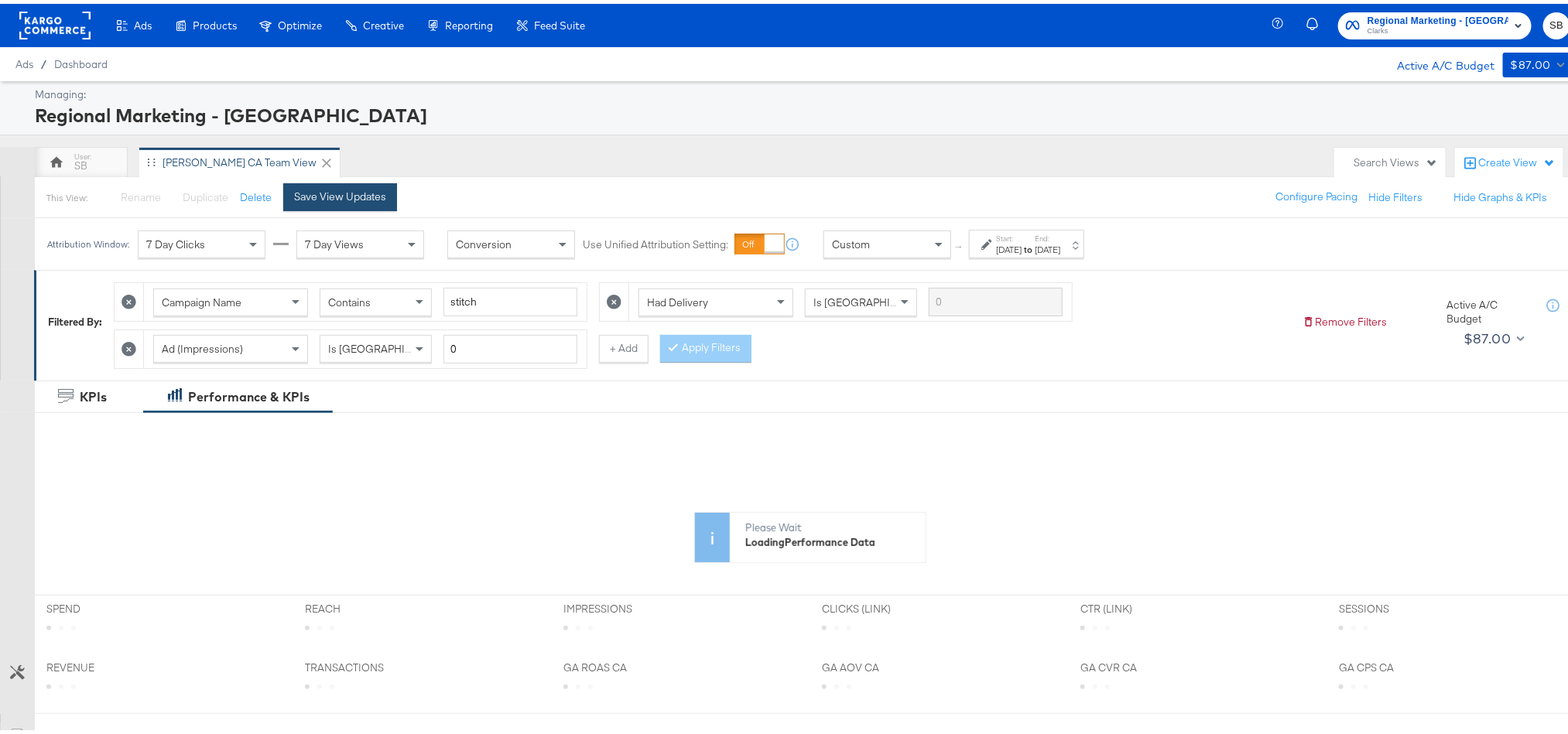
click at [322, 201] on div "Save View Updates" at bounding box center [340, 193] width 92 height 15
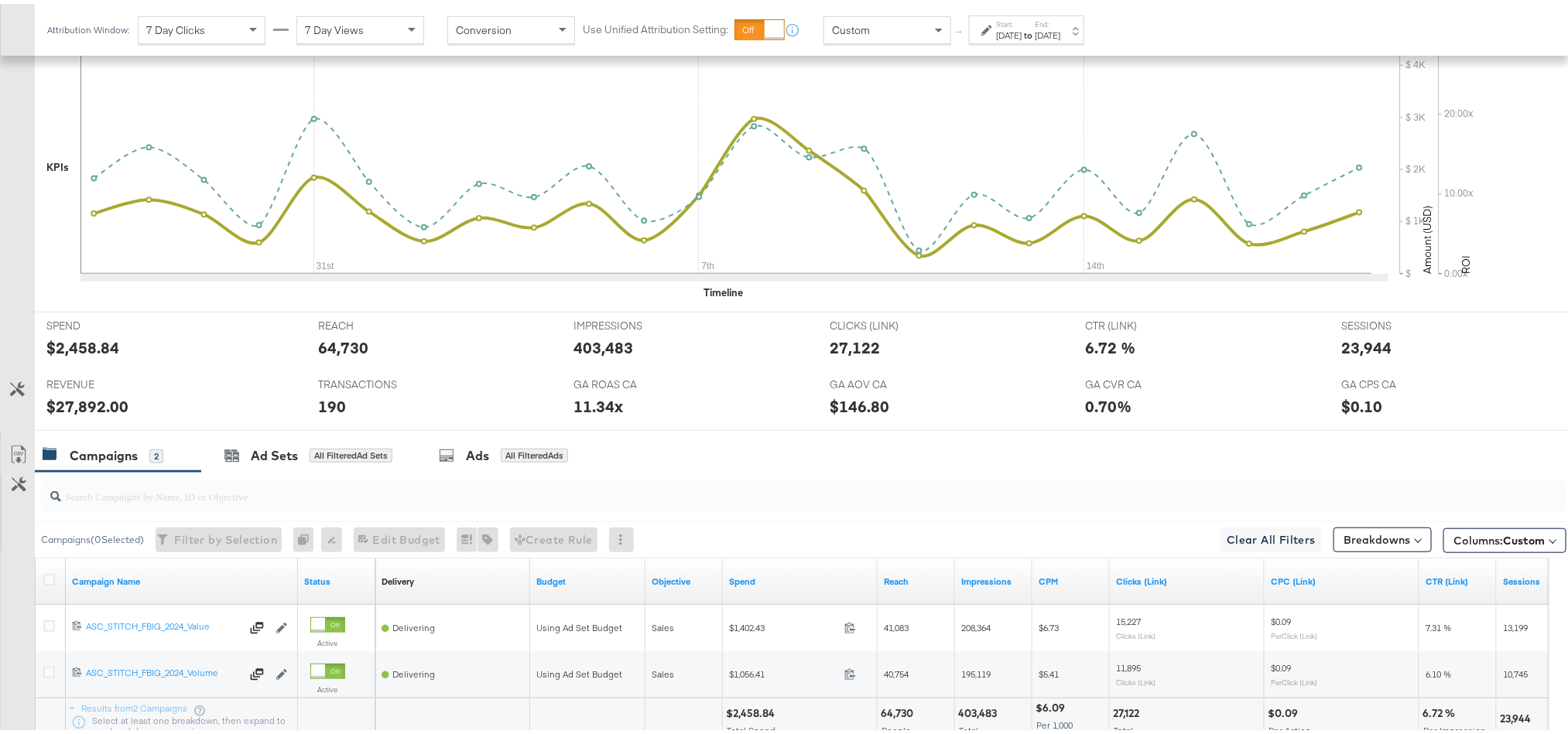
scroll to position [465, 0]
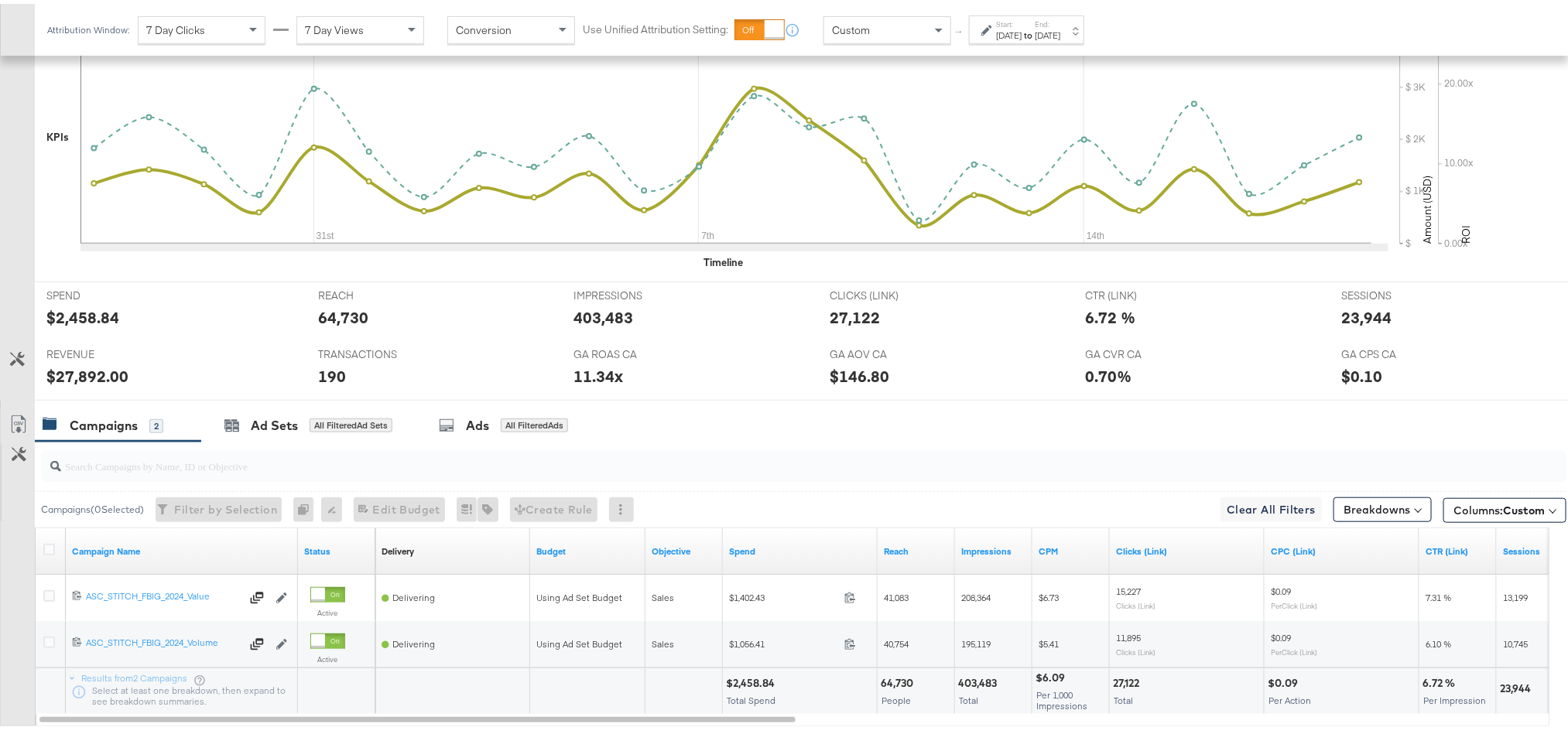
click at [65, 383] on div "$27,892.00" at bounding box center [87, 372] width 82 height 23
copy div "27,892.00"
click at [579, 378] on div "11.34x" at bounding box center [598, 372] width 50 height 23
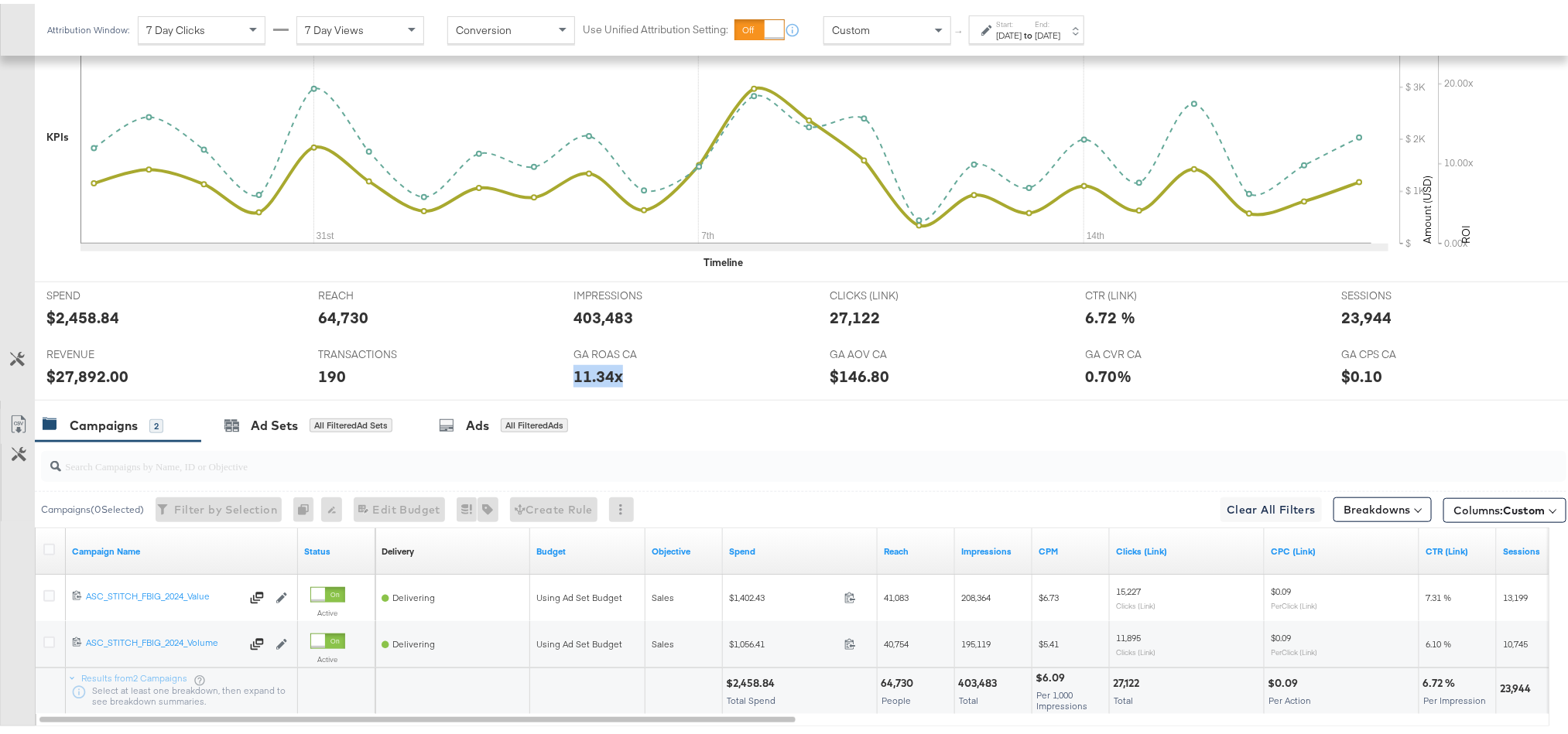
copy div "11.34x"
click at [1357, 318] on div "23,944" at bounding box center [1366, 314] width 50 height 23
copy div "23,944"
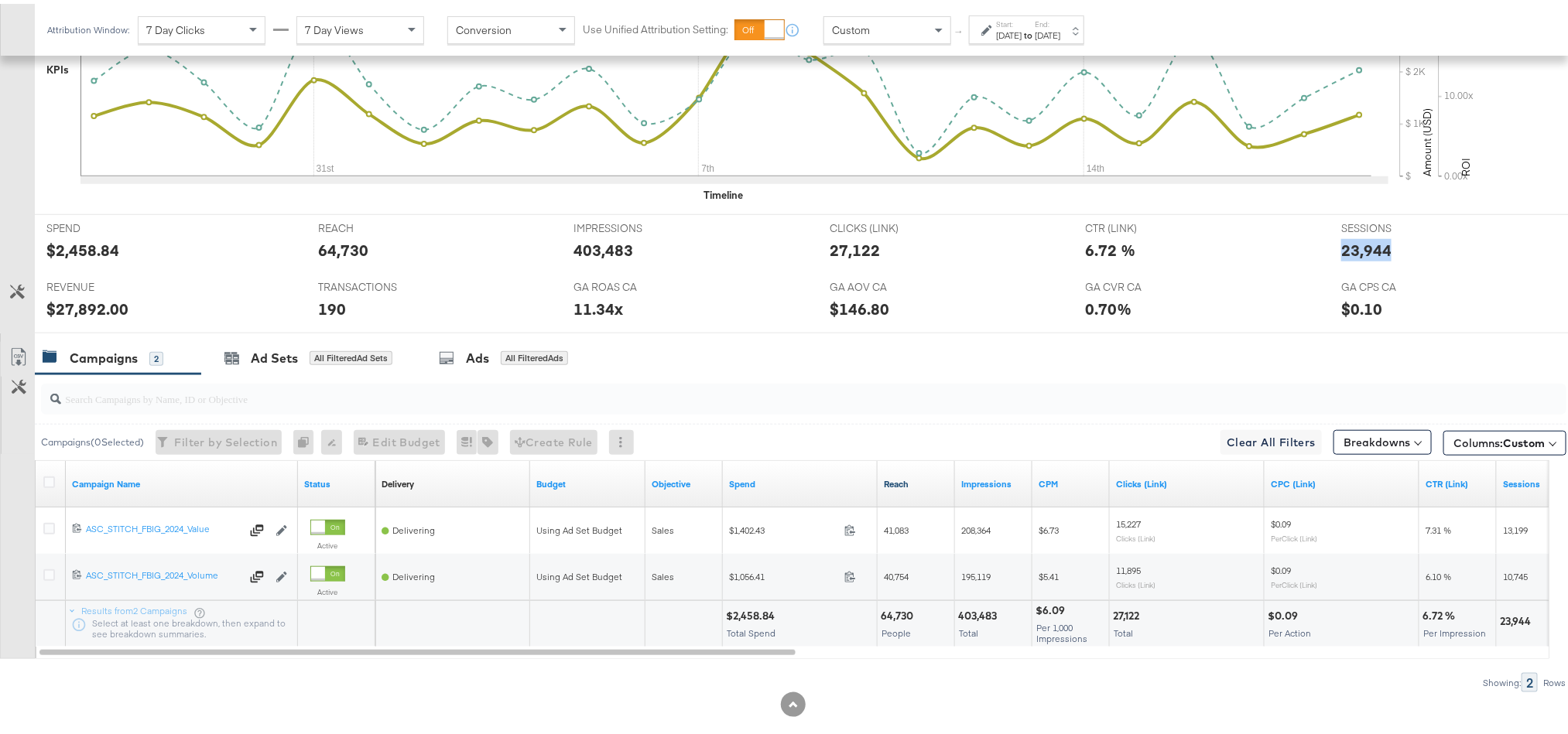
scroll to position [560, 0]
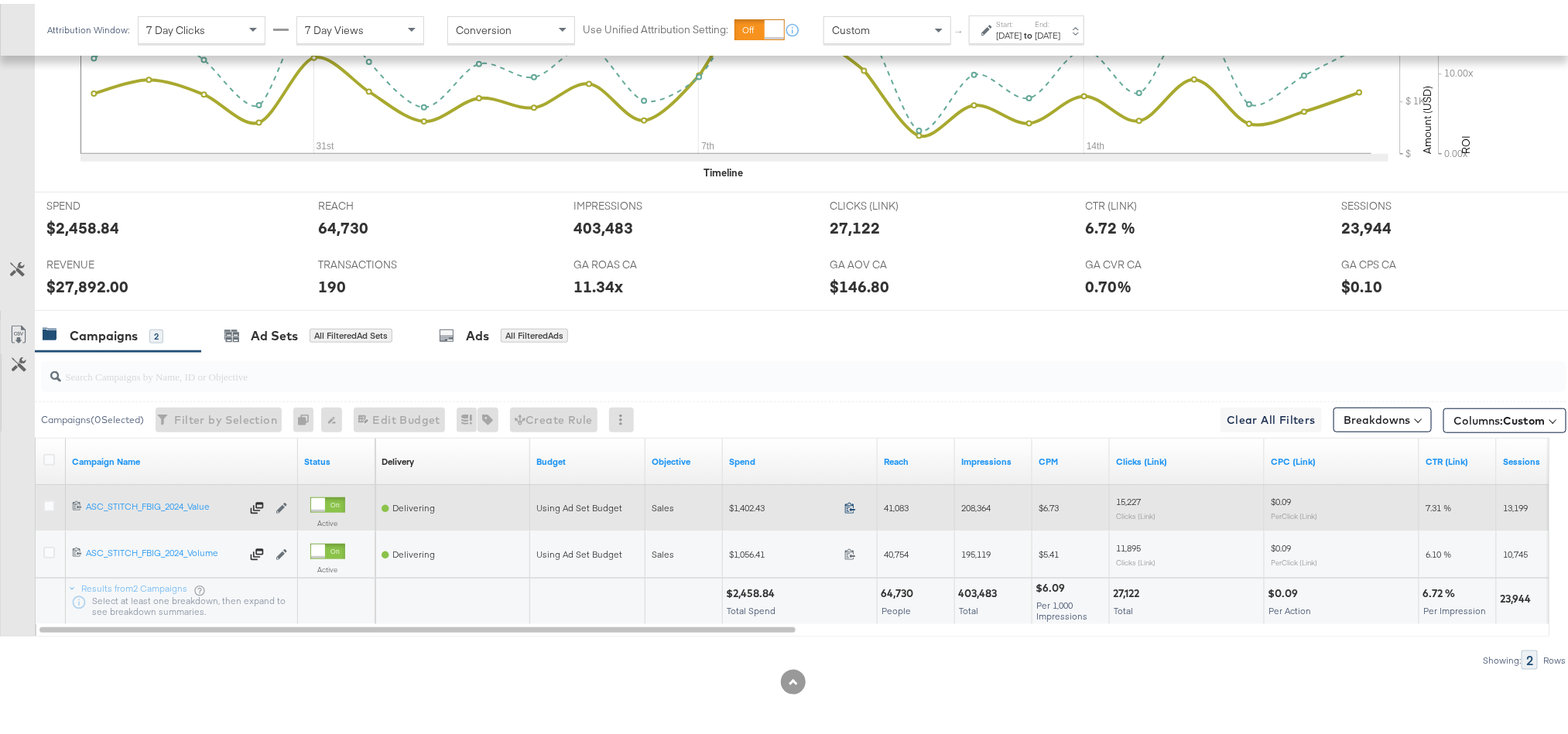
click at [849, 506] on icon at bounding box center [850, 504] width 11 height 11
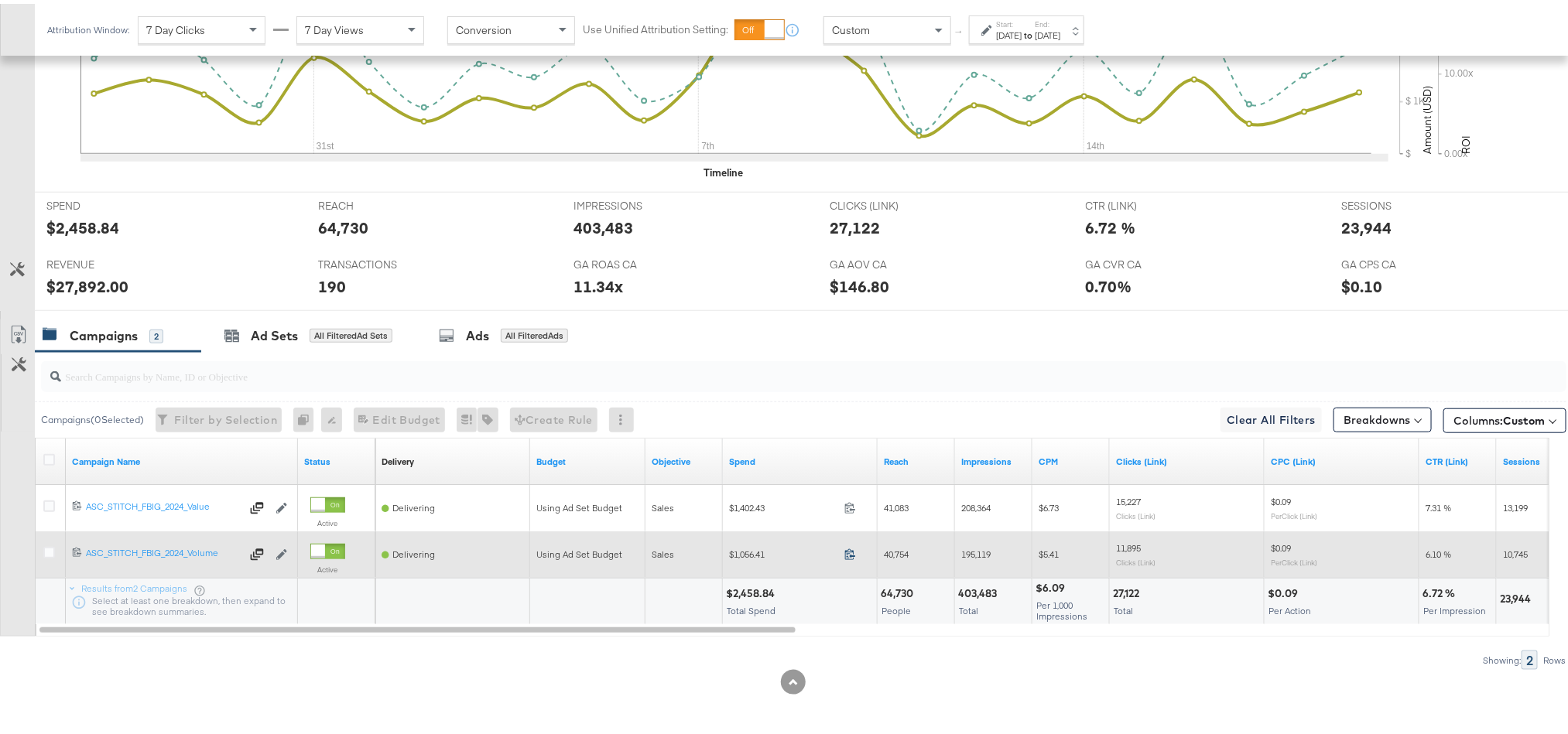
click at [850, 551] on icon at bounding box center [850, 550] width 11 height 11
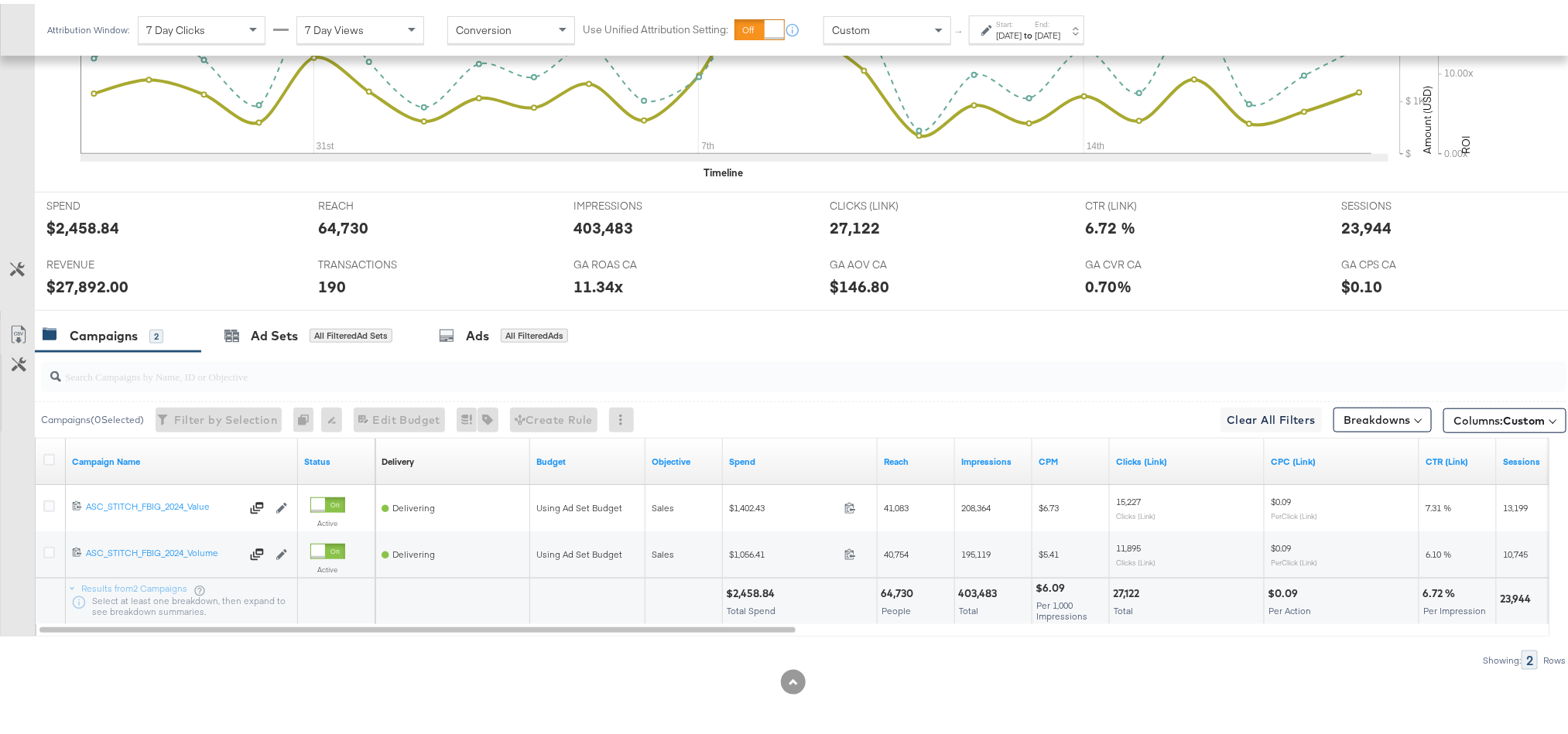
click at [1006, 41] on div "Attribution Window: 7 Day Clicks 7 Day Views Conversion Use Unified Attribution…" at bounding box center [569, 25] width 1069 height 52
click at [1022, 24] on label "Start:" at bounding box center [1009, 20] width 25 height 10
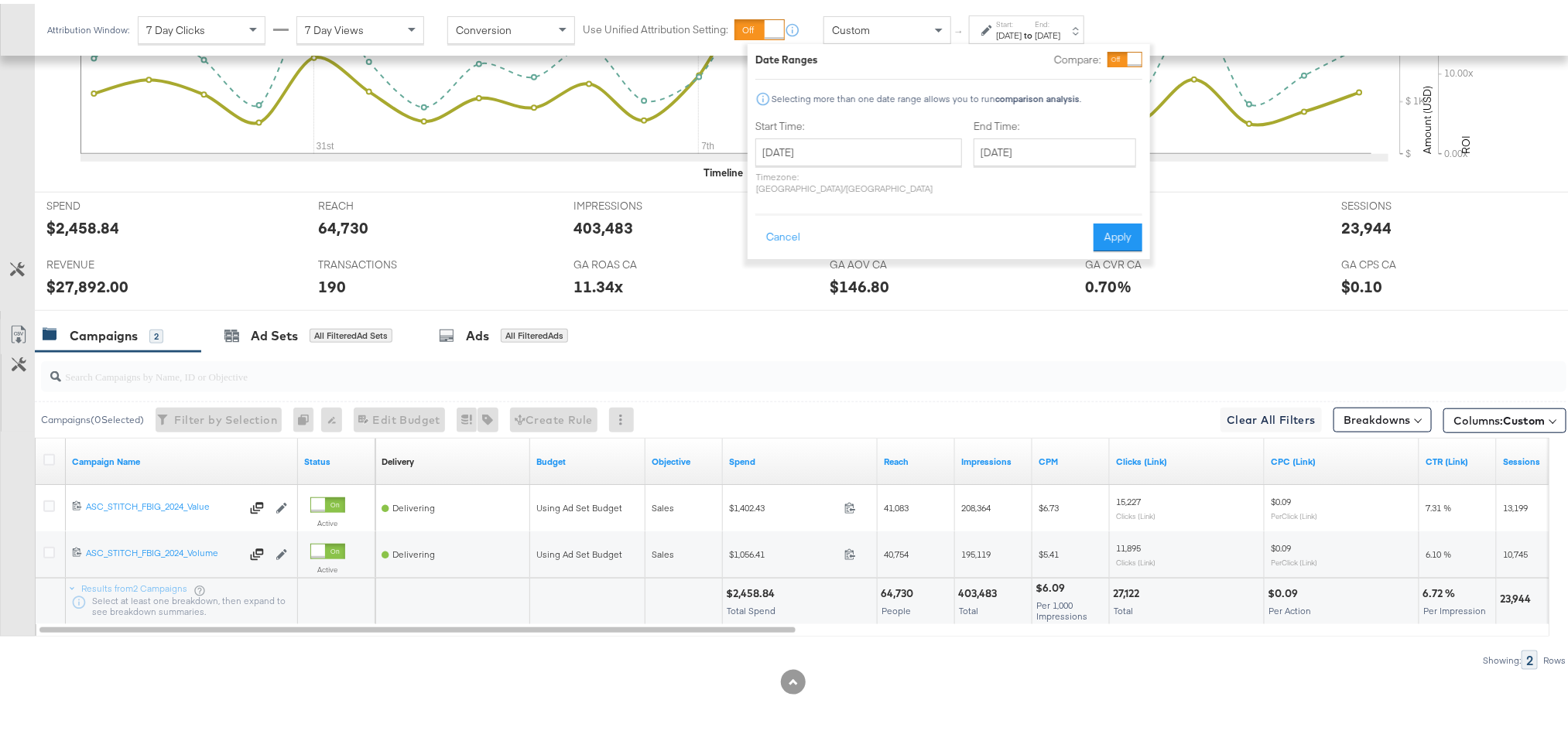
click at [897, 132] on div "Start Time: July 27th 2025 ‹ July 2025 › Su Mo Tu We Th Fr Sa 29 30 1 2 3 4 5 6…" at bounding box center [858, 155] width 206 height 82
click at [869, 145] on input "[DATE]" at bounding box center [858, 149] width 206 height 28
click at [924, 186] on span "›" at bounding box center [931, 180] width 24 height 24
click at [773, 282] on td "17" at bounding box center [773, 291] width 26 height 22
type input "[DATE]"
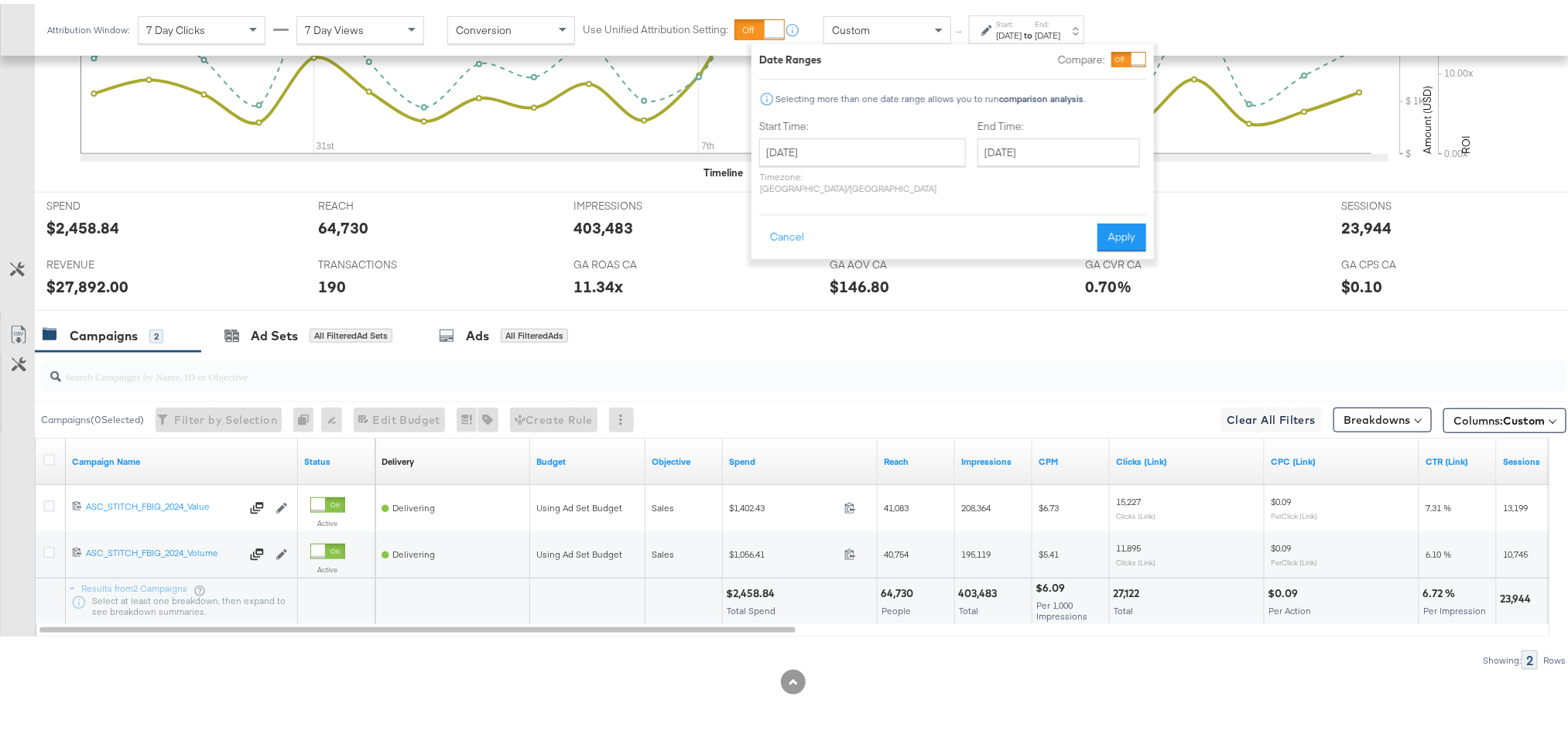
click at [1048, 131] on div "End Time: August 19th 2025 ‹ August 2025 › Su Mo Tu We Th Fr Sa 27 28 29 30 31 …" at bounding box center [1062, 155] width 169 height 82
click at [1032, 142] on input "[DATE]" at bounding box center [1059, 149] width 162 height 28
click at [982, 291] on td "17" at bounding box center [996, 291] width 26 height 22
type input "[DATE]"
click at [1125, 220] on button "Apply" at bounding box center [1122, 234] width 49 height 28
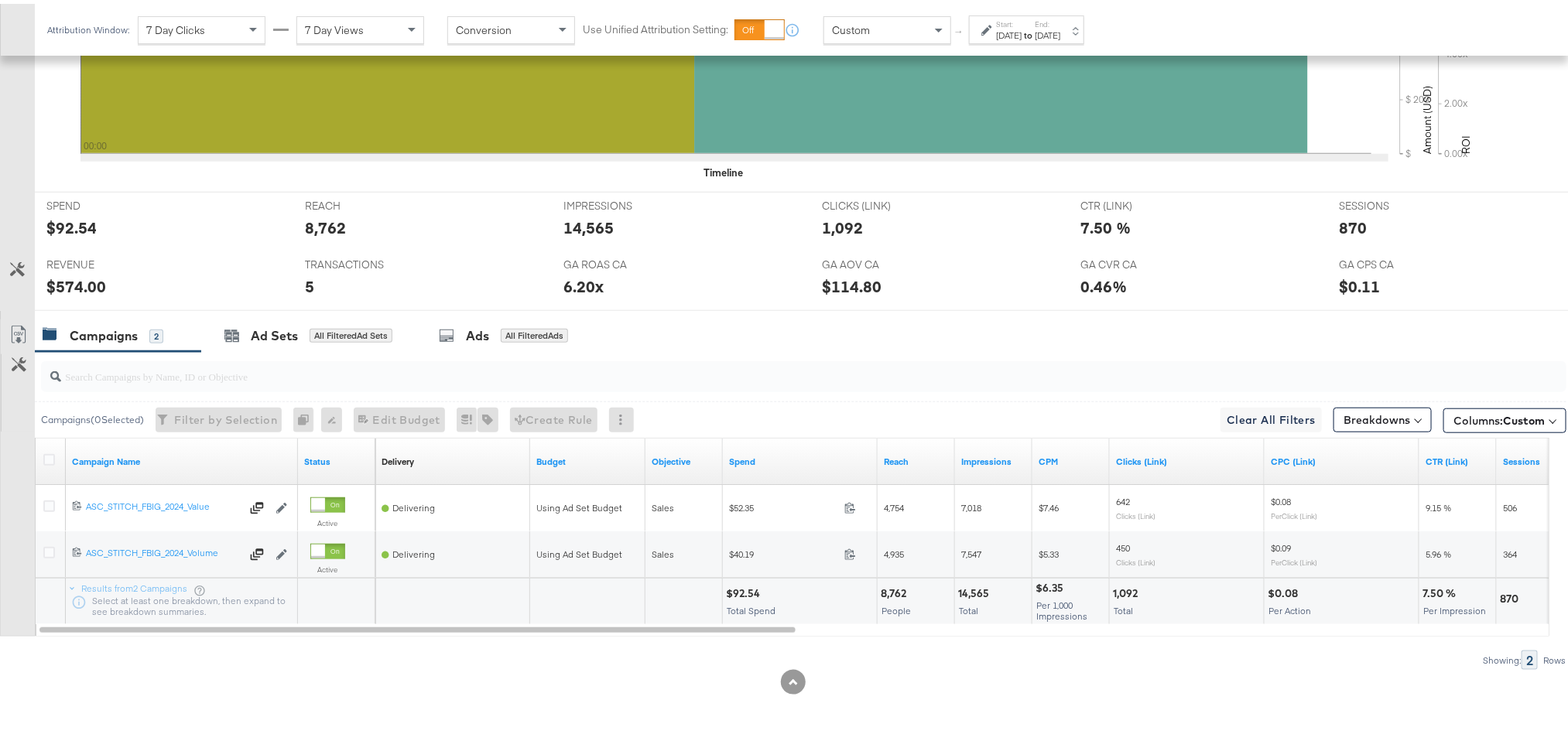
click at [1061, 22] on label "End:" at bounding box center [1048, 20] width 25 height 10
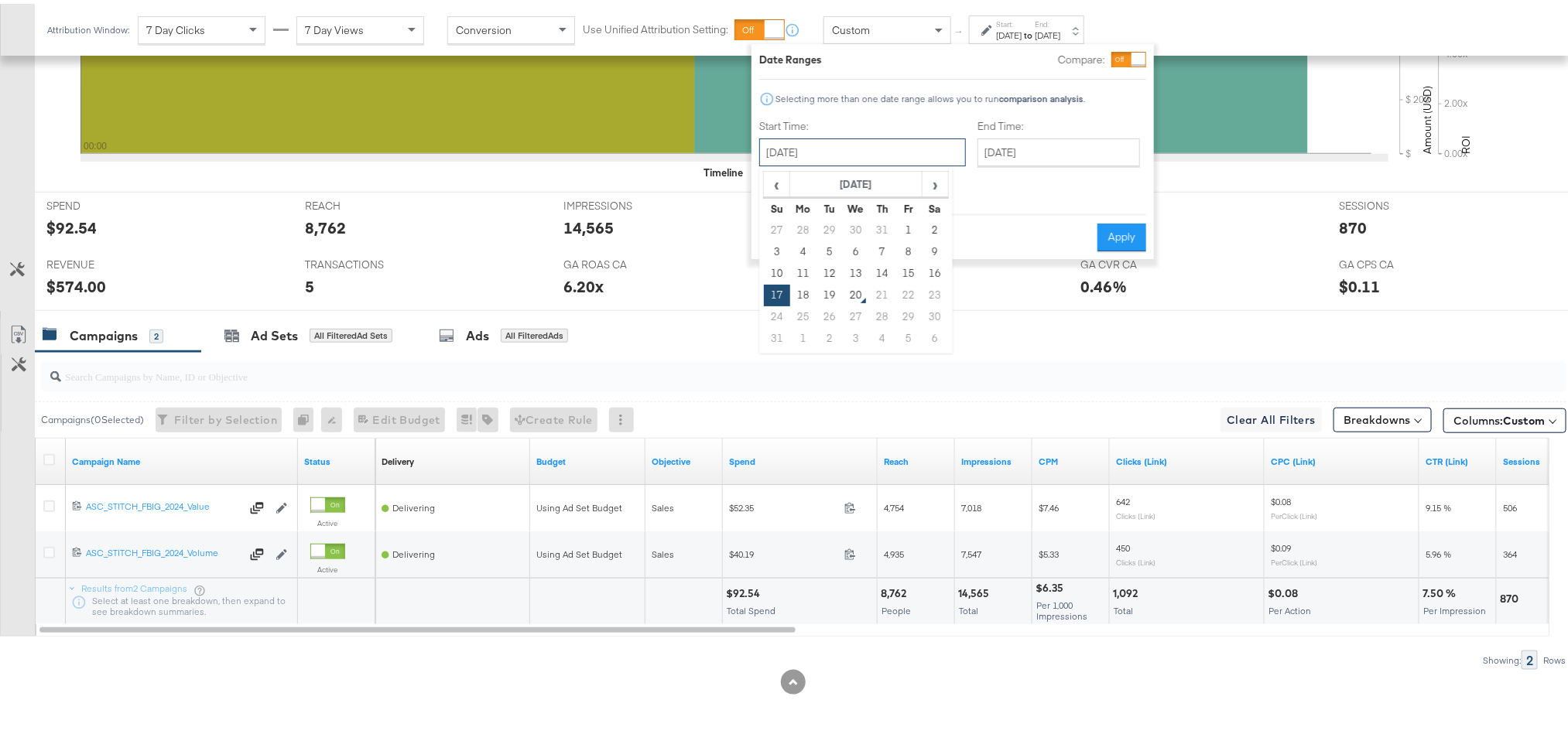
click at [880, 141] on input "[DATE]" at bounding box center [862, 149] width 206 height 28
click at [801, 287] on td "18" at bounding box center [803, 291] width 26 height 22
type input "[DATE]"
click at [1106, 221] on button "Apply" at bounding box center [1122, 234] width 49 height 28
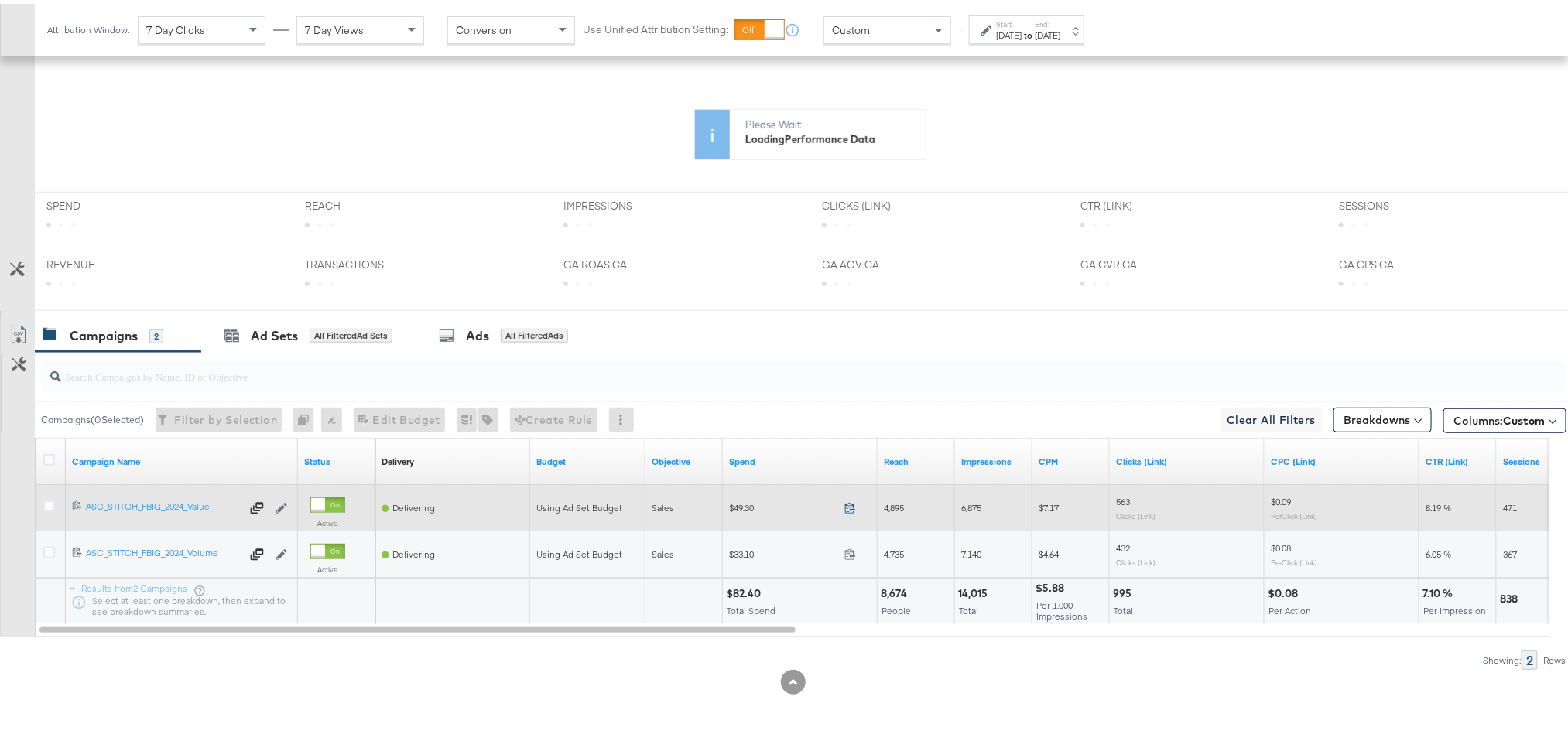
click at [853, 503] on icon at bounding box center [850, 504] width 11 height 11
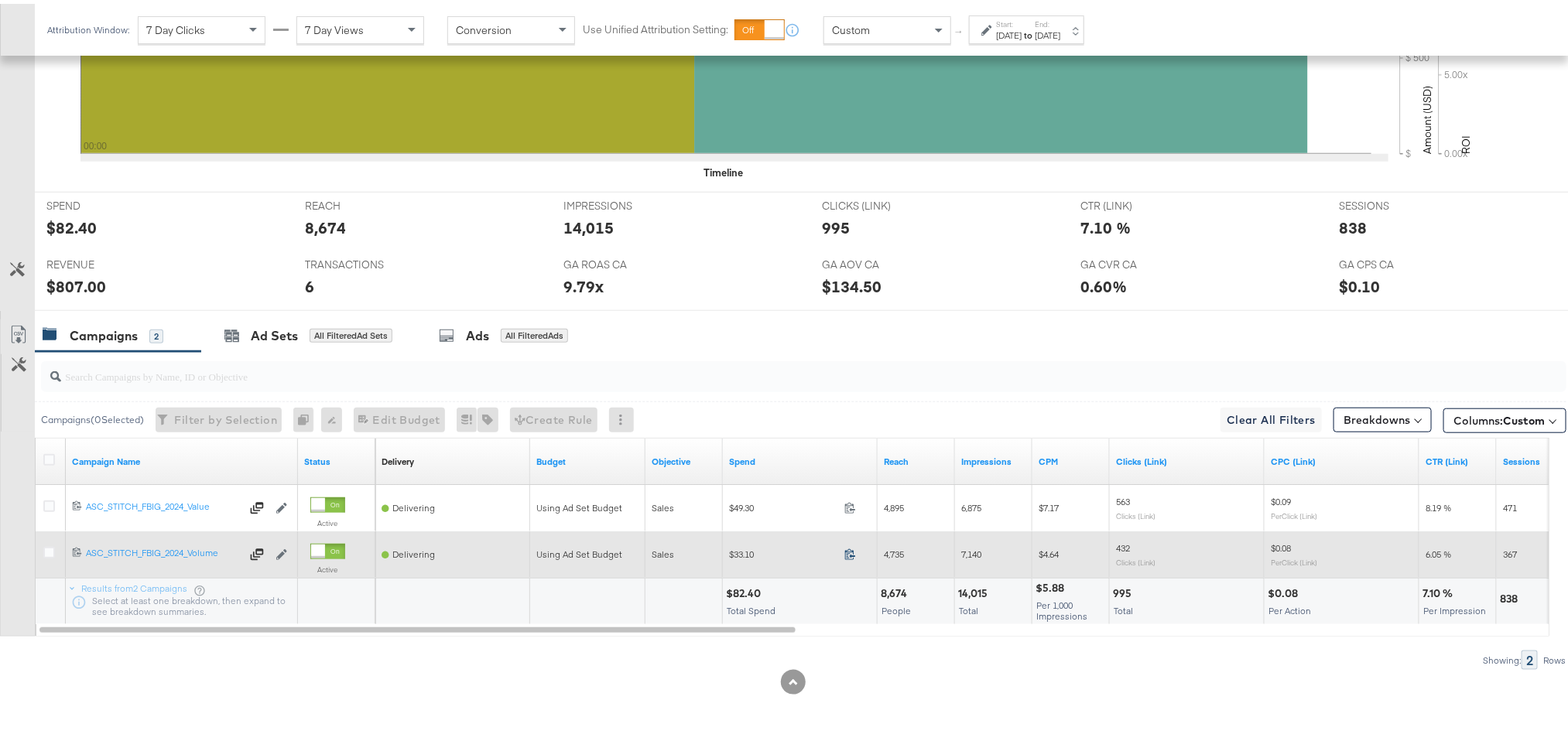
click at [849, 555] on icon at bounding box center [850, 550] width 11 height 11
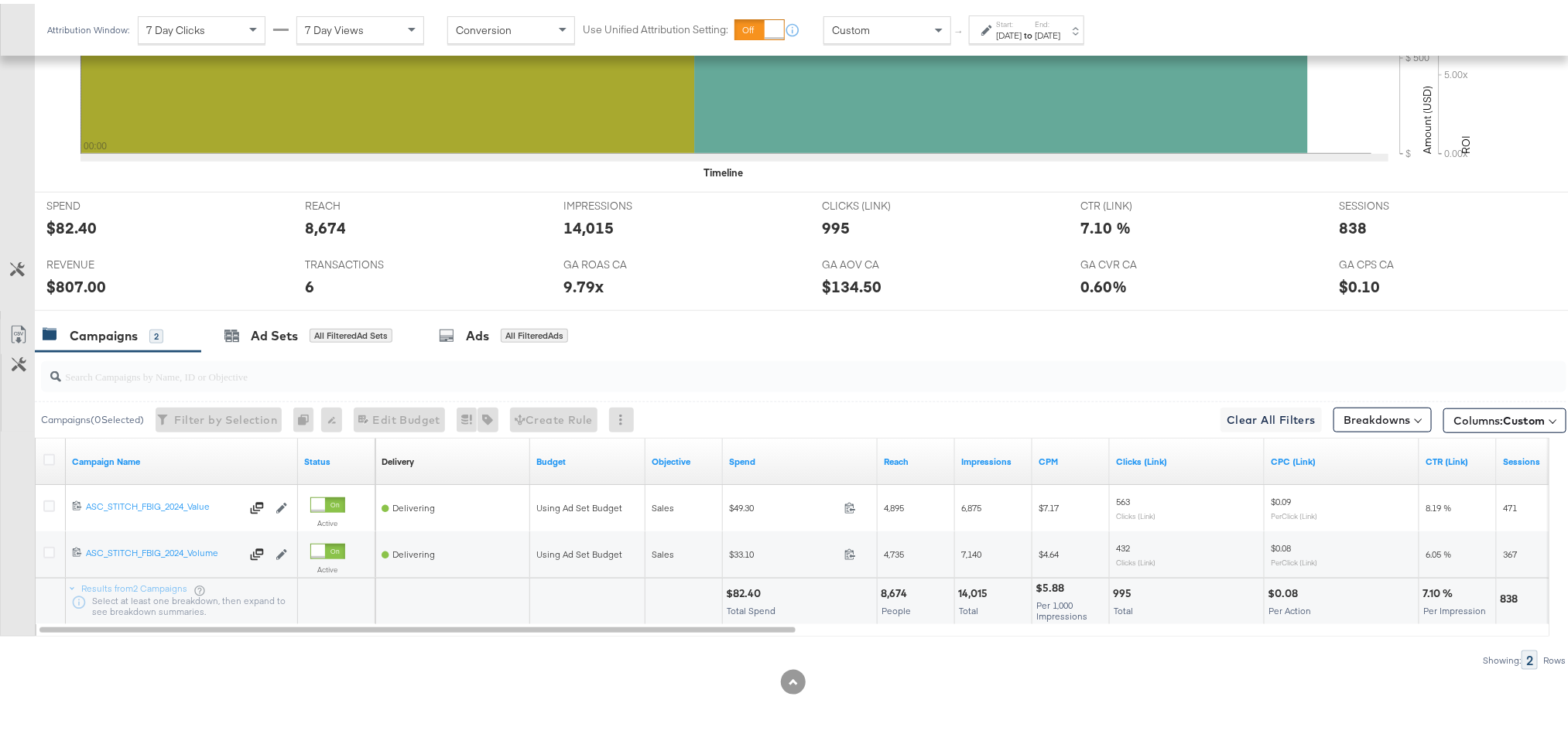
click at [744, 595] on div "$82.40" at bounding box center [746, 590] width 40 height 15
copy div "82.40"
click at [67, 282] on div "$807.00" at bounding box center [75, 283] width 59 height 23
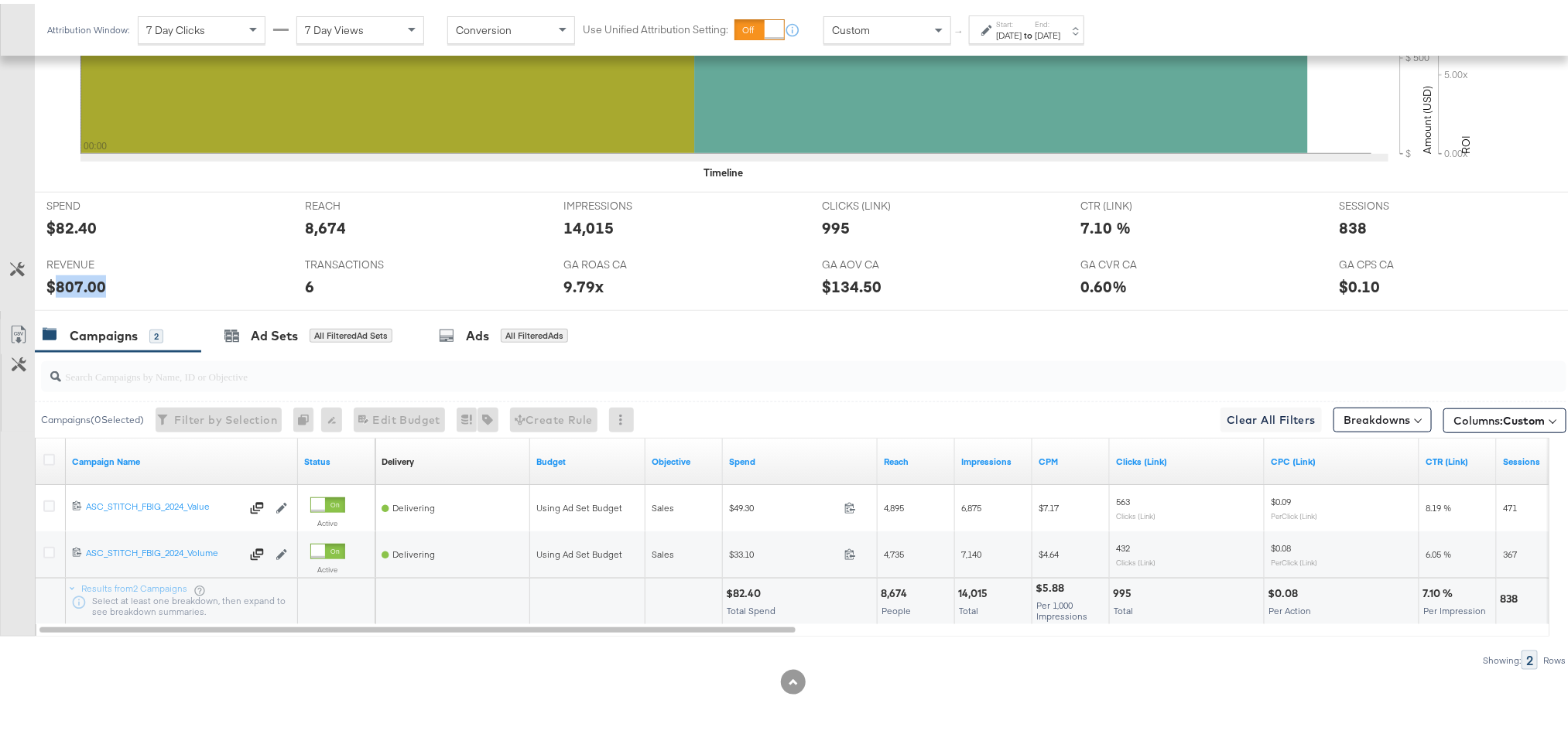
copy div "807.00"
click at [1022, 32] on div "[DATE]" at bounding box center [1009, 31] width 25 height 12
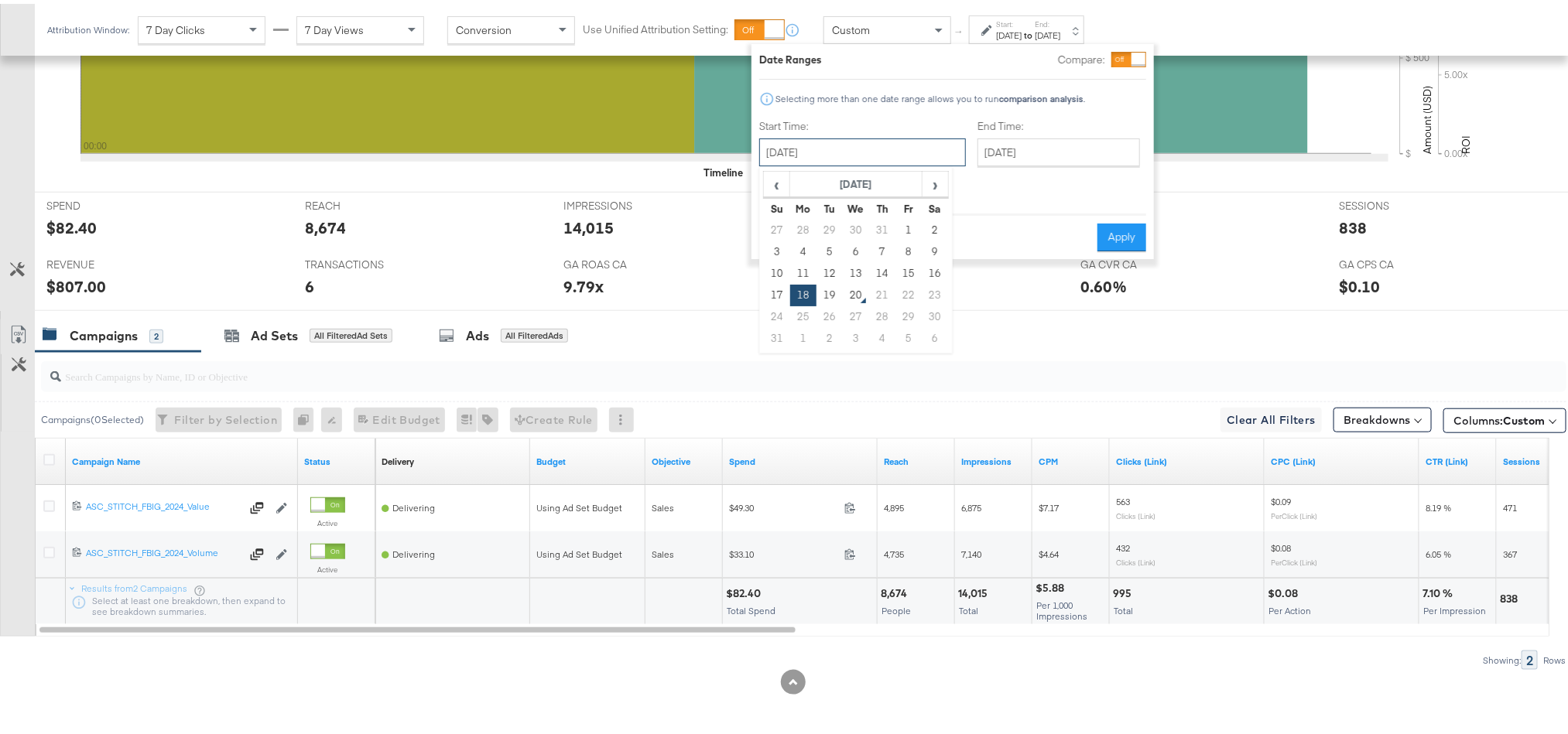
click at [883, 149] on input "[DATE]" at bounding box center [862, 149] width 206 height 28
click at [818, 296] on td "19" at bounding box center [830, 291] width 26 height 22
type input "[DATE]"
click at [1105, 221] on button "Apply" at bounding box center [1122, 234] width 49 height 28
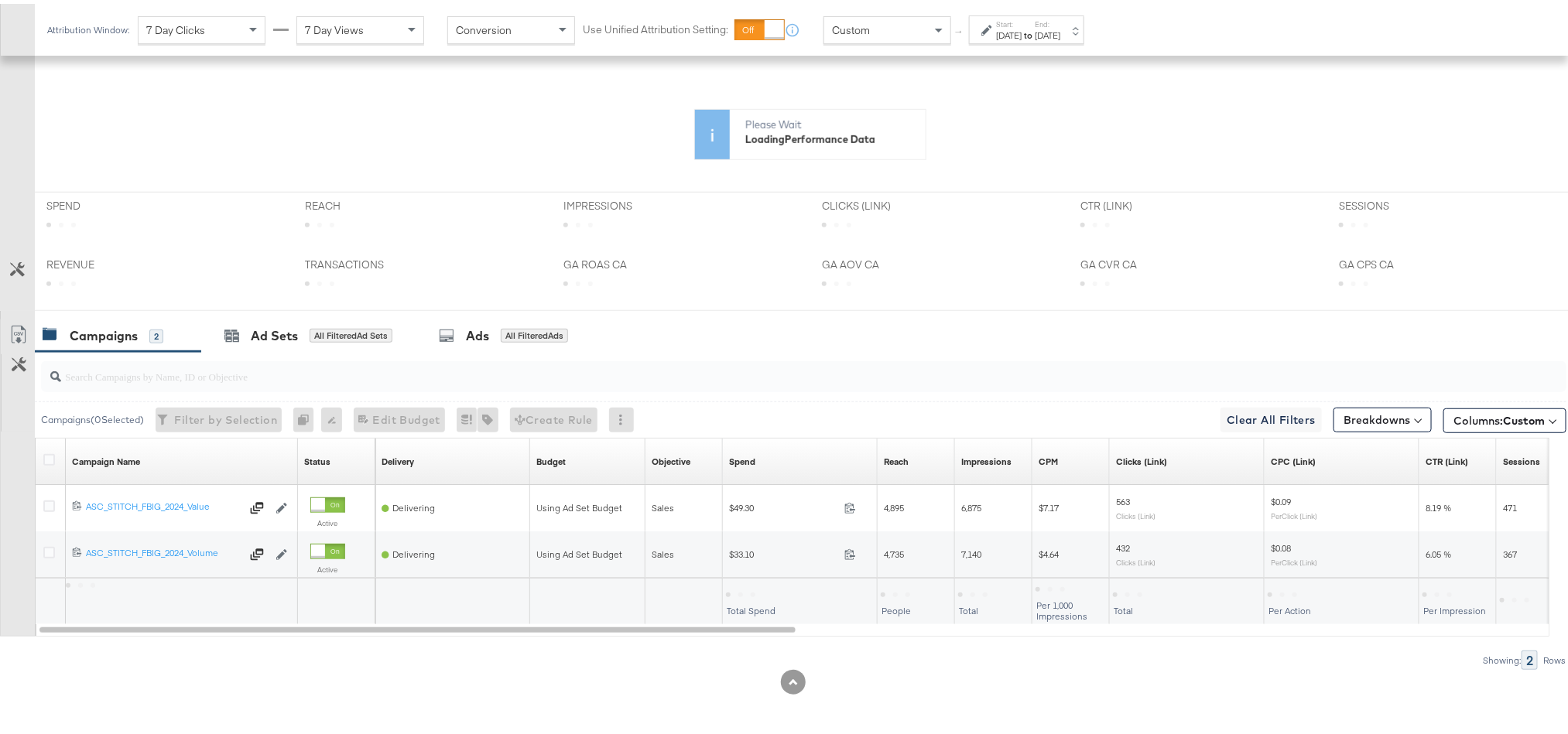
scroll to position [409, 0]
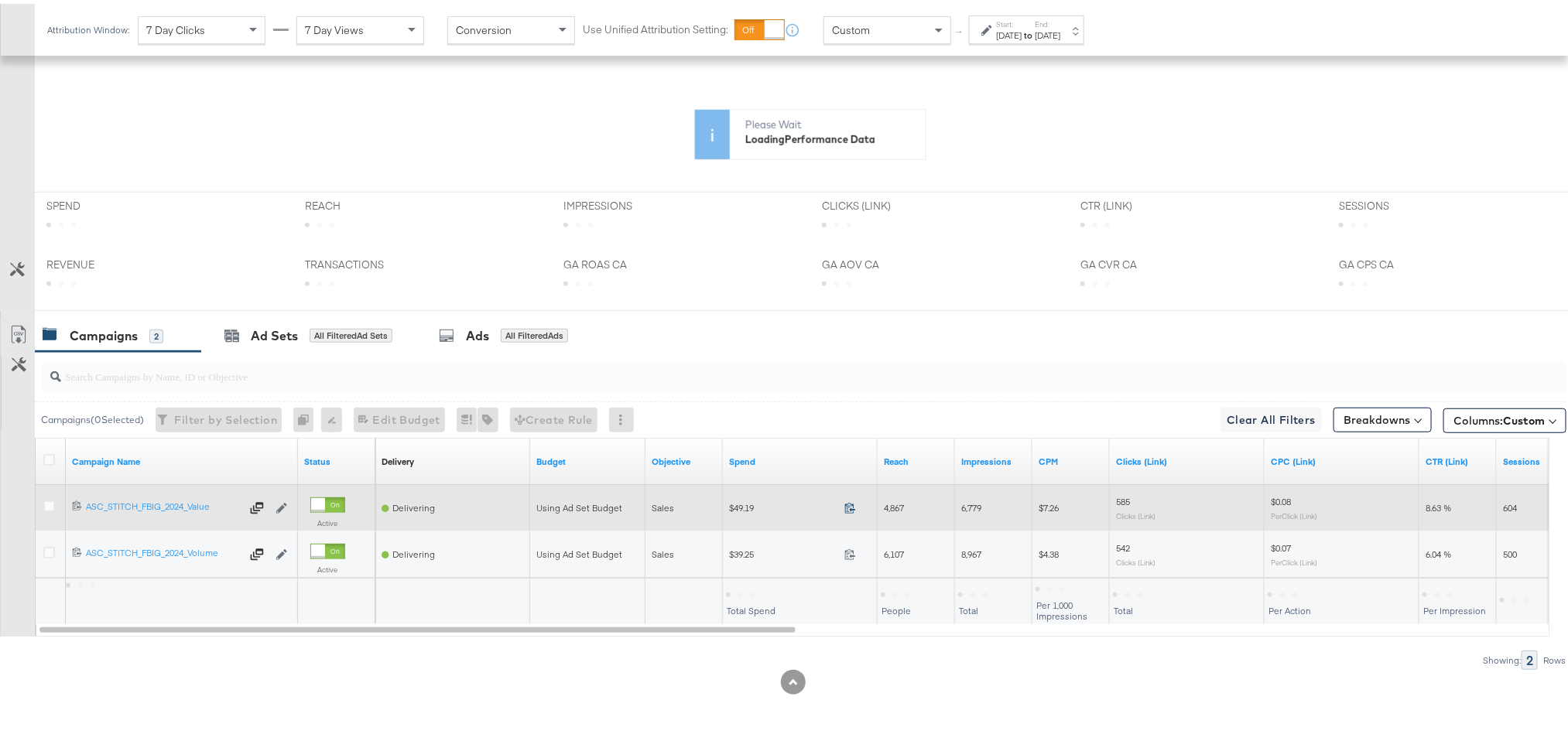
click at [849, 499] on icon at bounding box center [850, 504] width 11 height 11
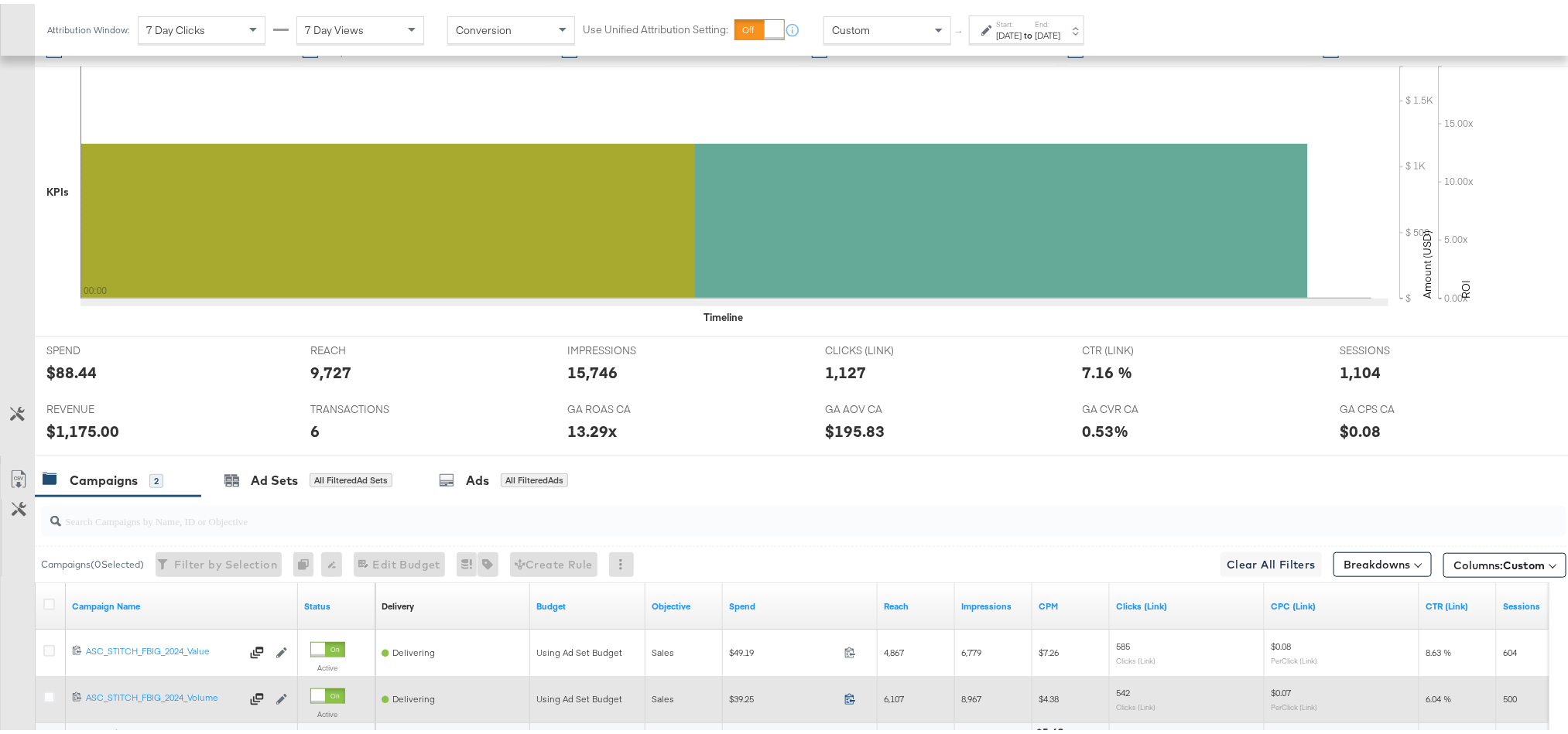
click at [846, 701] on icon at bounding box center [850, 695] width 11 height 11
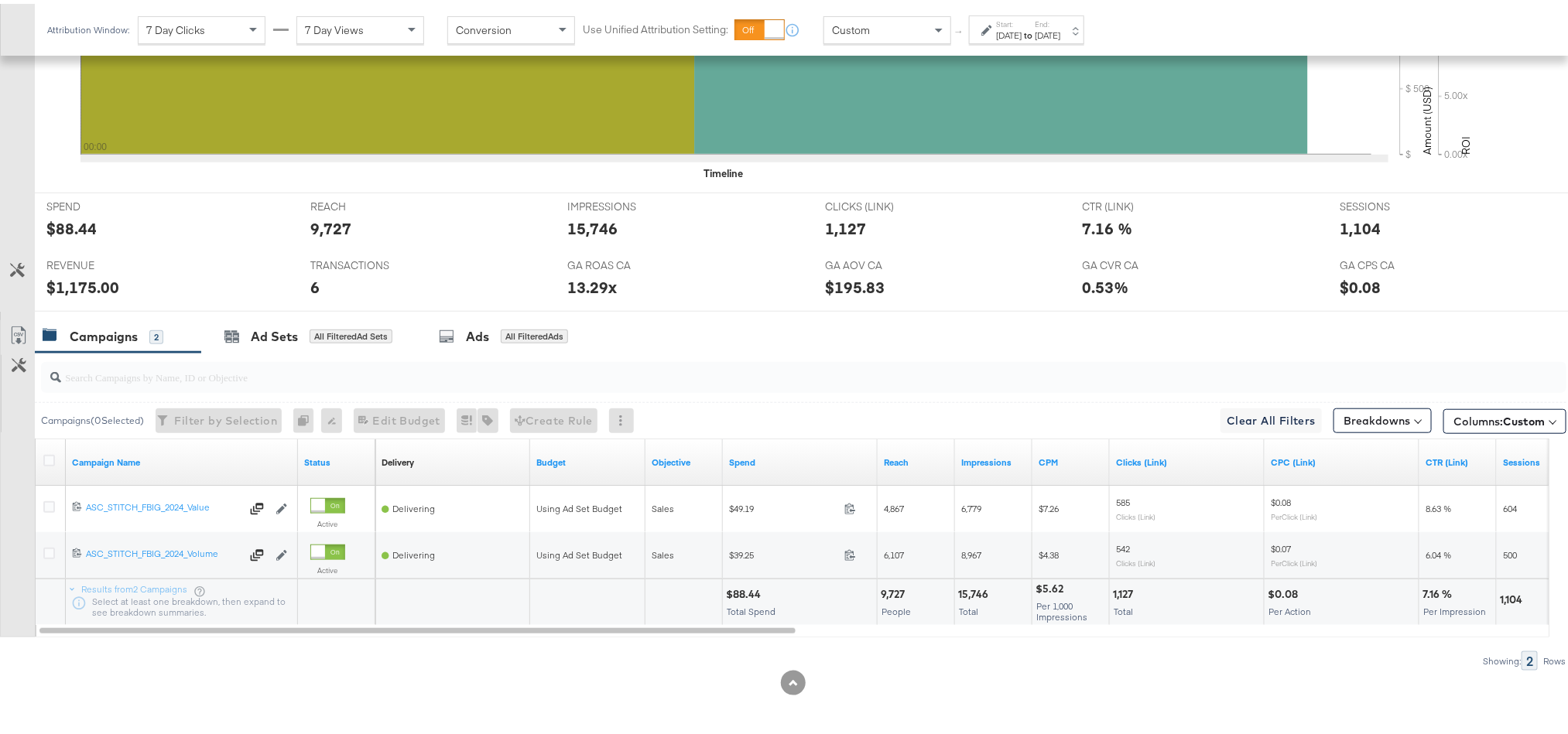
scroll to position [560, 0]
click at [748, 601] on span "Total Spend" at bounding box center [751, 607] width 49 height 11
click at [748, 595] on div "$88.44" at bounding box center [746, 590] width 40 height 15
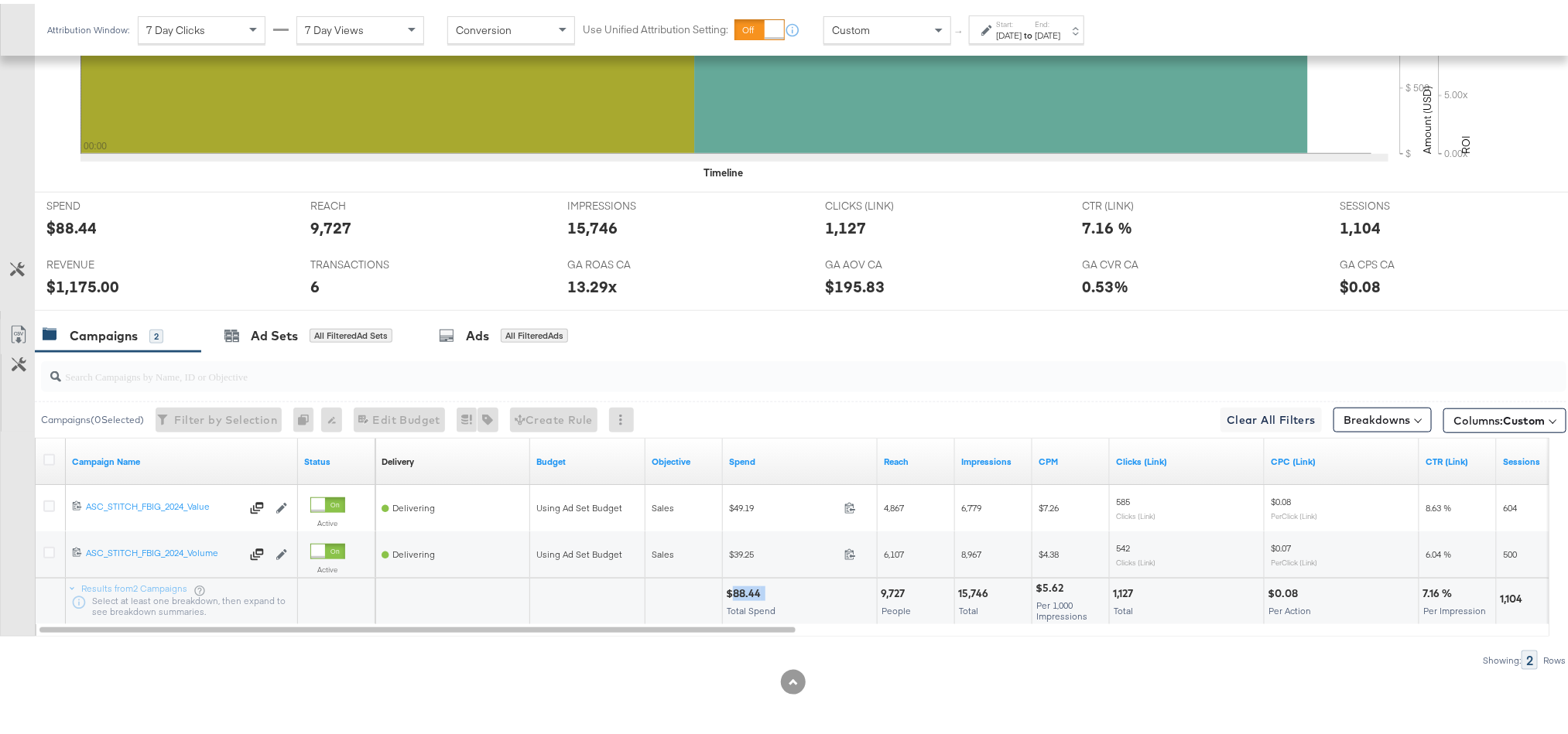
copy div "88.44"
click at [86, 279] on div "$1,175.00" at bounding box center [82, 283] width 73 height 23
copy div "1,175.00"
click at [246, 326] on div "Ad Sets All Filtered Ad Sets" at bounding box center [308, 332] width 168 height 18
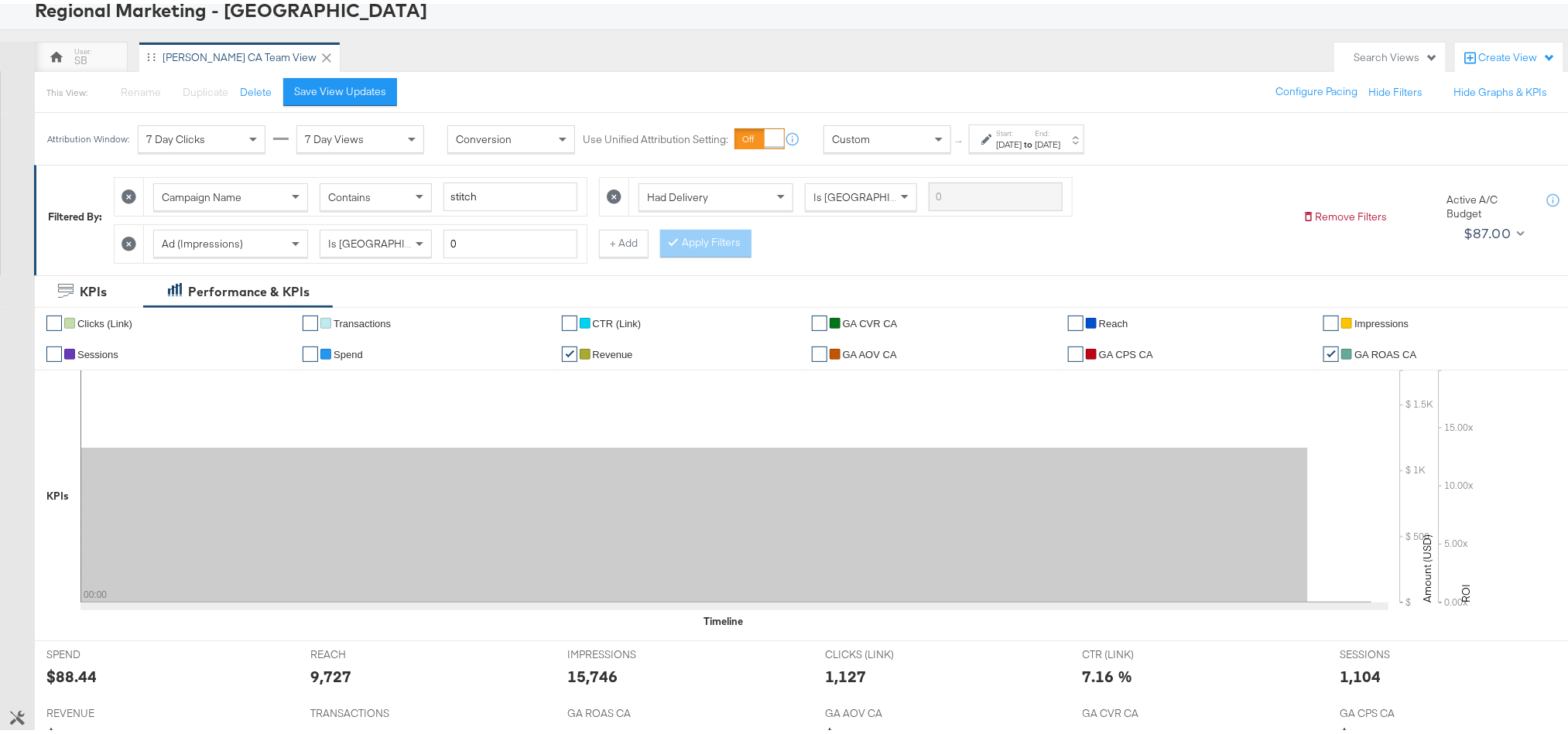
scroll to position [0, 0]
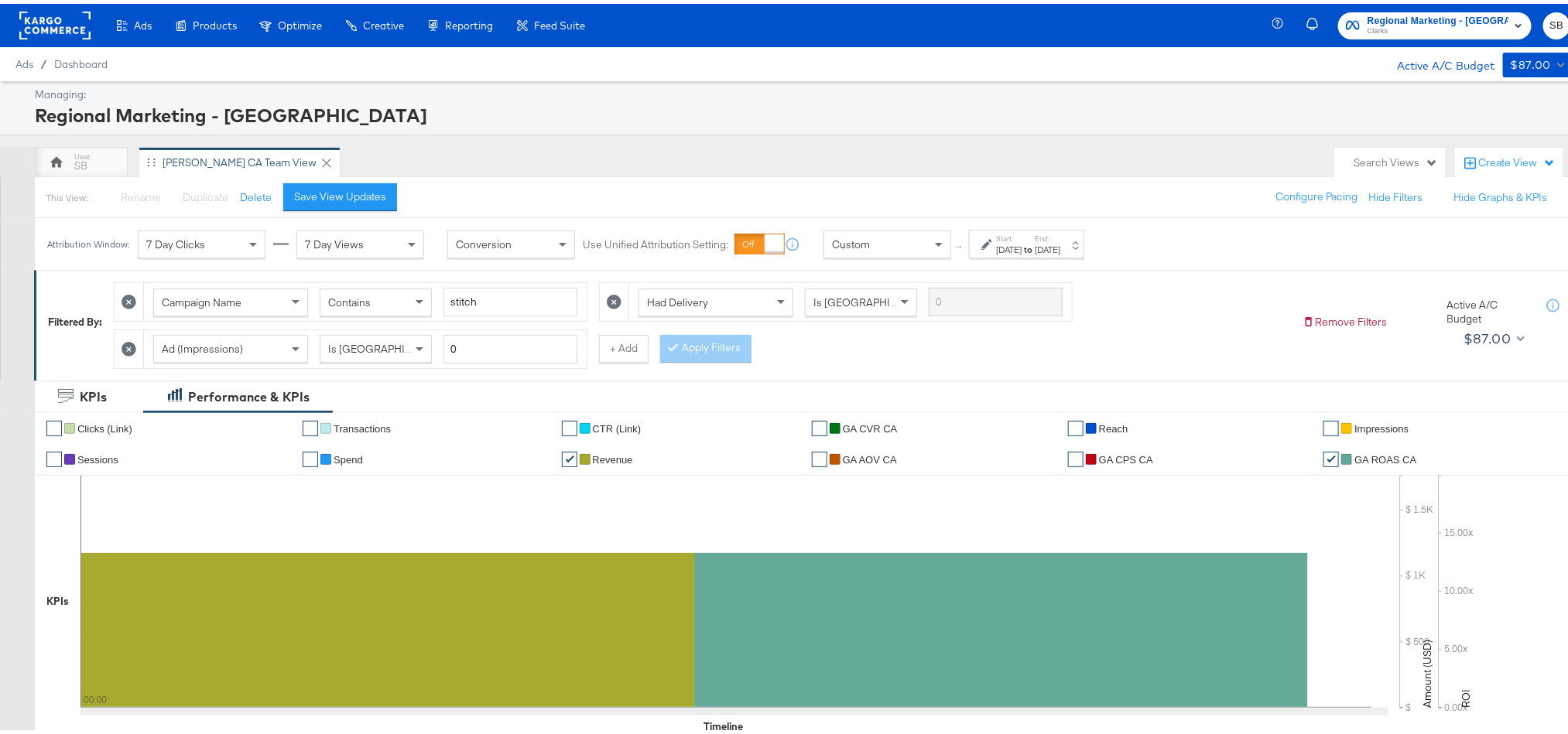
click at [60, 16] on rect at bounding box center [56, 22] width 72 height 28
